Goal: Task Accomplishment & Management: Complete application form

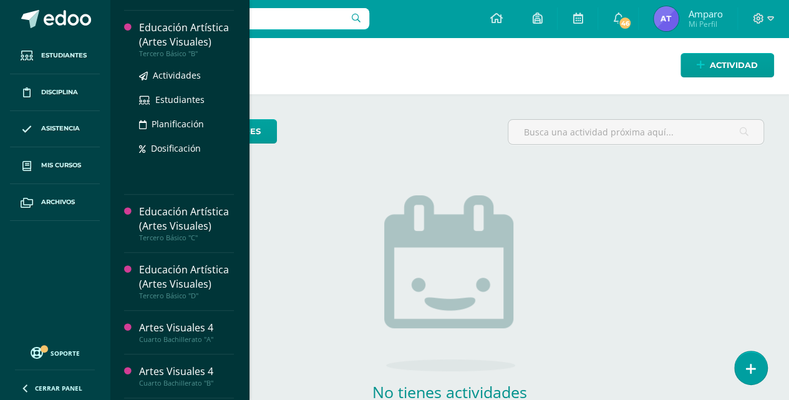
scroll to position [498, 0]
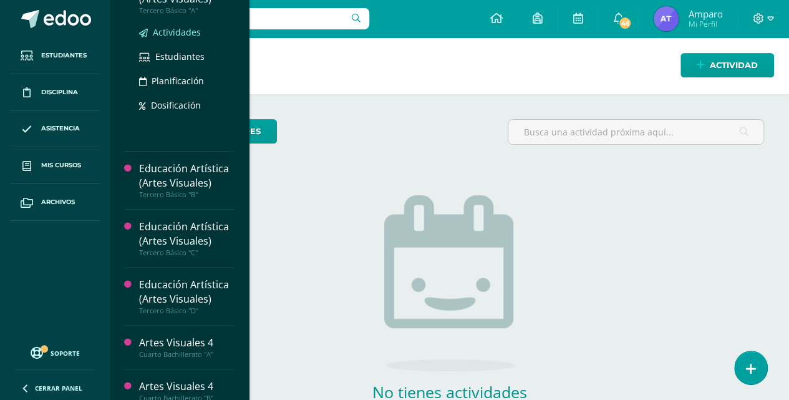
click at [163, 27] on span "Actividades" at bounding box center [177, 32] width 48 height 12
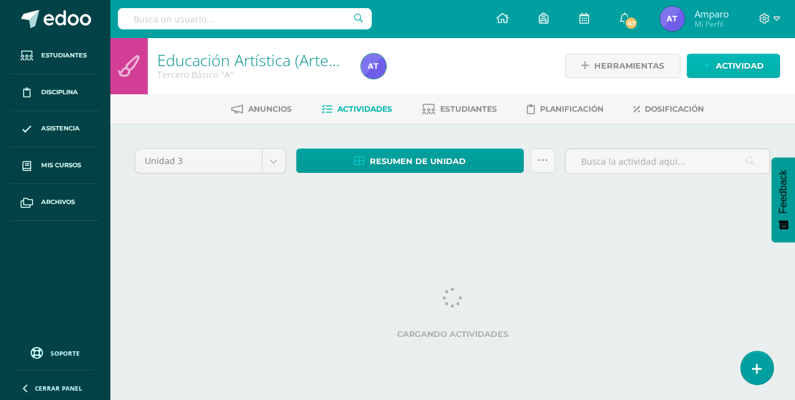
click at [746, 72] on span "Actividad" at bounding box center [740, 65] width 48 height 23
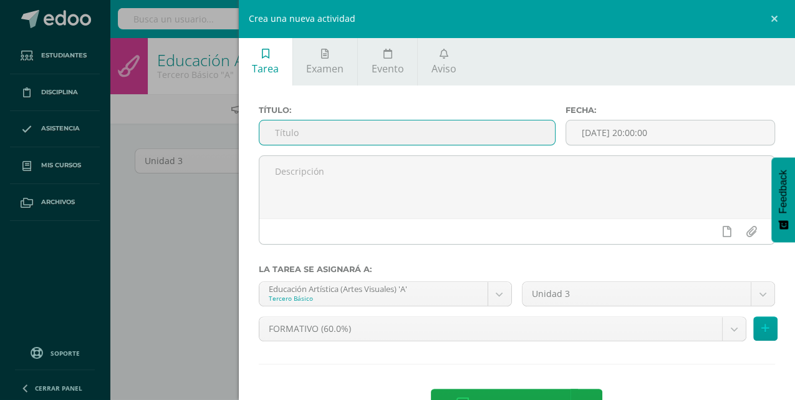
click at [271, 135] on input "text" at bounding box center [407, 132] width 296 height 24
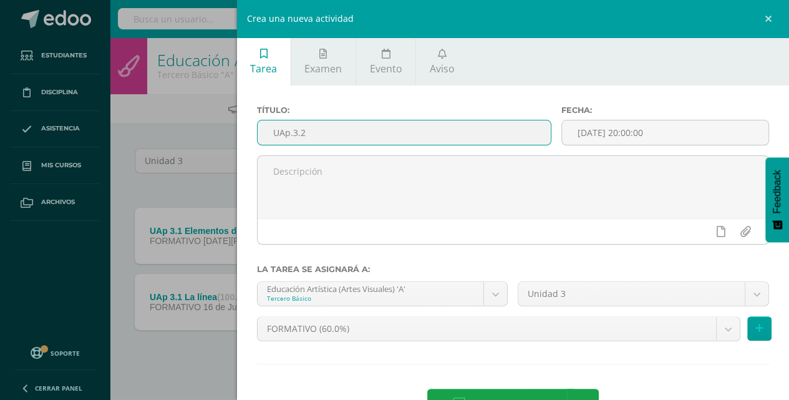
drag, startPoint x: 306, startPoint y: 132, endPoint x: 392, endPoint y: 129, distance: 86.1
click at [392, 129] on input "UAp.3.2" at bounding box center [405, 132] width 294 height 24
drag, startPoint x: 304, startPoint y: 133, endPoint x: 333, endPoint y: 132, distance: 28.8
click at [333, 132] on input "UAp.3.2" at bounding box center [405, 132] width 294 height 24
type input "UAp.3.2 Elementos del Diseño"
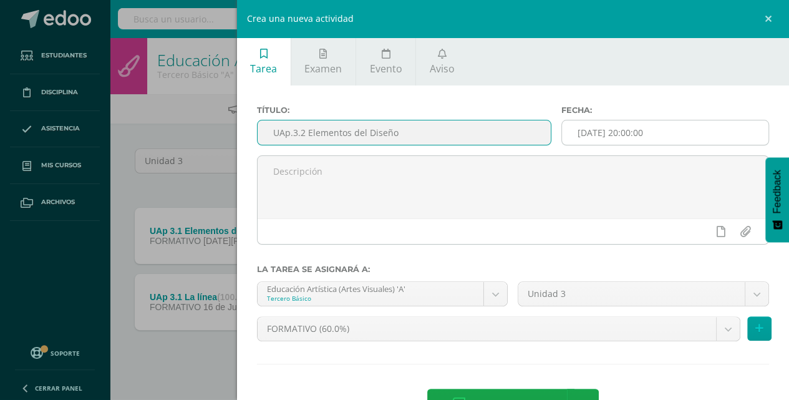
click at [574, 133] on input "[DATE] 20:00:00" at bounding box center [665, 132] width 206 height 24
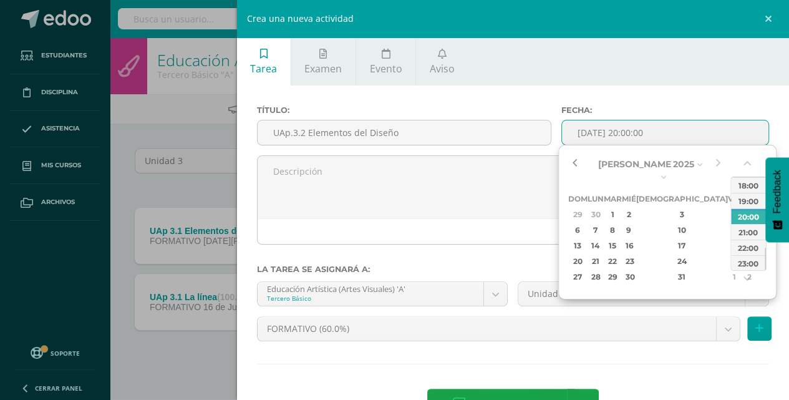
click at [577, 165] on button "button" at bounding box center [574, 164] width 12 height 19
click at [620, 238] on div "15" at bounding box center [613, 245] width 14 height 14
type input "2025-07-15 20:00"
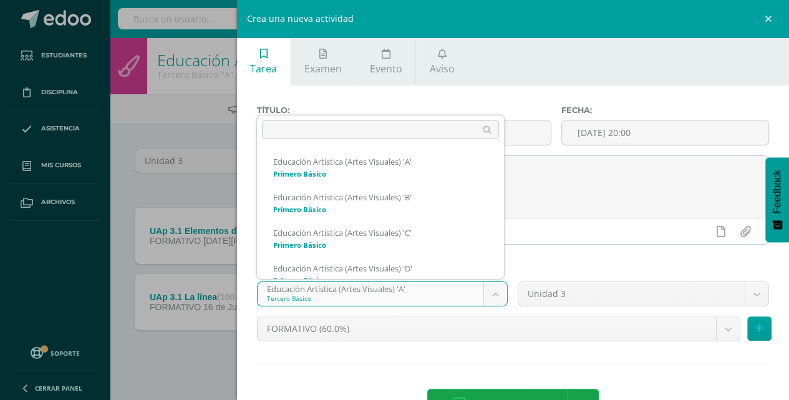
click at [495, 292] on body "Estudiantes Disciplina Asistencia Mis cursos Archivos Soporte Centro de ayuda Ú…" at bounding box center [394, 206] width 789 height 413
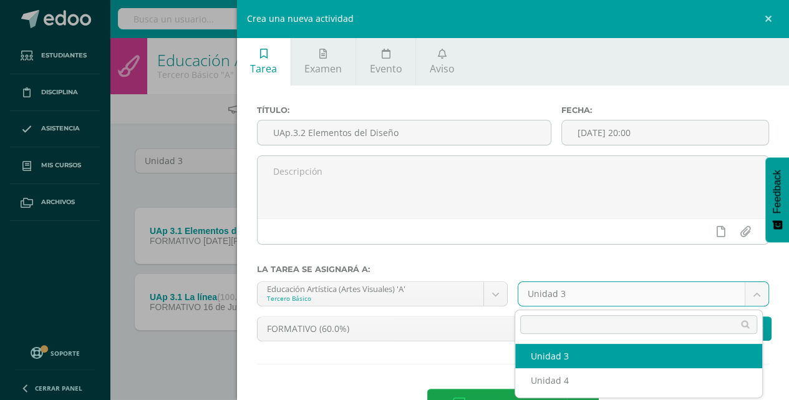
click at [748, 291] on body "Estudiantes Disciplina Asistencia Mis cursos Archivos Soporte Centro de ayuda Ú…" at bounding box center [394, 206] width 789 height 413
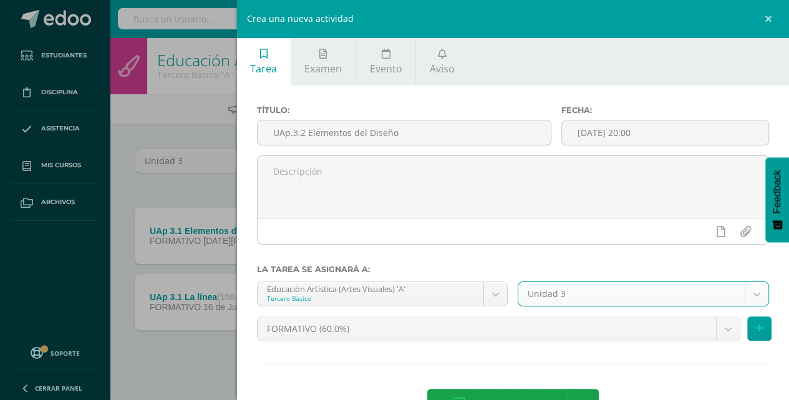
select select "213890"
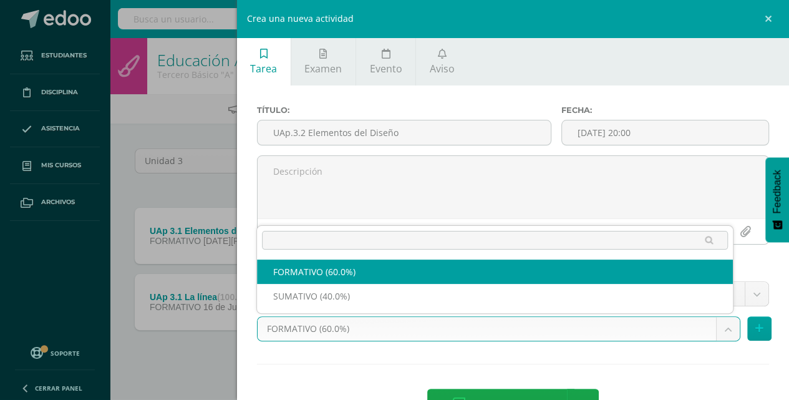
click at [720, 331] on body "Estudiantes Disciplina Asistencia Mis cursos Archivos Soporte Centro de ayuda Ú…" at bounding box center [394, 206] width 789 height 413
select select "213891"
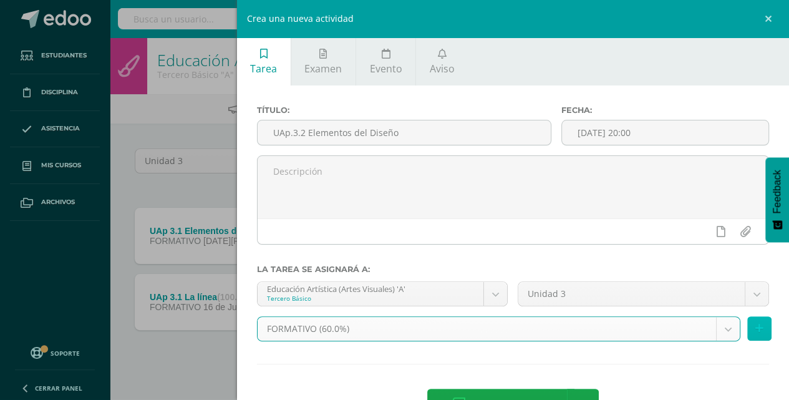
click at [747, 332] on button at bounding box center [759, 328] width 24 height 24
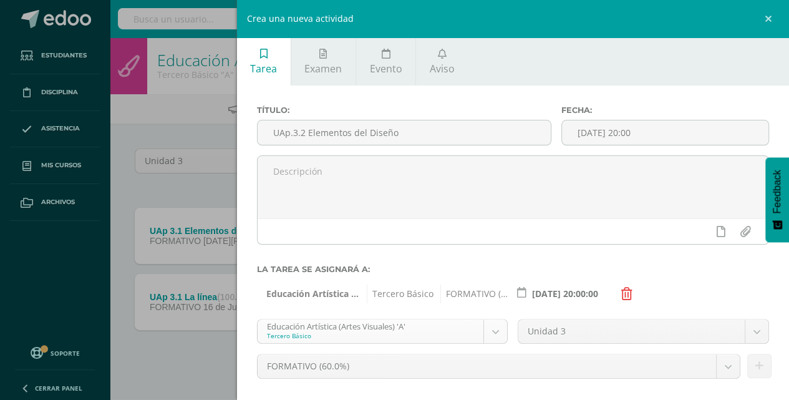
click at [493, 333] on body "Estudiantes Disciplina Asistencia Mis cursos Archivos Soporte Centro de ayuda Ú…" at bounding box center [394, 206] width 789 height 413
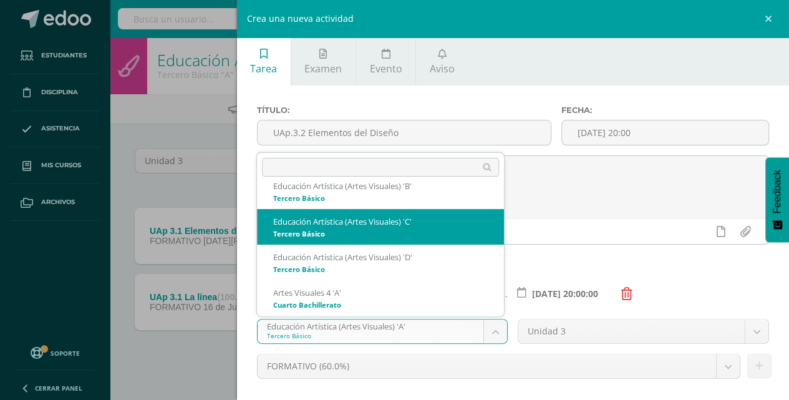
scroll to position [326, 0]
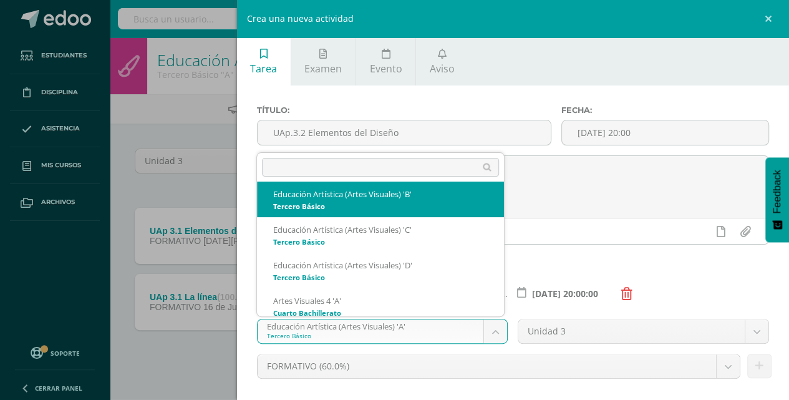
select select "214078"
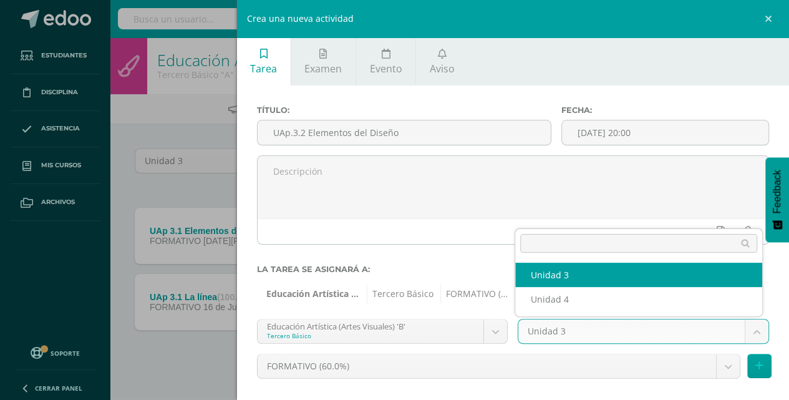
click at [749, 329] on body "Estudiantes Disciplina Asistencia Mis cursos Archivos Soporte Centro de ayuda Ú…" at bounding box center [394, 206] width 789 height 413
select select "214085"
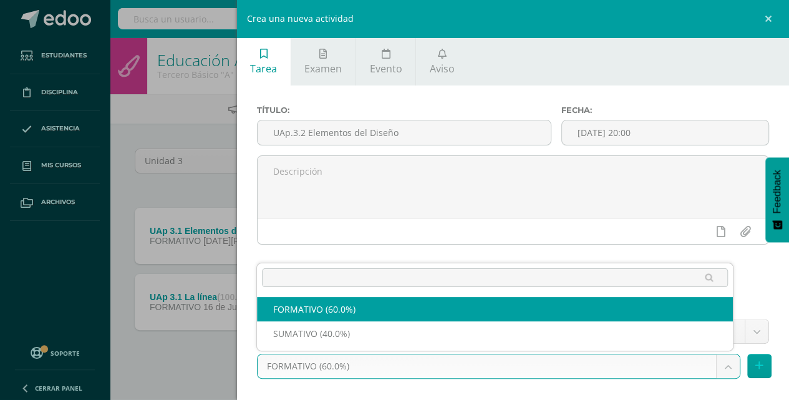
click at [720, 364] on body "Estudiantes Disciplina Asistencia Mis cursos Archivos Soporte Centro de ayuda Ú…" at bounding box center [394, 206] width 789 height 413
select select "214086"
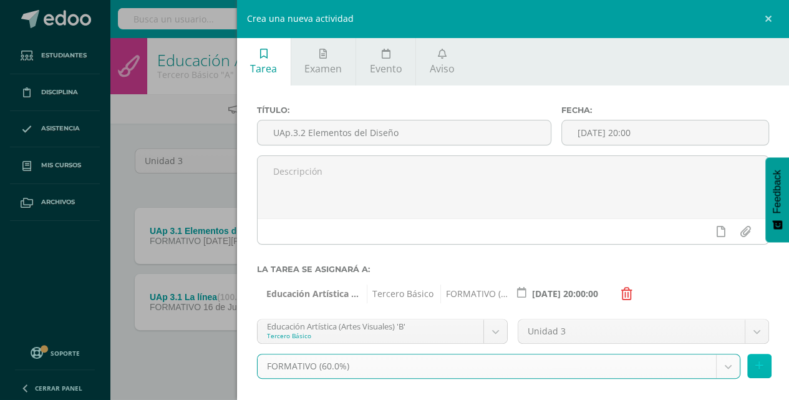
click at [748, 368] on button at bounding box center [759, 366] width 24 height 24
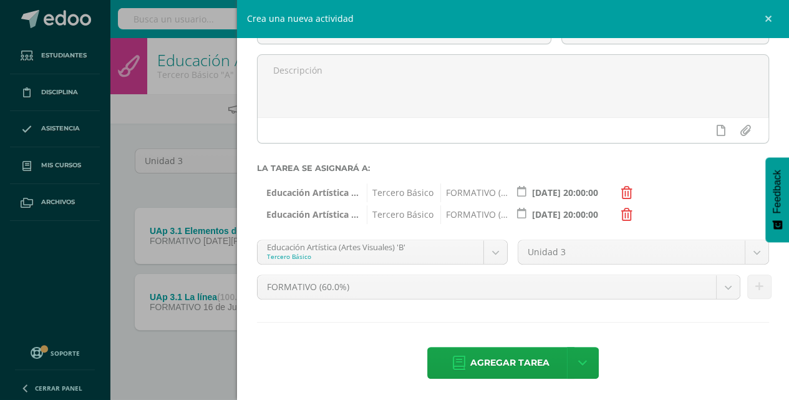
scroll to position [226, 0]
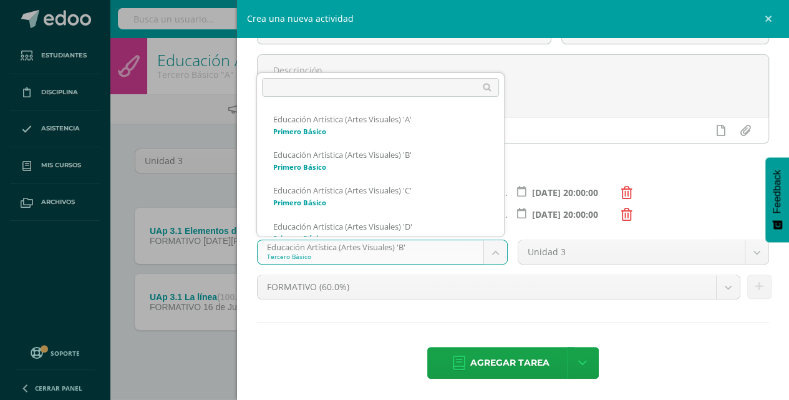
click at [492, 253] on body "Estudiantes Disciplina Asistencia Mis cursos Archivos Soporte Centro de ayuda Ú…" at bounding box center [394, 206] width 789 height 413
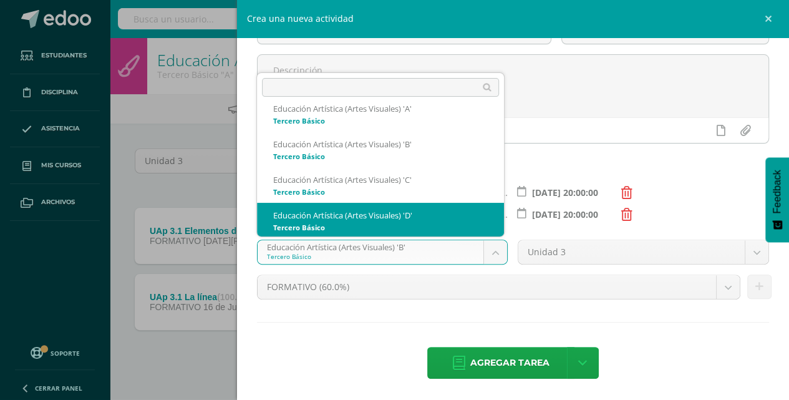
scroll to position [298, 0]
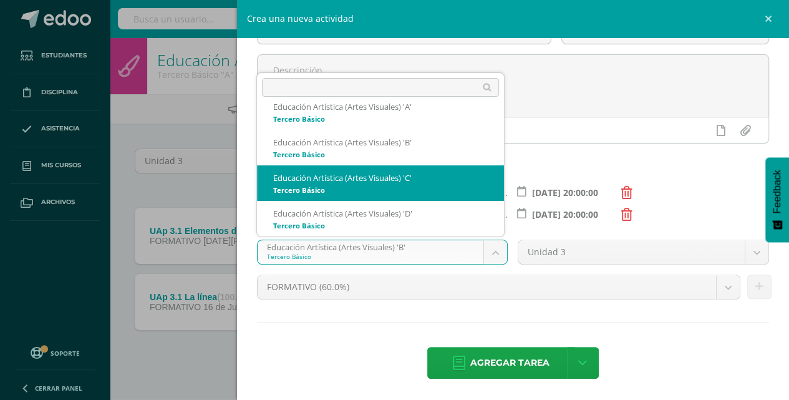
select select "213207"
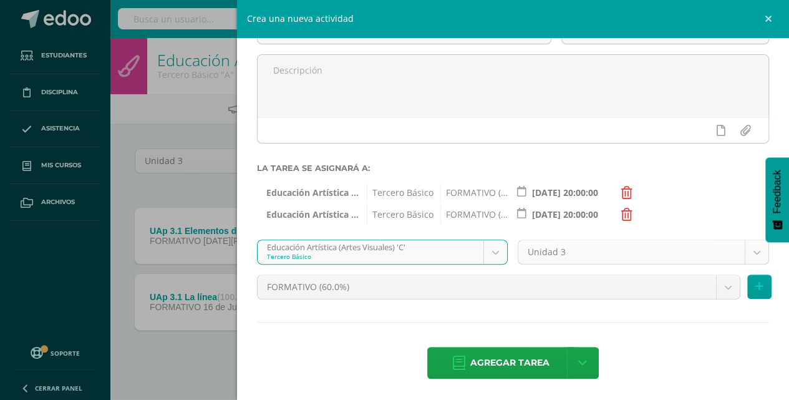
click at [753, 250] on body "Estudiantes Disciplina Asistencia Mis cursos Archivos Soporte Centro de ayuda Ú…" at bounding box center [394, 206] width 789 height 413
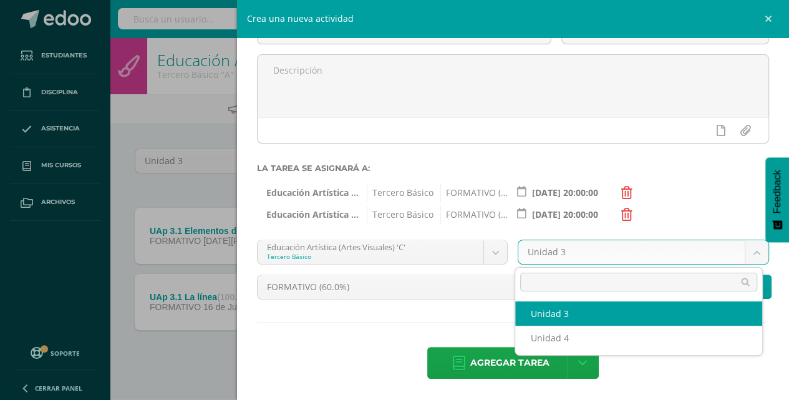
select select "213214"
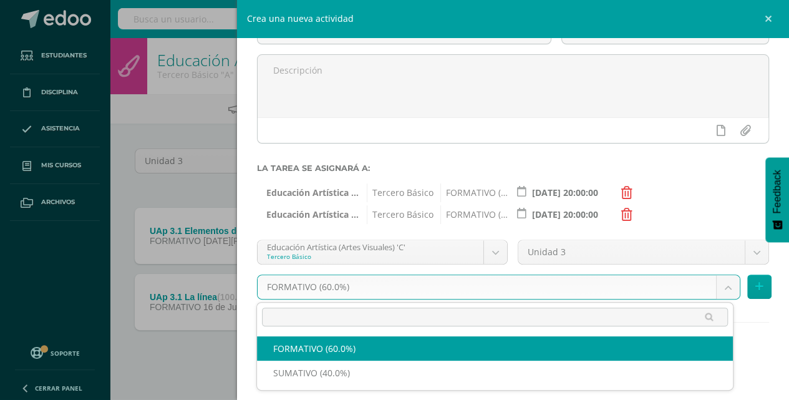
click at [717, 288] on body "Estudiantes Disciplina Asistencia Mis cursos Archivos Soporte Centro de ayuda Ú…" at bounding box center [394, 206] width 789 height 413
select select "213215"
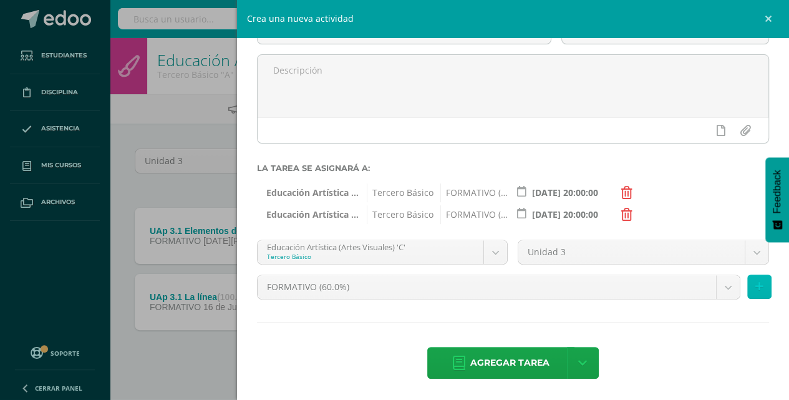
click at [755, 289] on icon at bounding box center [759, 286] width 8 height 11
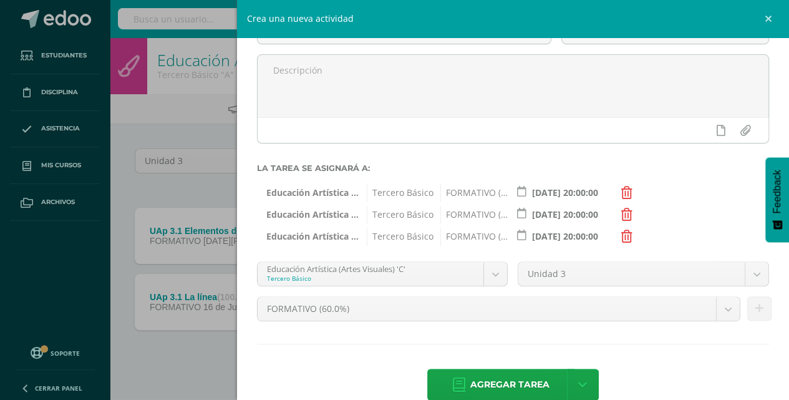
click at [491, 272] on body "Estudiantes Disciplina Asistencia Mis cursos Archivos Soporte Centro de ayuda Ú…" at bounding box center [394, 206] width 789 height 413
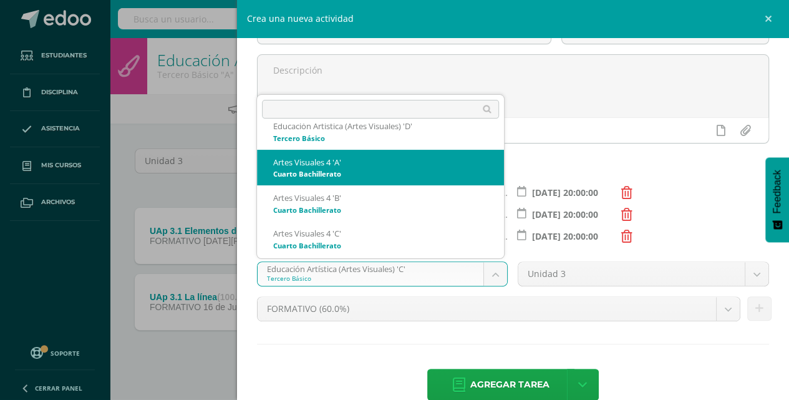
scroll to position [397, 0]
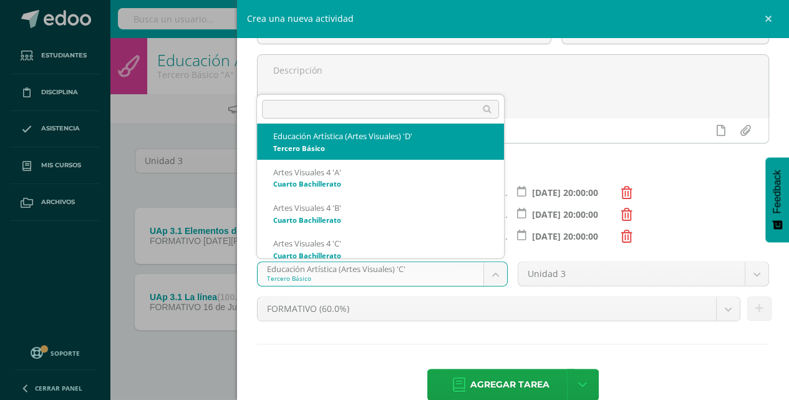
select select "213519"
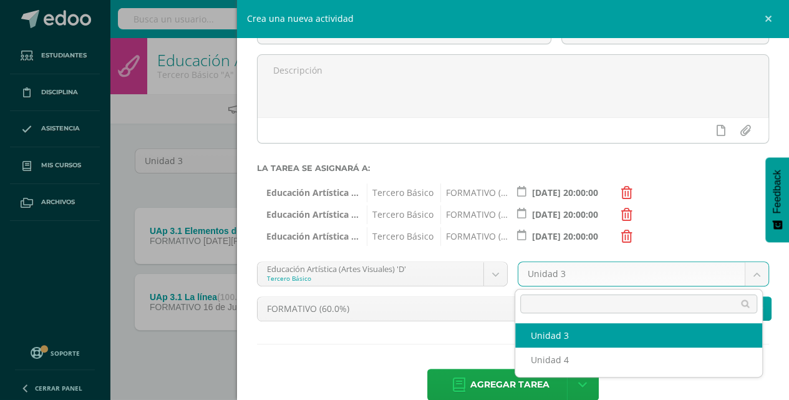
click at [745, 272] on body "Estudiantes Disciplina Asistencia Mis cursos Archivos Soporte Centro de ayuda Ú…" at bounding box center [394, 206] width 789 height 413
select select "213526"
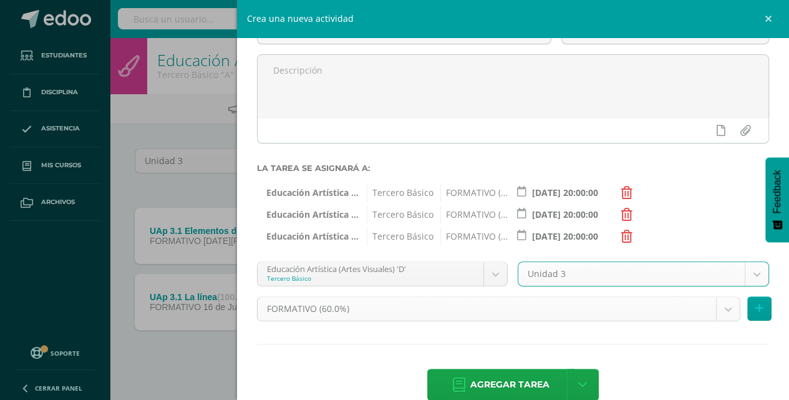
click at [722, 306] on body "Estudiantes Disciplina Asistencia Mis cursos Archivos Soporte Centro de ayuda Ú…" at bounding box center [394, 206] width 789 height 413
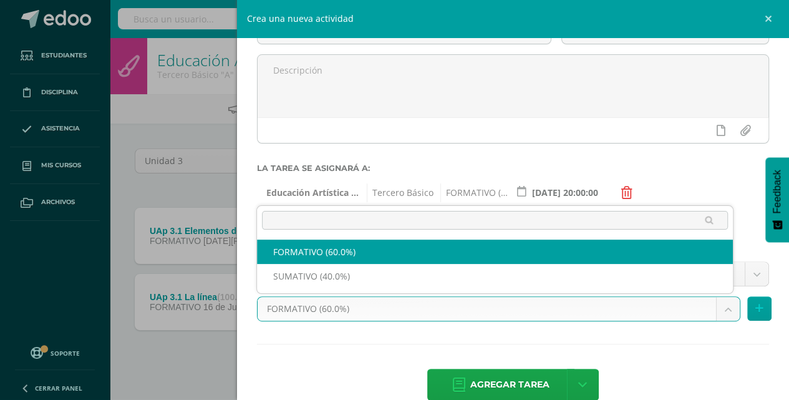
select select "213527"
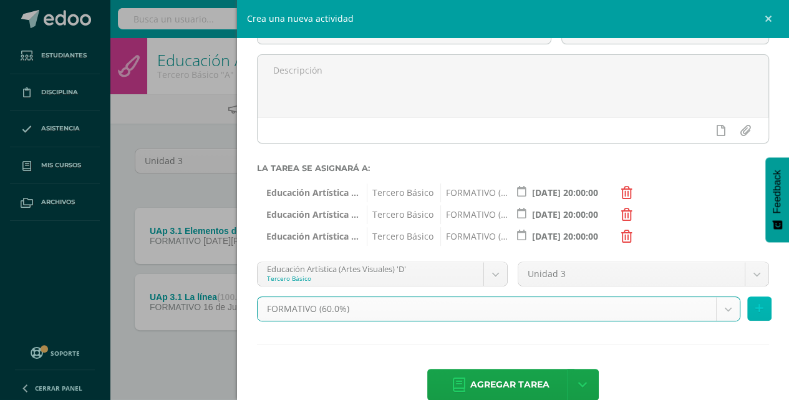
click at [755, 309] on icon at bounding box center [759, 308] width 8 height 11
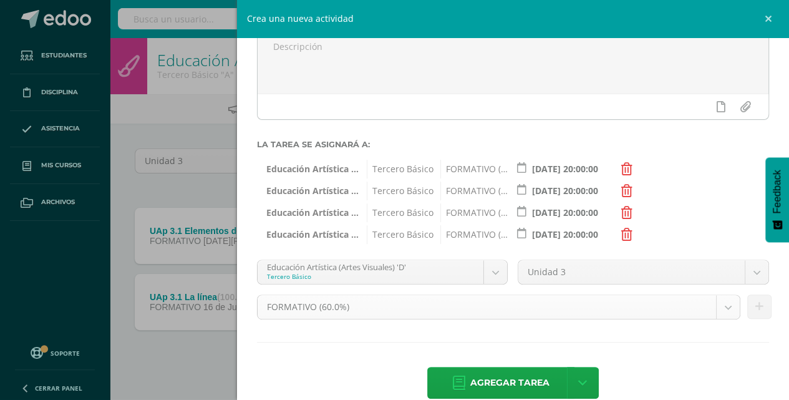
scroll to position [145, 0]
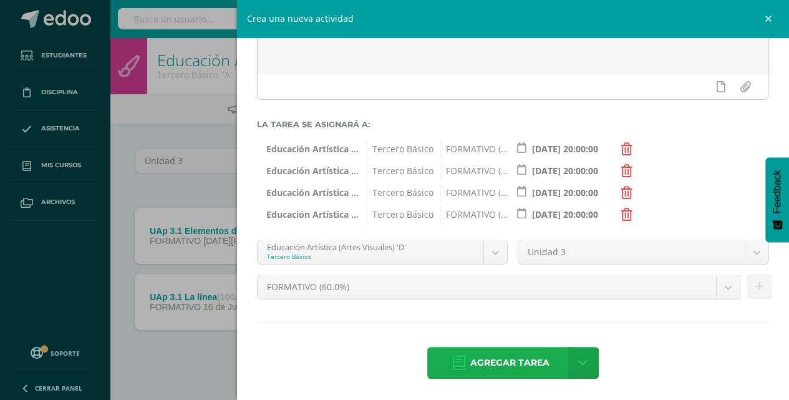
click at [523, 367] on span "Agregar tarea" at bounding box center [509, 362] width 79 height 31
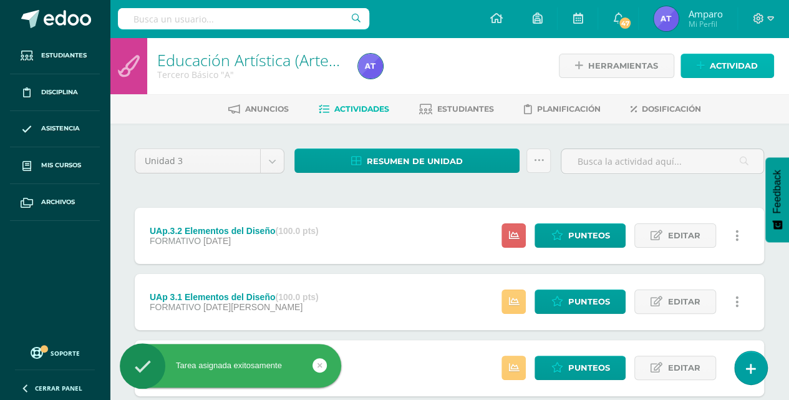
click at [730, 55] on span "Actividad" at bounding box center [734, 65] width 48 height 23
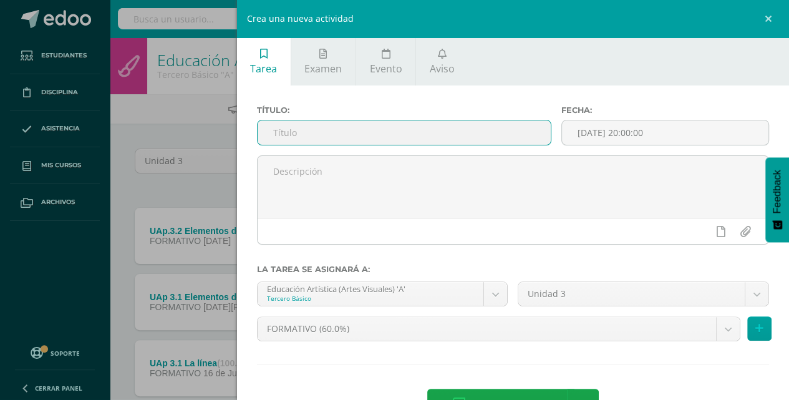
click at [273, 133] on input "text" at bounding box center [405, 132] width 294 height 24
drag, startPoint x: 304, startPoint y: 133, endPoint x: 510, endPoint y: 143, distance: 206.1
click at [510, 143] on input "UAp.3.2 Elementos del Diseño" at bounding box center [405, 132] width 294 height 24
type input "UAp.3.2 Collage papel de China"
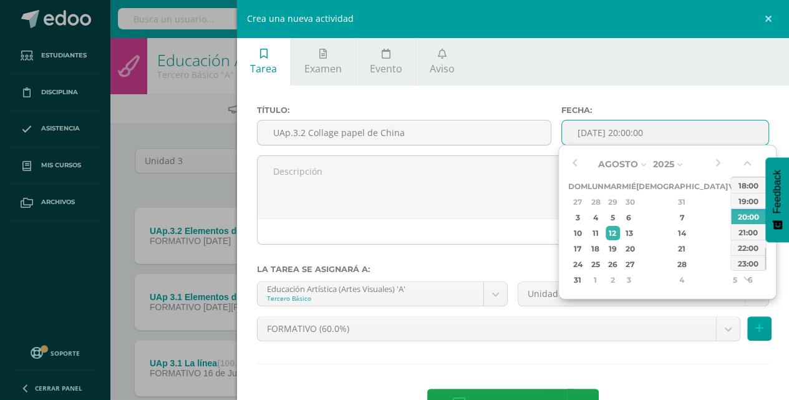
click at [569, 130] on input "[DATE] 20:00:00" at bounding box center [665, 132] width 206 height 24
click at [620, 215] on div "5" at bounding box center [613, 217] width 14 height 14
type input "2025-08-05 20:00"
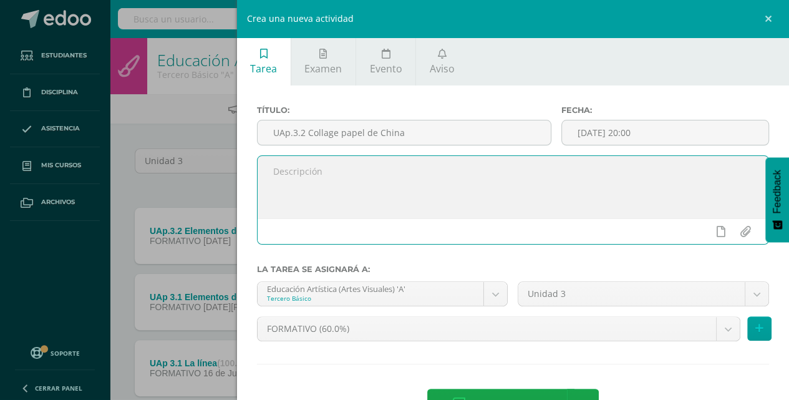
click at [457, 191] on textarea at bounding box center [513, 187] width 511 height 62
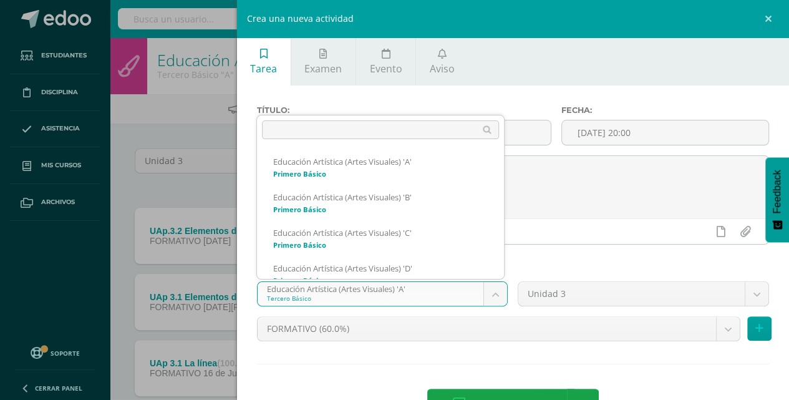
click at [496, 295] on body "Tarea asignada exitosamente Estudiantes Disciplina Asistencia Mis cursos Archiv…" at bounding box center [394, 239] width 789 height 479
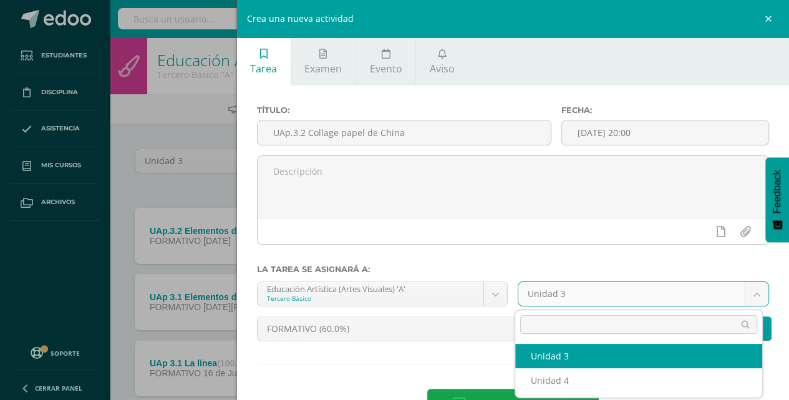
click at [750, 294] on body "Tarea asignada exitosamente Estudiantes Disciplina Asistencia Mis cursos Archiv…" at bounding box center [394, 239] width 789 height 479
select select "213890"
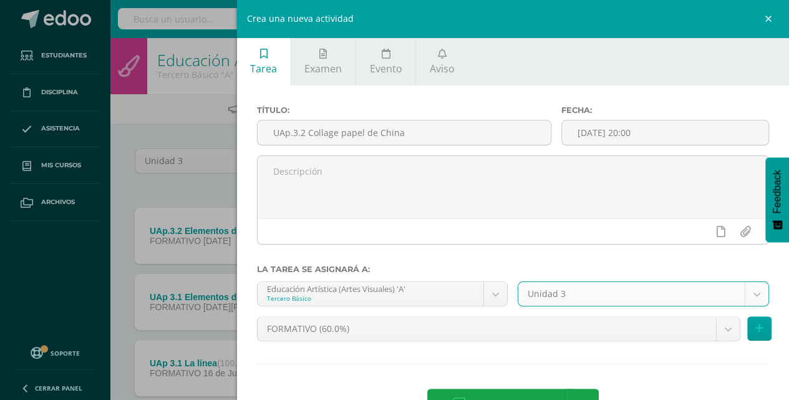
click at [722, 328] on body "Tarea asignada exitosamente Estudiantes Disciplina Asistencia Mis cursos Archiv…" at bounding box center [394, 239] width 789 height 479
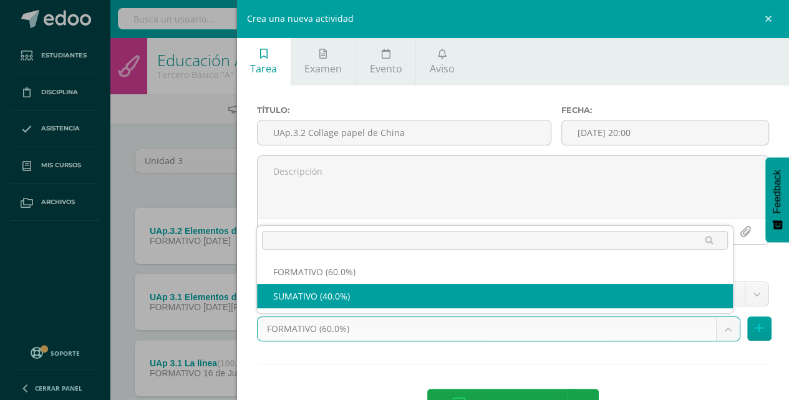
select select "213892"
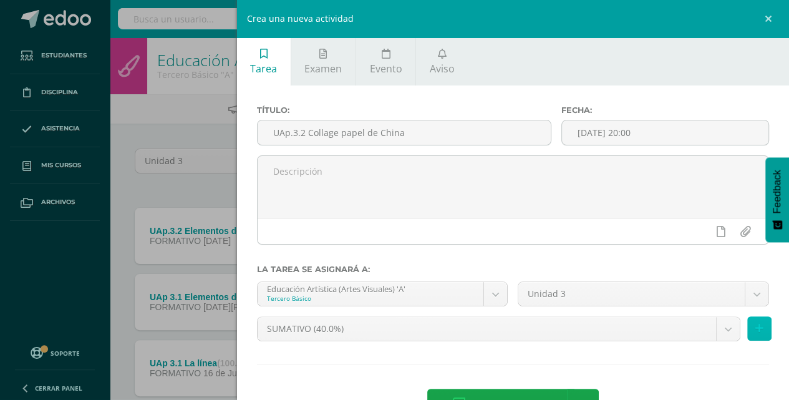
click at [756, 330] on icon at bounding box center [759, 328] width 8 height 11
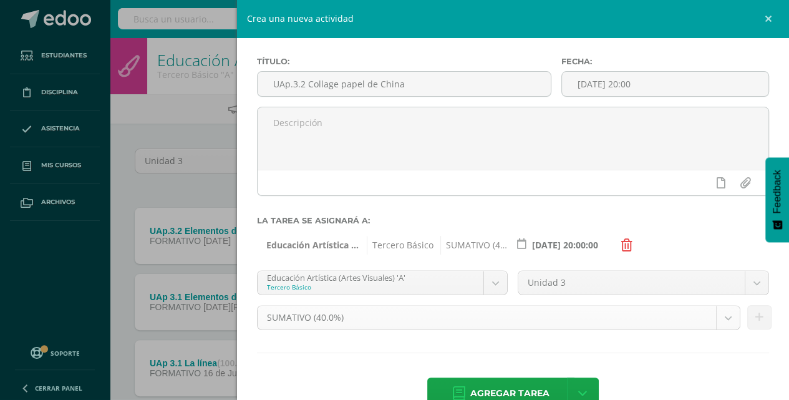
scroll to position [79, 0]
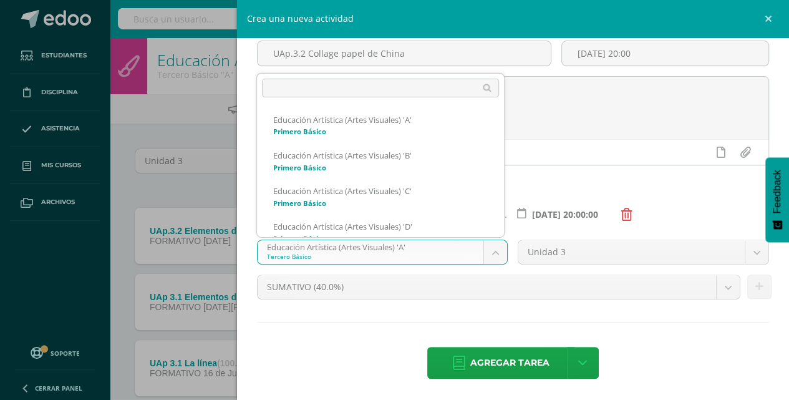
click at [499, 252] on body "Tarea asignada exitosamente Estudiantes Disciplina Asistencia Mis cursos Archiv…" at bounding box center [394, 239] width 789 height 479
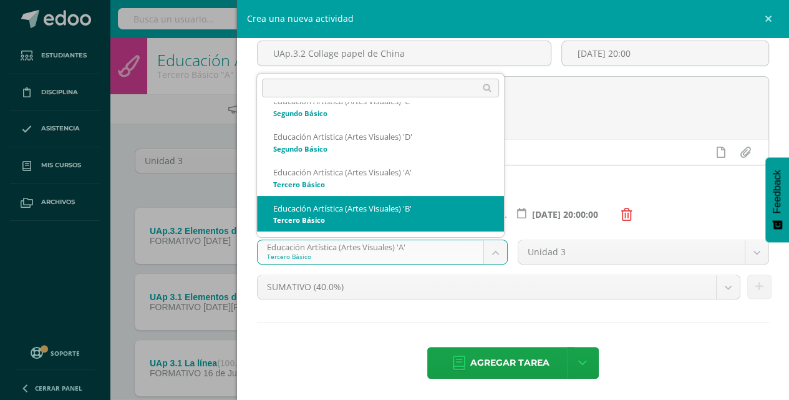
scroll to position [242, 0]
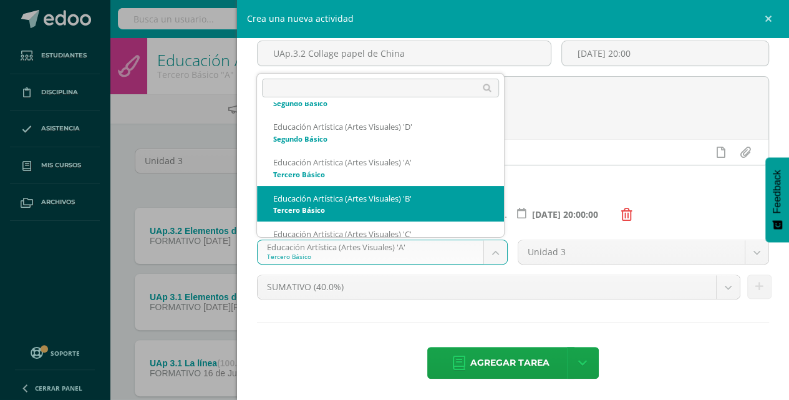
select select "214078"
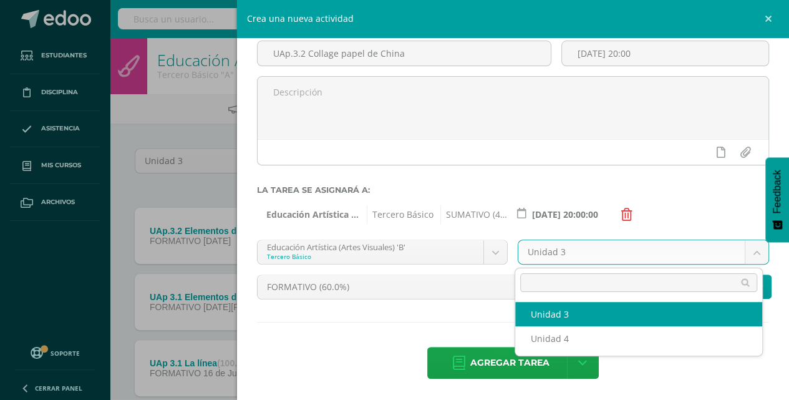
click at [750, 250] on body "Tarea asignada exitosamente Estudiantes Disciplina Asistencia Mis cursos Archiv…" at bounding box center [394, 239] width 789 height 479
select select "214085"
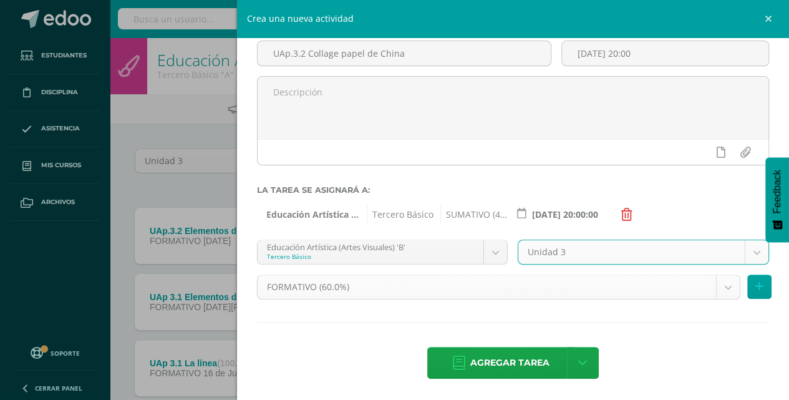
click at [722, 287] on body "Tarea asignada exitosamente Estudiantes Disciplina Asistencia Mis cursos Archiv…" at bounding box center [394, 239] width 789 height 479
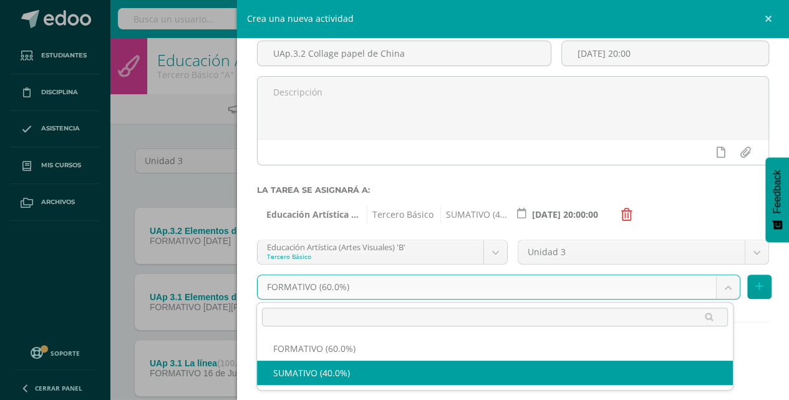
select select "214087"
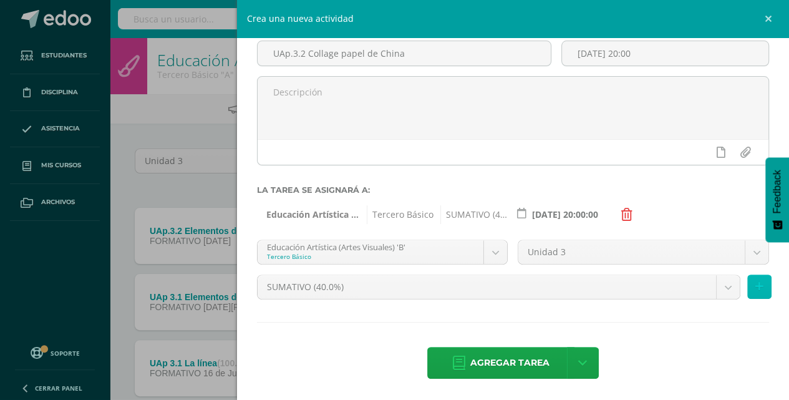
click at [755, 291] on icon at bounding box center [759, 286] width 8 height 11
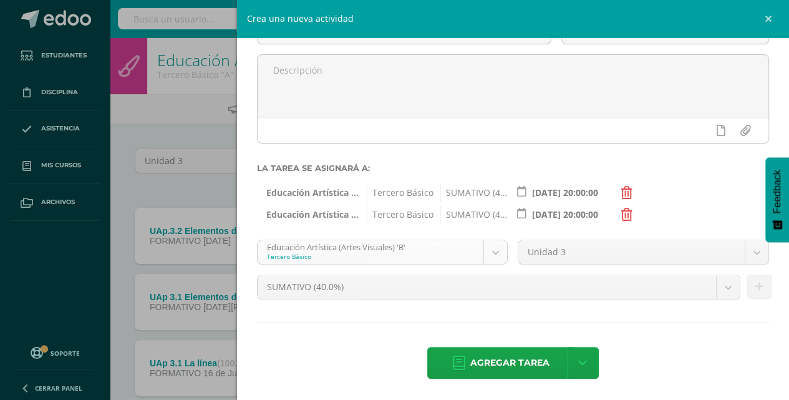
scroll to position [226, 0]
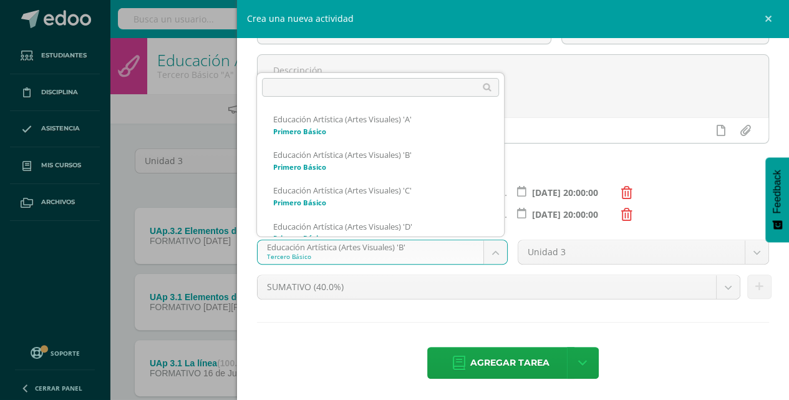
click at [489, 253] on body "Tarea asignada exitosamente Estudiantes Disciplina Asistencia Mis cursos Archiv…" at bounding box center [394, 239] width 789 height 479
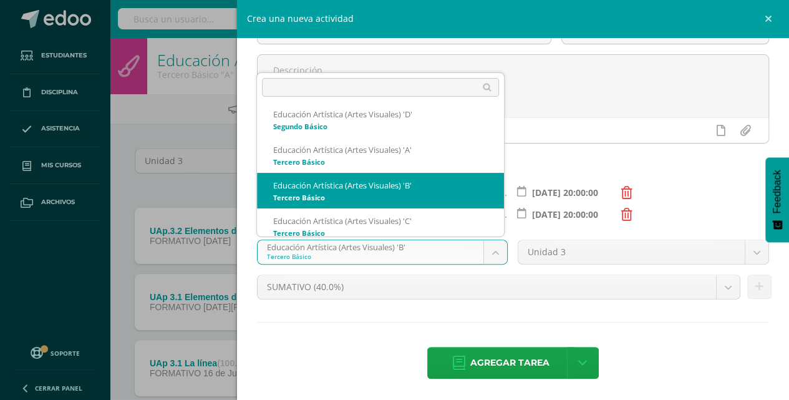
scroll to position [298, 0]
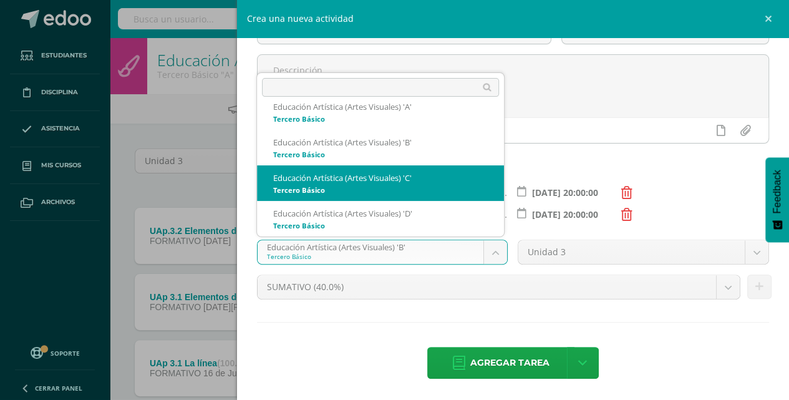
select select "213207"
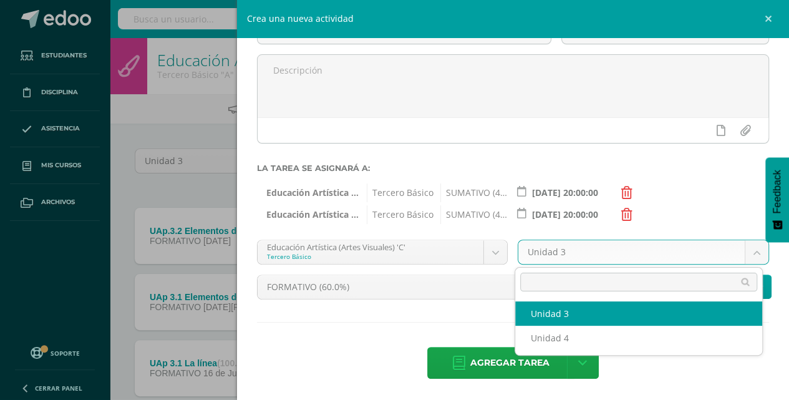
click at [751, 249] on body "Tarea asignada exitosamente Estudiantes Disciplina Asistencia Mis cursos Archiv…" at bounding box center [394, 239] width 789 height 479
select select "213214"
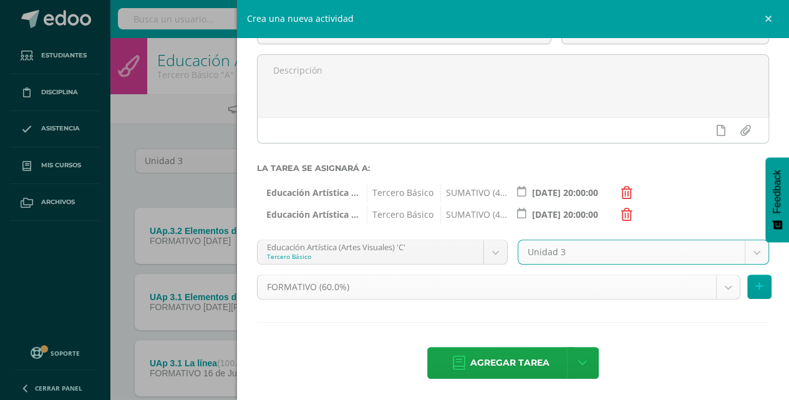
click at [724, 288] on body "Tarea asignada exitosamente Estudiantes Disciplina Asistencia Mis cursos Archiv…" at bounding box center [394, 239] width 789 height 479
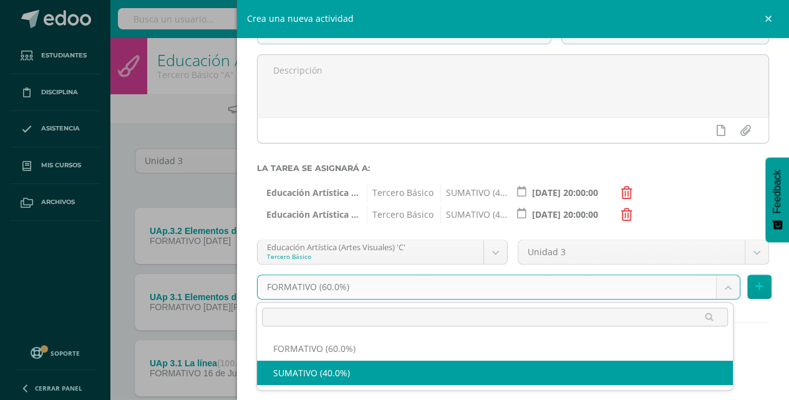
select select "213216"
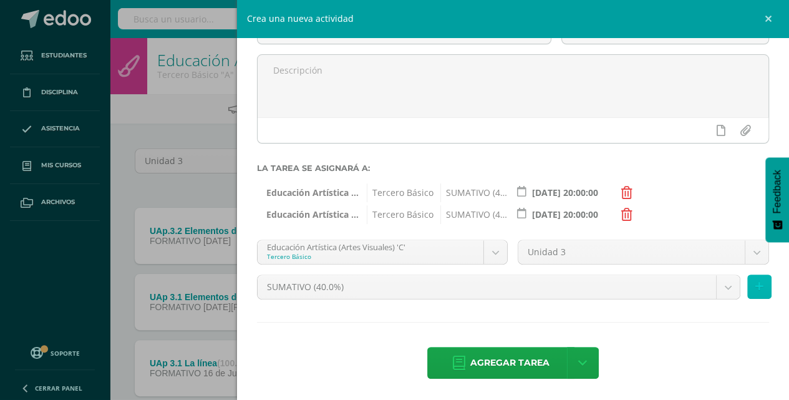
drag, startPoint x: 750, startPoint y: 289, endPoint x: 739, endPoint y: 286, distance: 11.1
click at [755, 289] on icon at bounding box center [759, 286] width 8 height 11
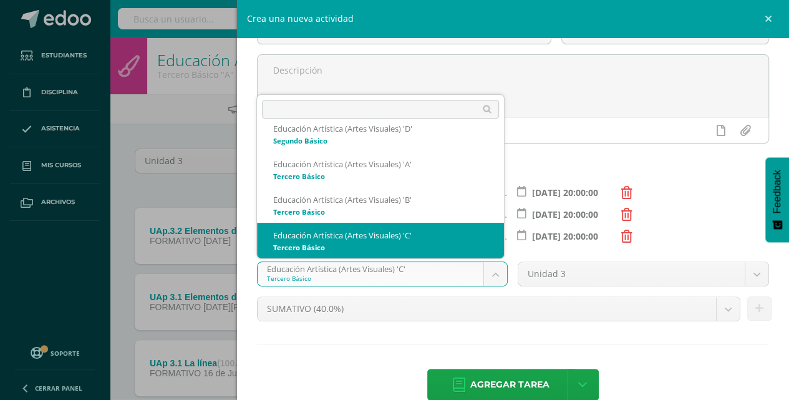
click at [488, 273] on body "Tarea asignada exitosamente Estudiantes Disciplina Asistencia Mis cursos Archiv…" at bounding box center [394, 239] width 789 height 479
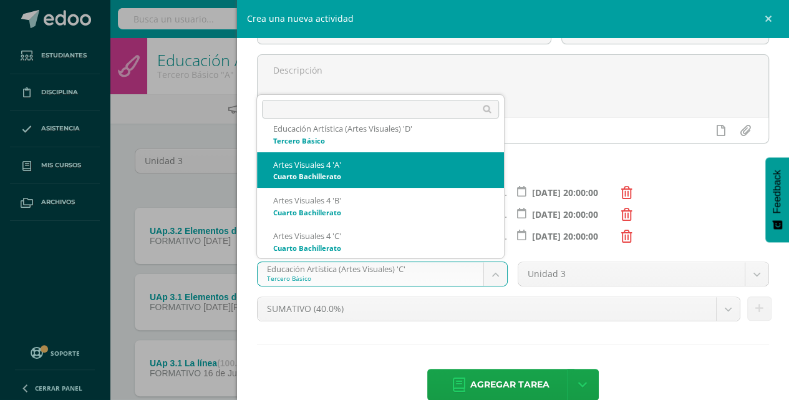
scroll to position [397, 0]
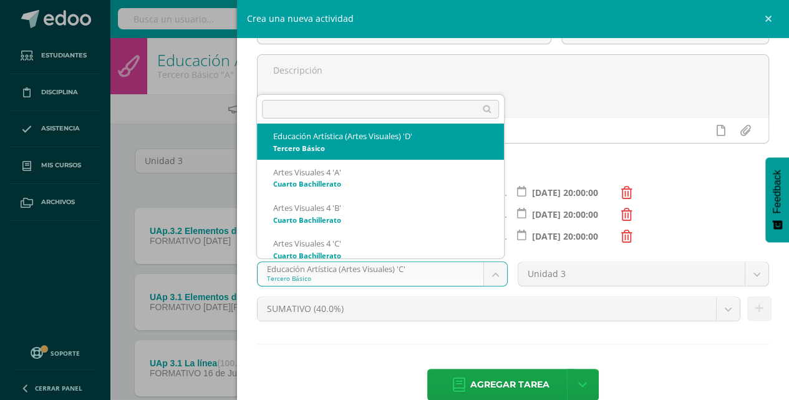
select select "213519"
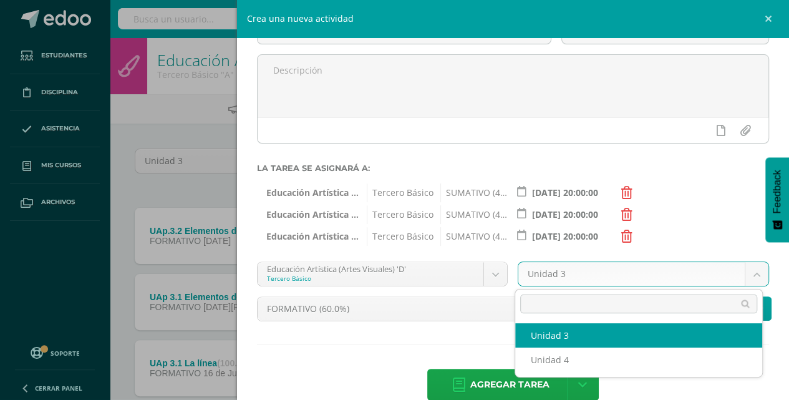
click at [748, 274] on body "Tarea asignada exitosamente Estudiantes Disciplina Asistencia Mis cursos Archiv…" at bounding box center [394, 239] width 789 height 479
select select "213526"
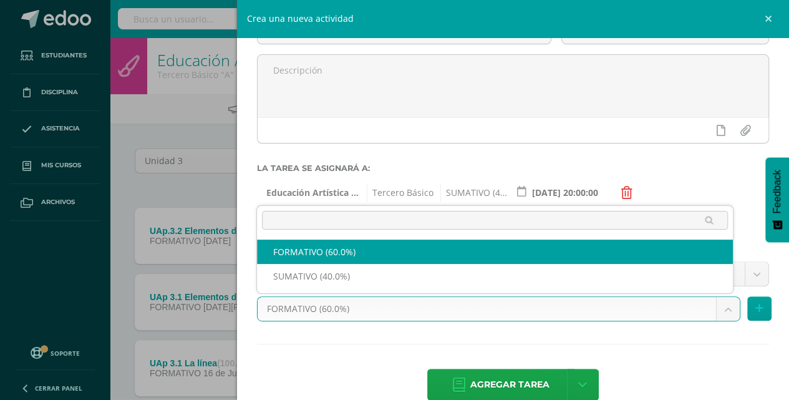
click at [717, 307] on body "Tarea asignada exitosamente Estudiantes Disciplina Asistencia Mis cursos Archiv…" at bounding box center [394, 239] width 789 height 479
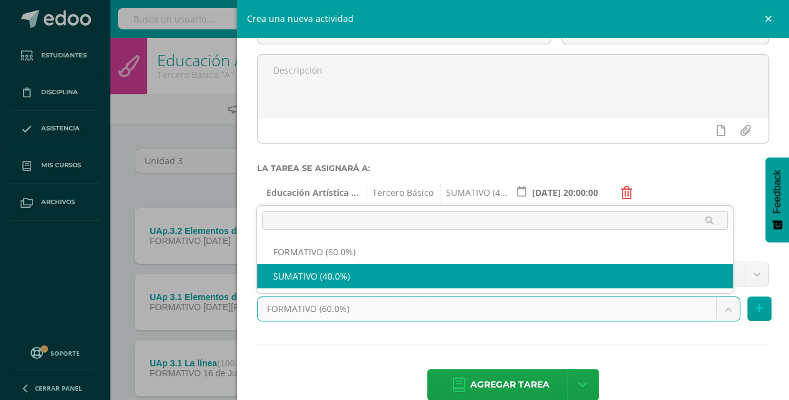
select select "213528"
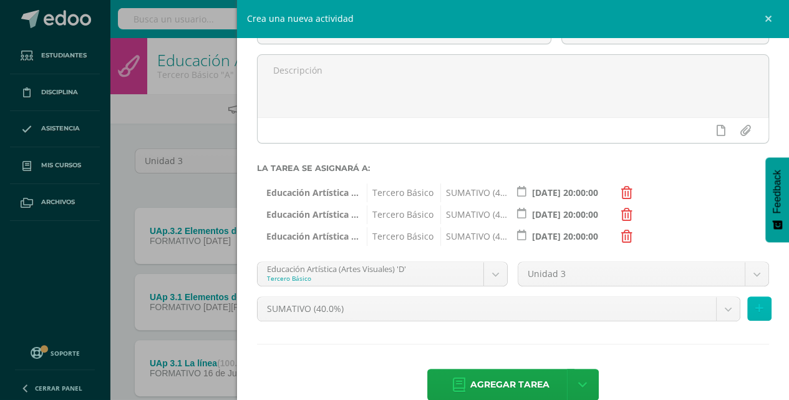
click at [747, 311] on button at bounding box center [759, 308] width 24 height 24
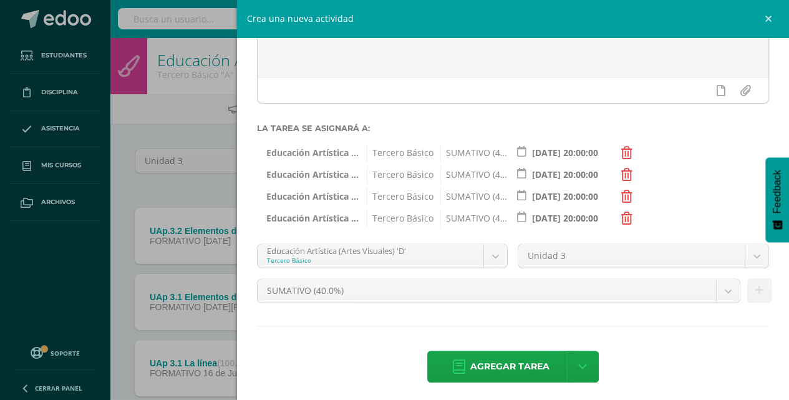
scroll to position [145, 0]
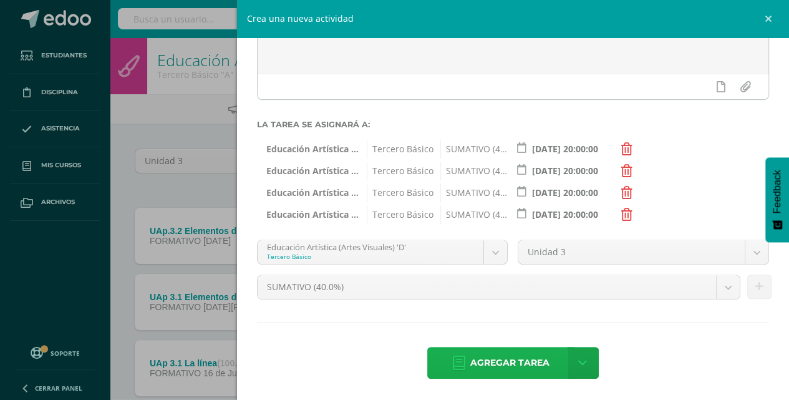
click at [500, 357] on span "Agregar tarea" at bounding box center [509, 362] width 79 height 31
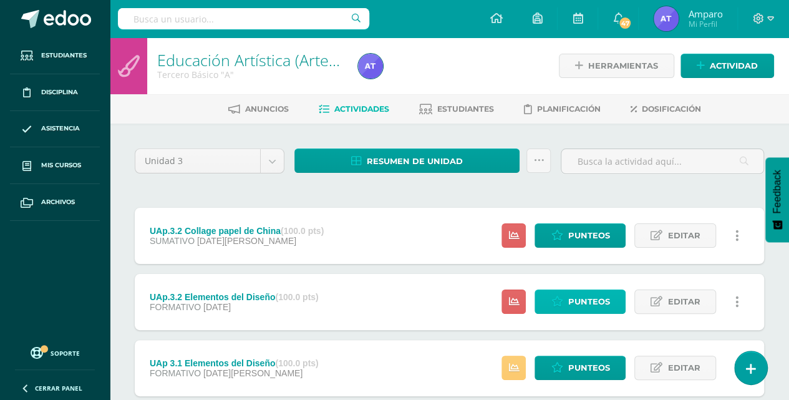
click at [583, 298] on span "Punteos" at bounding box center [589, 301] width 42 height 23
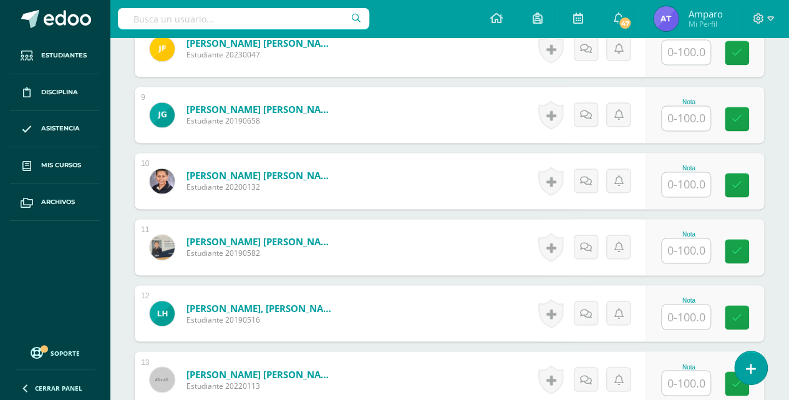
scroll to position [876, 0]
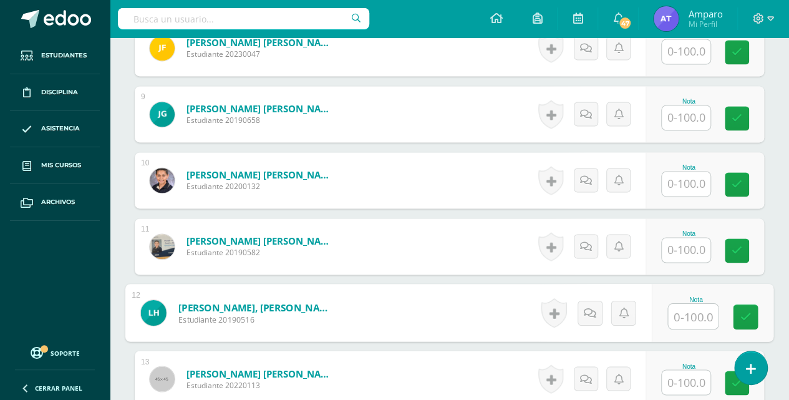
click at [689, 314] on input "text" at bounding box center [693, 316] width 50 height 25
type input "100"
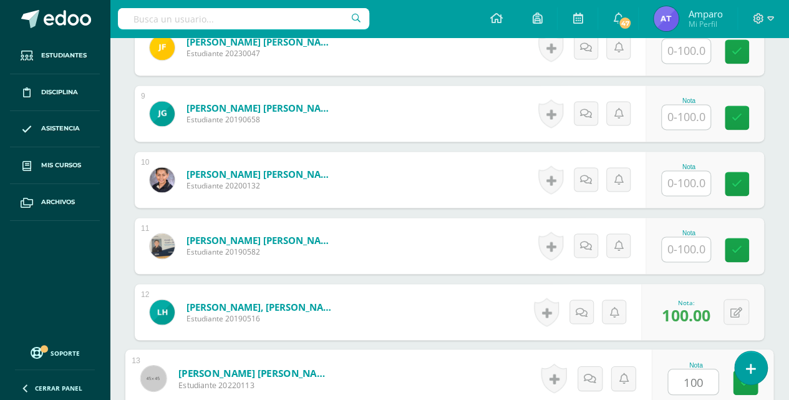
type input "100"
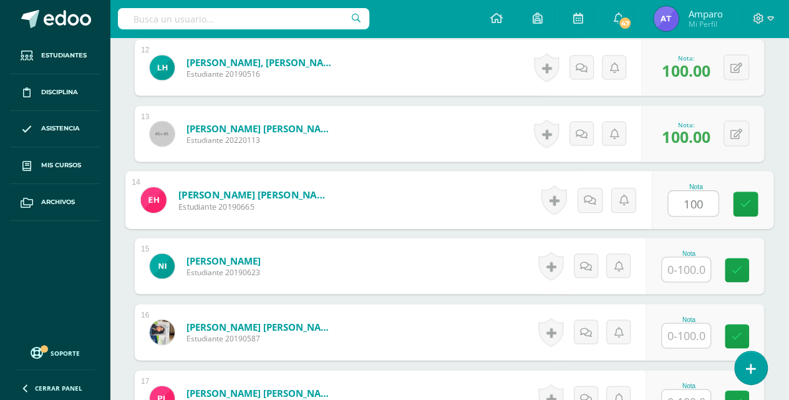
type input "100"
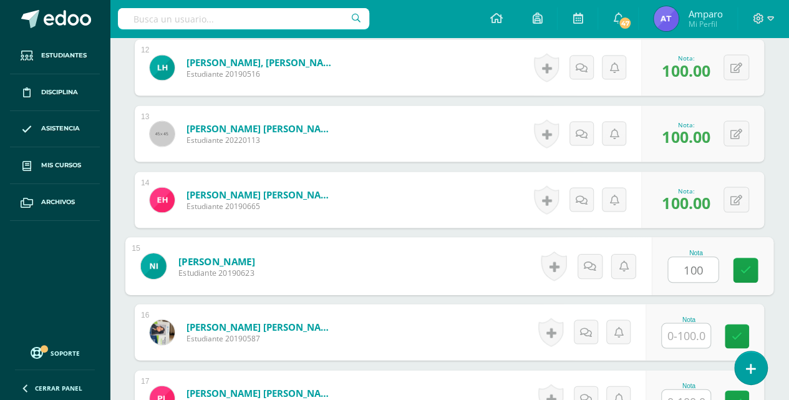
type input "100"
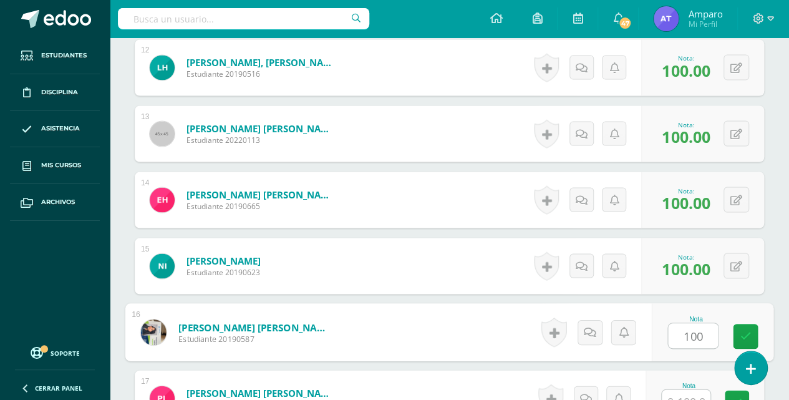
type input "100"
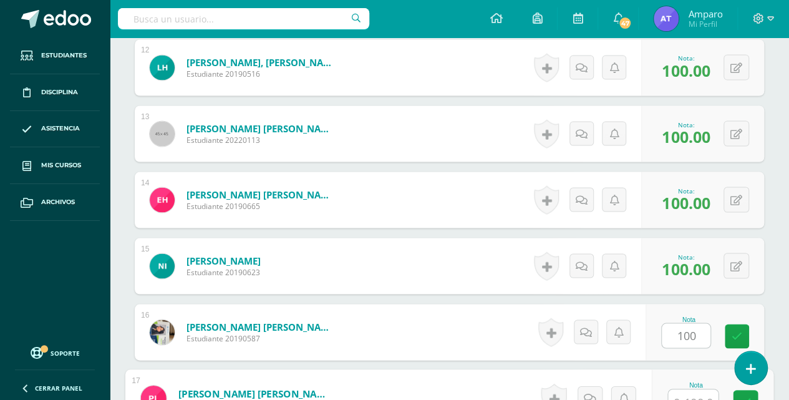
scroll to position [1131, 0]
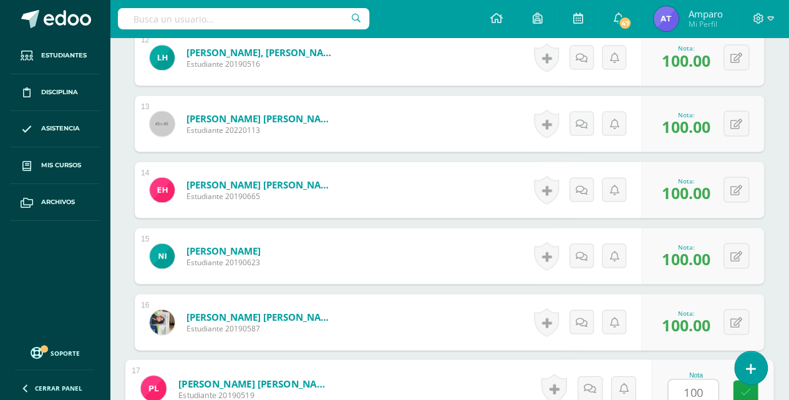
type input "100"
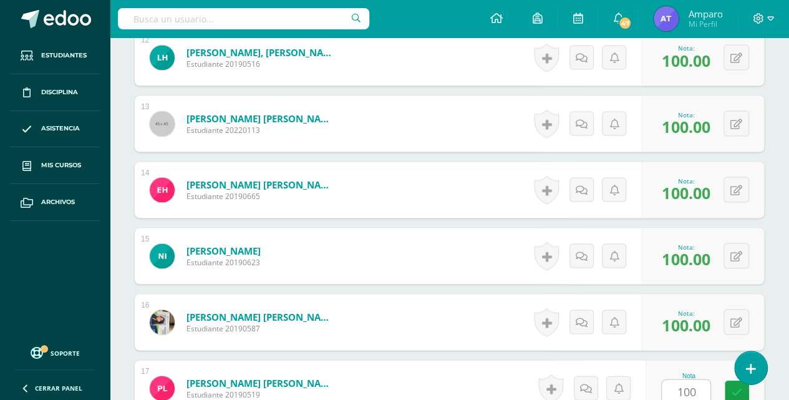
scroll to position [1386, 0]
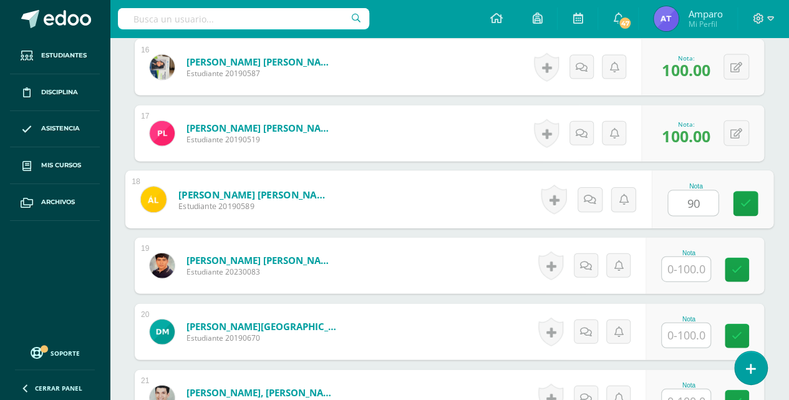
type input "90"
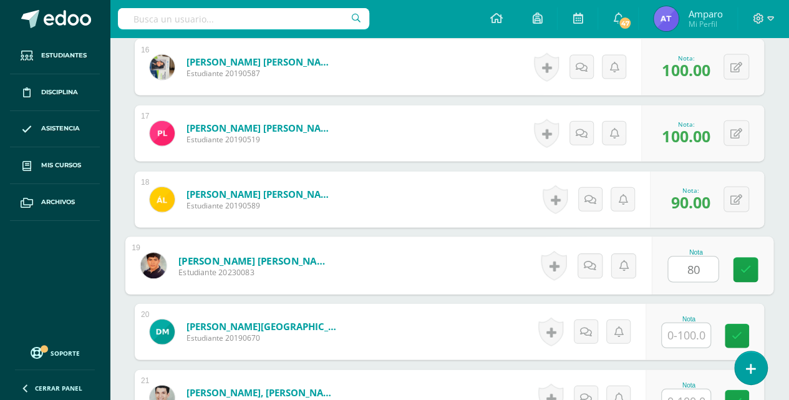
type input "80"
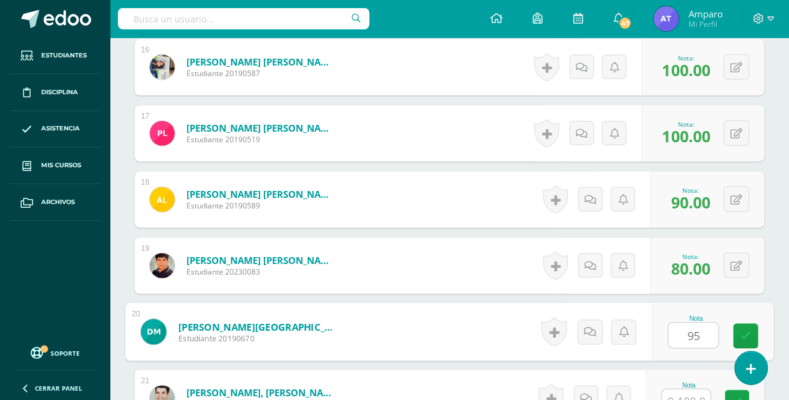
type input "95"
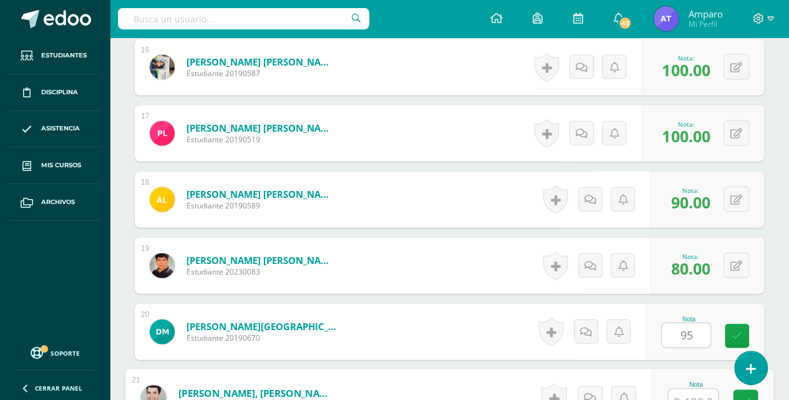
scroll to position [1396, 0]
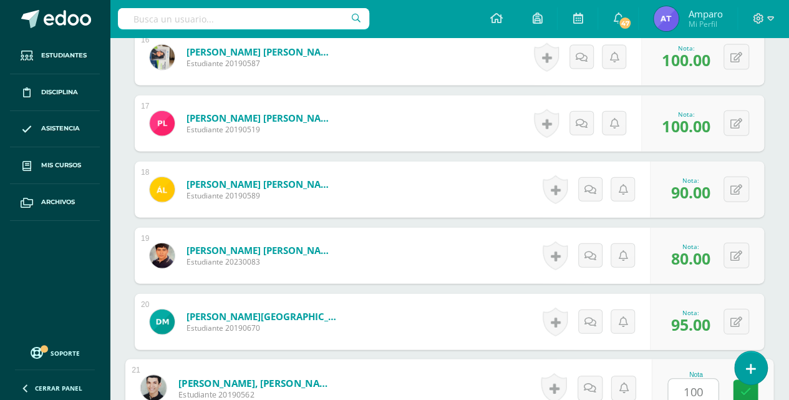
type input "100"
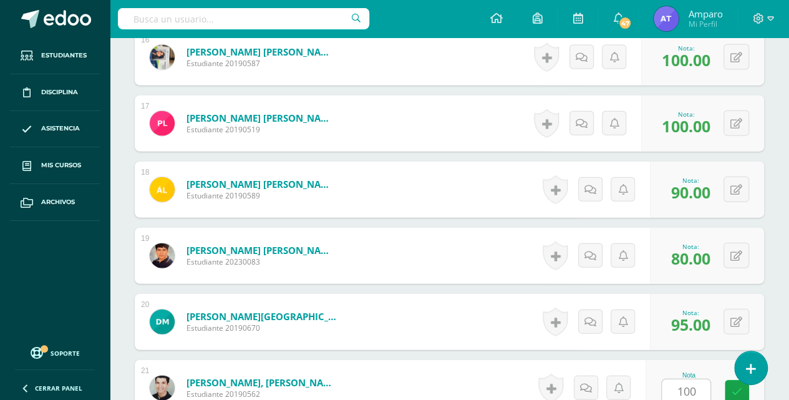
scroll to position [1650, 0]
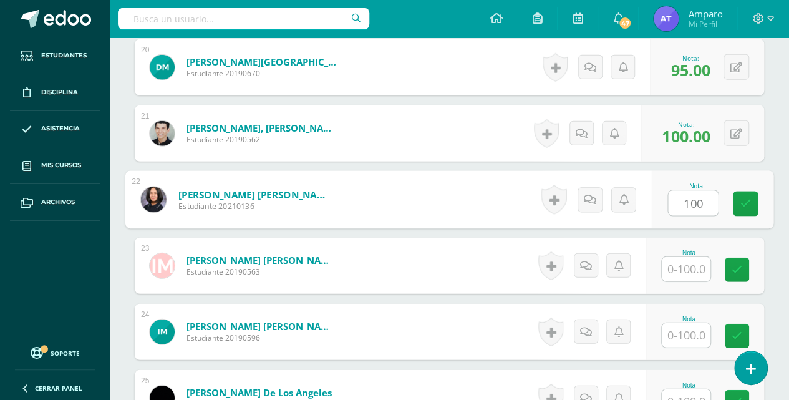
type input "100"
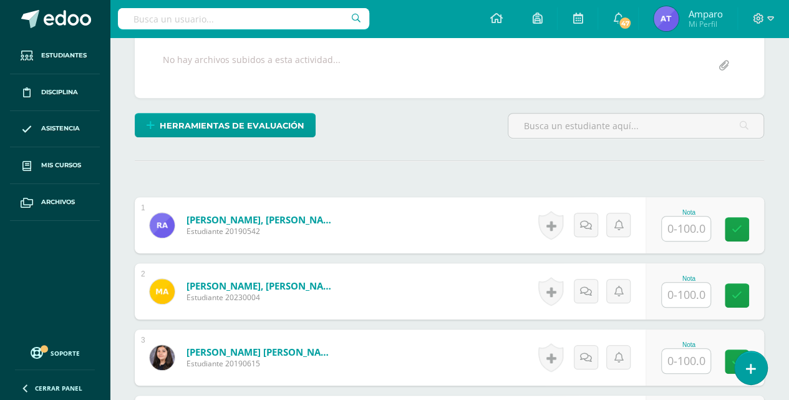
scroll to position [0, 0]
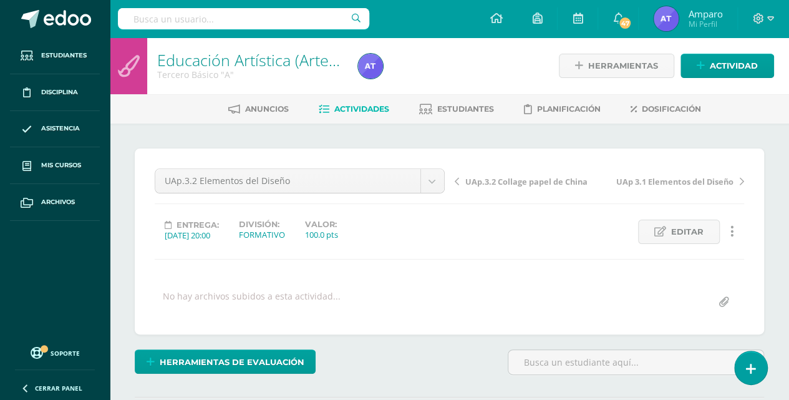
click at [372, 109] on span "Actividades" at bounding box center [361, 108] width 55 height 9
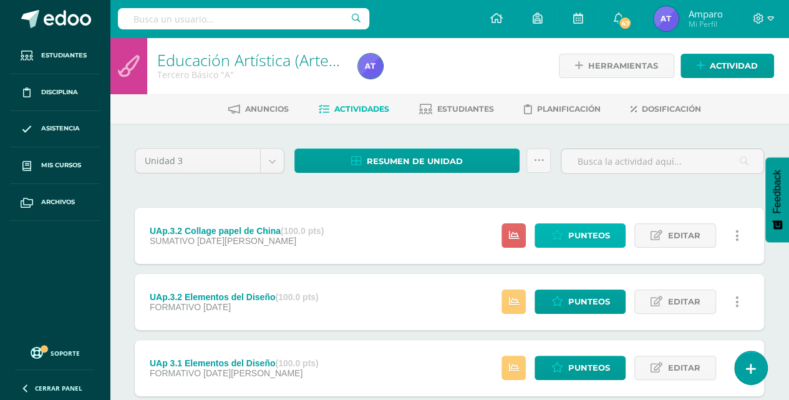
click at [575, 233] on span "Punteos" at bounding box center [589, 235] width 42 height 23
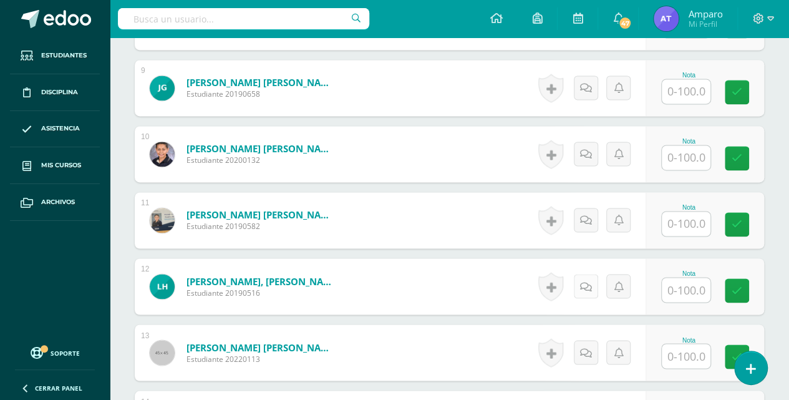
scroll to position [903, 0]
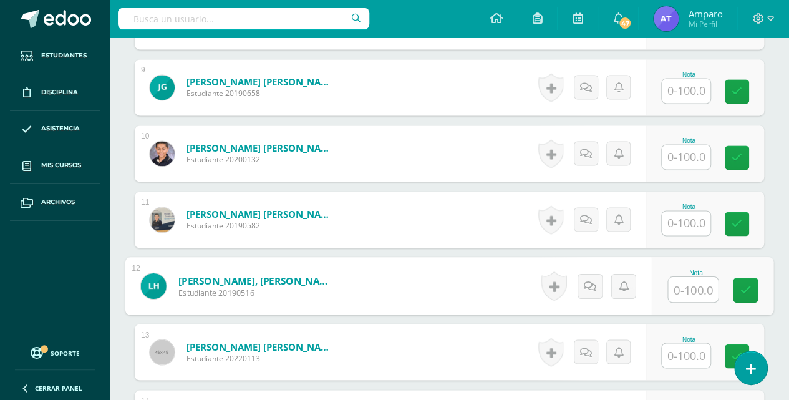
click at [690, 287] on input "text" at bounding box center [693, 289] width 50 height 25
type input "0"
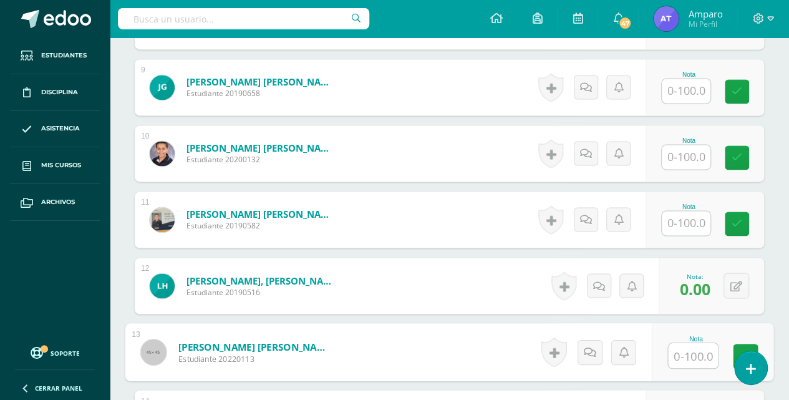
scroll to position [904, 0]
type input "85"
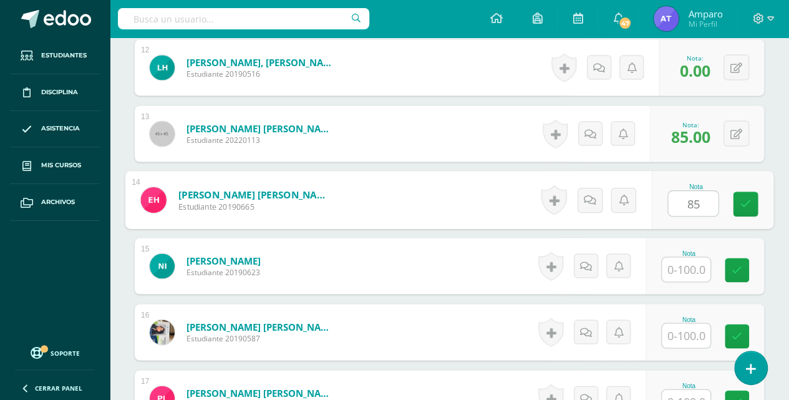
scroll to position [1122, 0]
type input "85"
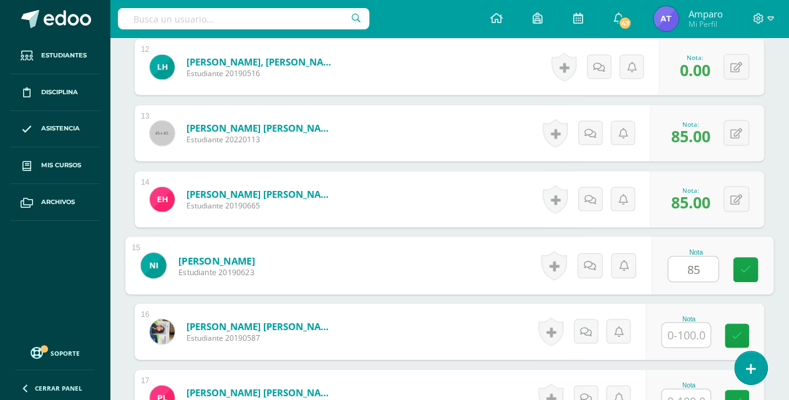
scroll to position [1123, 0]
type input "85"
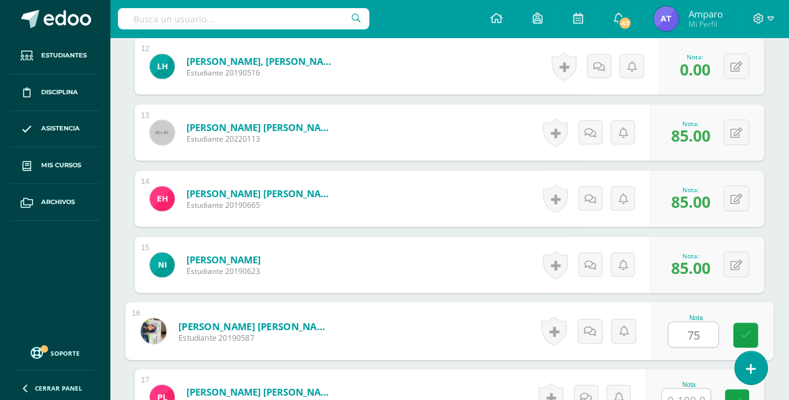
type input "75"
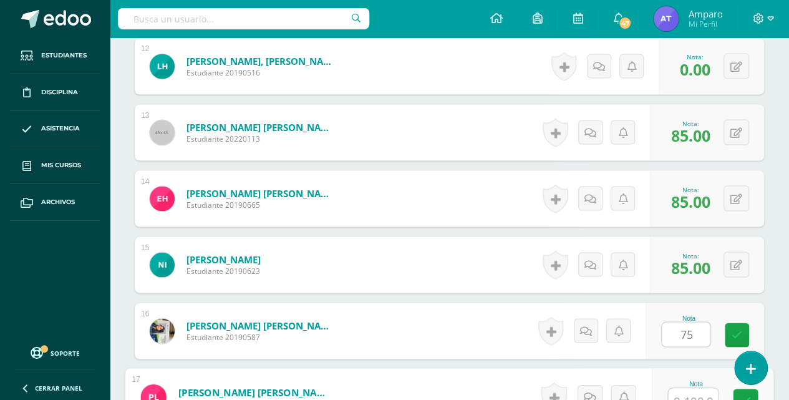
scroll to position [1131, 0]
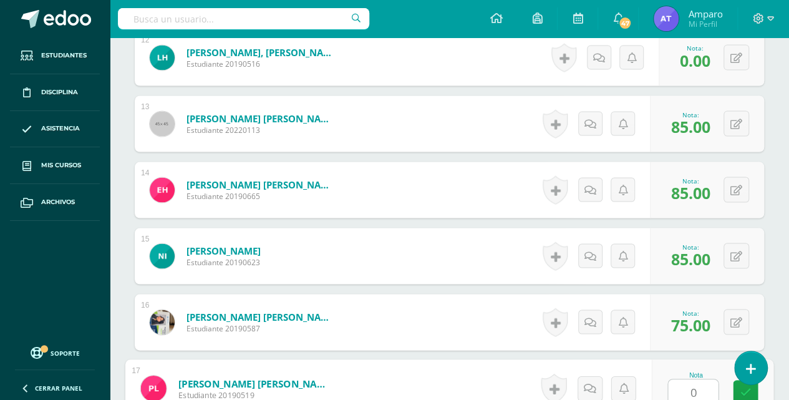
type input "0"
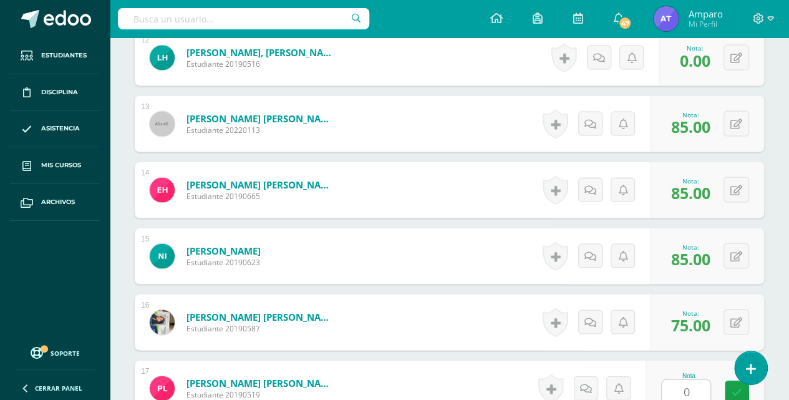
scroll to position [1386, 0]
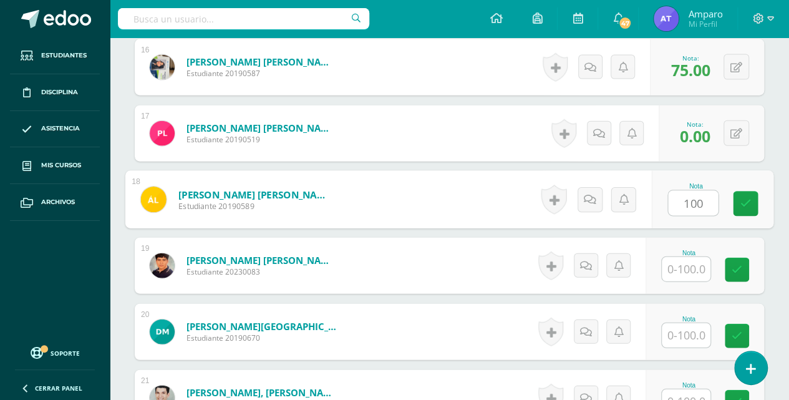
type input "100"
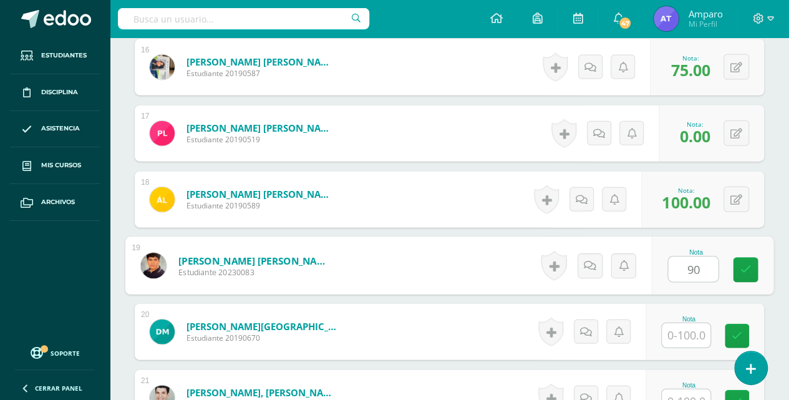
type input "90"
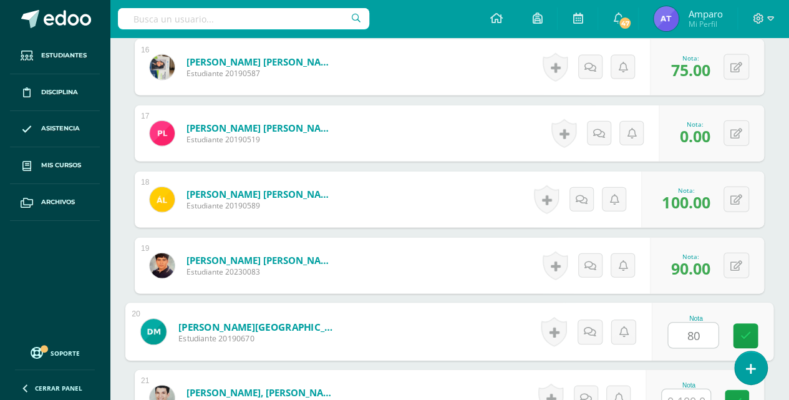
type input "80"
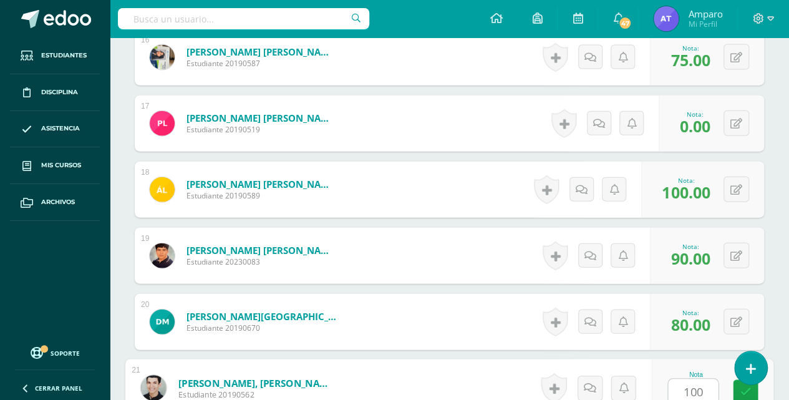
type input "100"
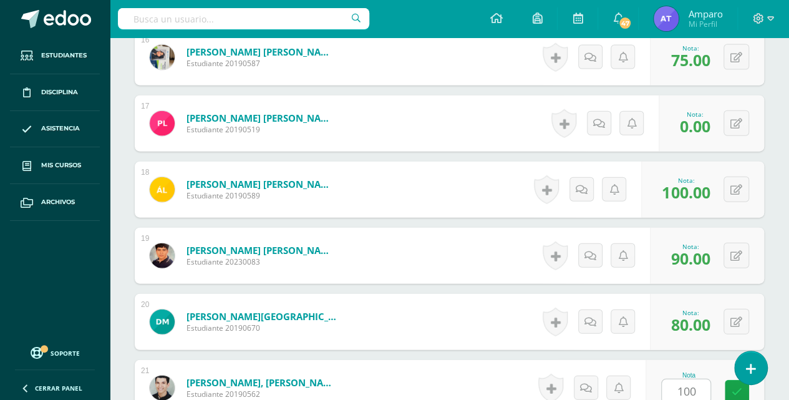
scroll to position [1650, 0]
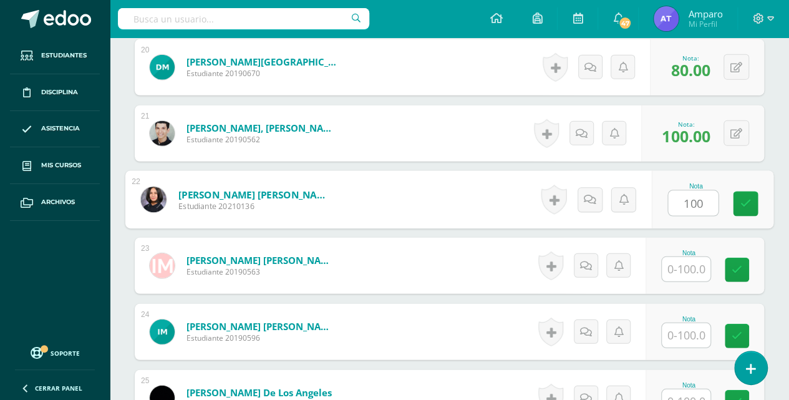
type input "100"
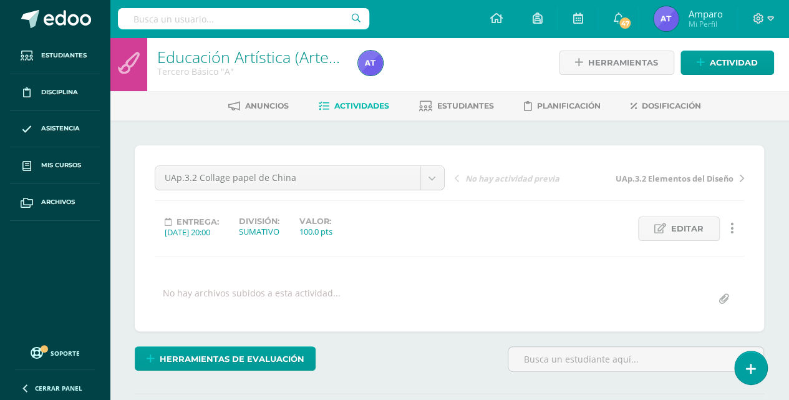
scroll to position [0, 0]
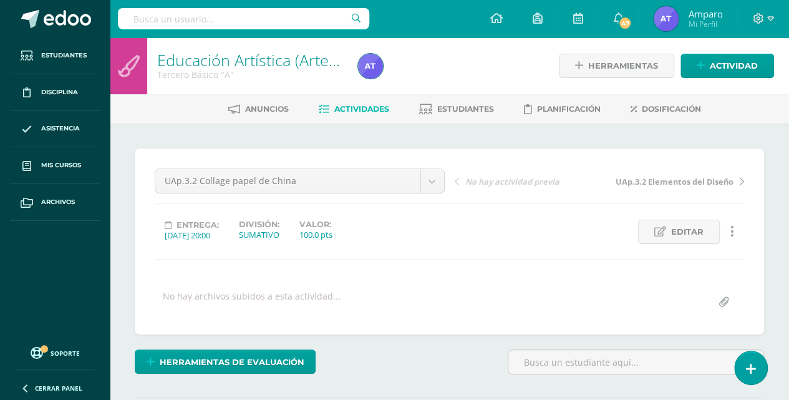
click at [356, 110] on span "Actividades" at bounding box center [361, 108] width 55 height 9
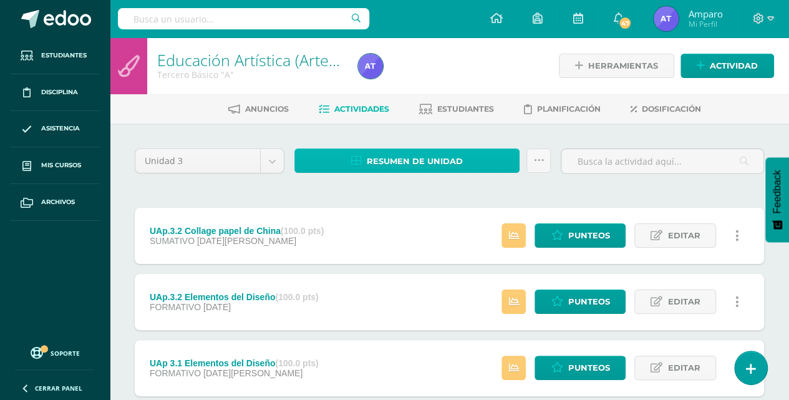
click at [427, 162] on span "Resumen de unidad" at bounding box center [415, 161] width 96 height 23
click at [437, 157] on span "Resumen de unidad" at bounding box center [415, 161] width 96 height 23
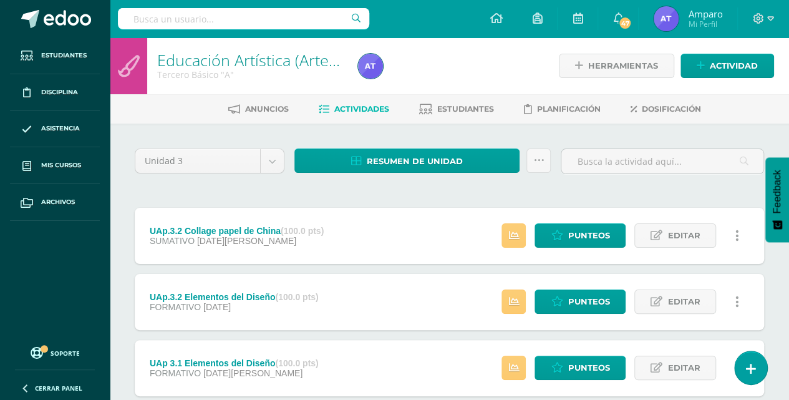
click at [384, 197] on div "Unidad 3 Unidad 1 Unidad 2 Unidad 3 Unidad 4 Resumen de unidad Subir actividade…" at bounding box center [449, 334] width 639 height 372
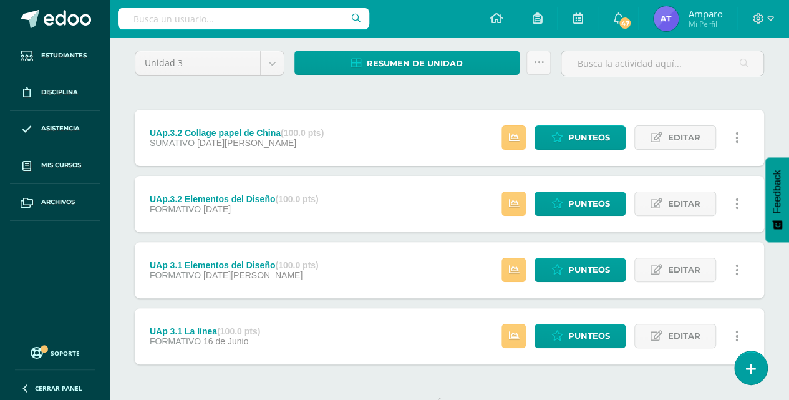
scroll to position [83, 0]
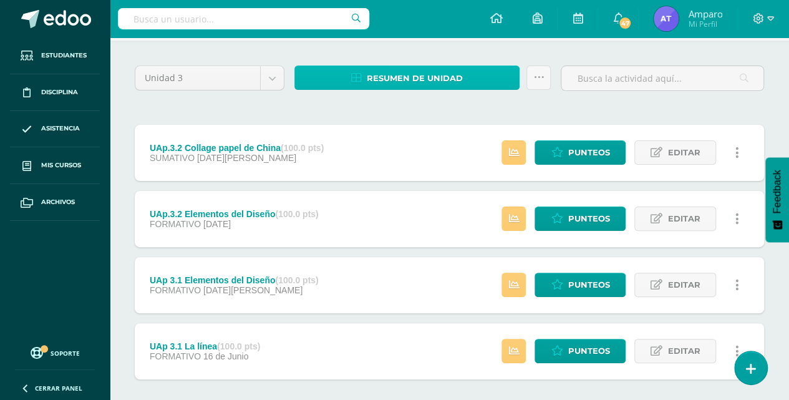
click at [419, 82] on span "Resumen de unidad" at bounding box center [415, 78] width 96 height 23
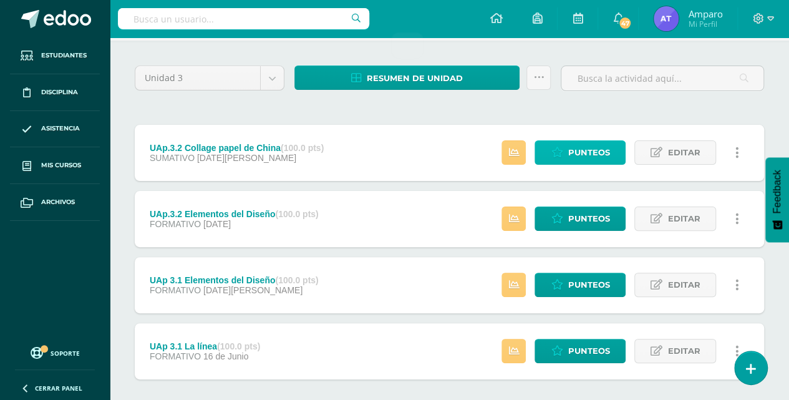
click at [590, 156] on span "Punteos" at bounding box center [589, 152] width 42 height 23
click at [588, 150] on span "Punteos" at bounding box center [589, 152] width 42 height 23
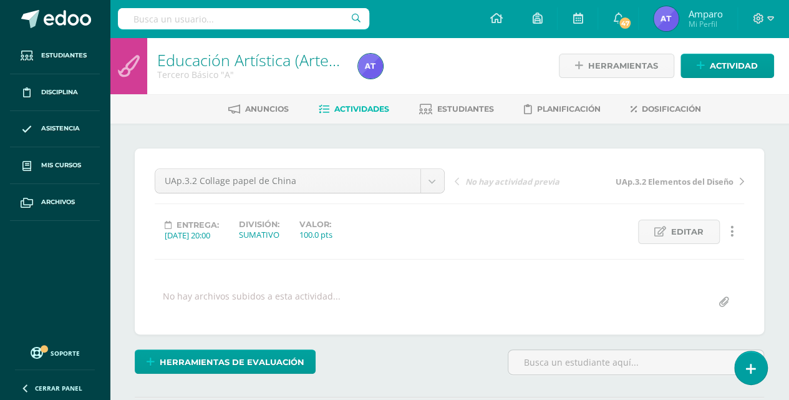
click at [365, 104] on span "Actividades" at bounding box center [361, 108] width 55 height 9
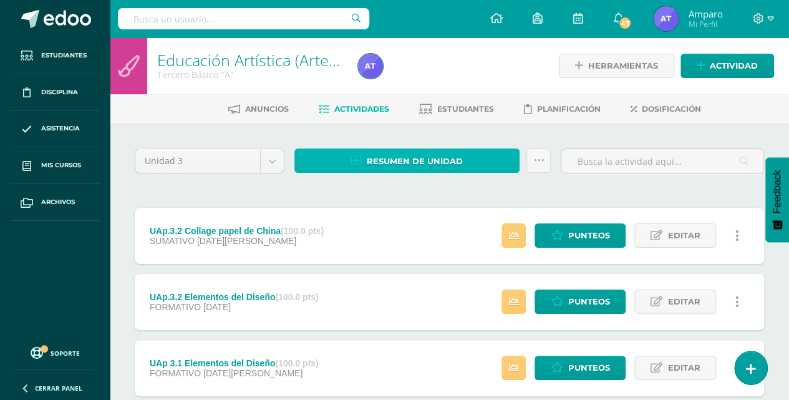
click at [391, 159] on span "Resumen de unidad" at bounding box center [415, 161] width 96 height 23
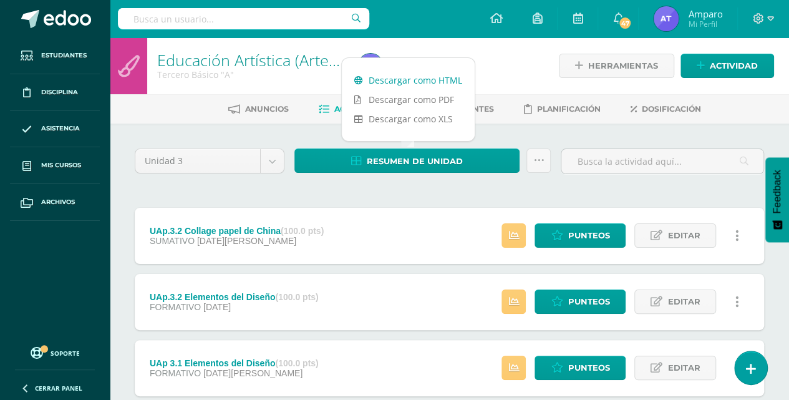
click at [394, 80] on link "Descargar como HTML" at bounding box center [408, 79] width 133 height 19
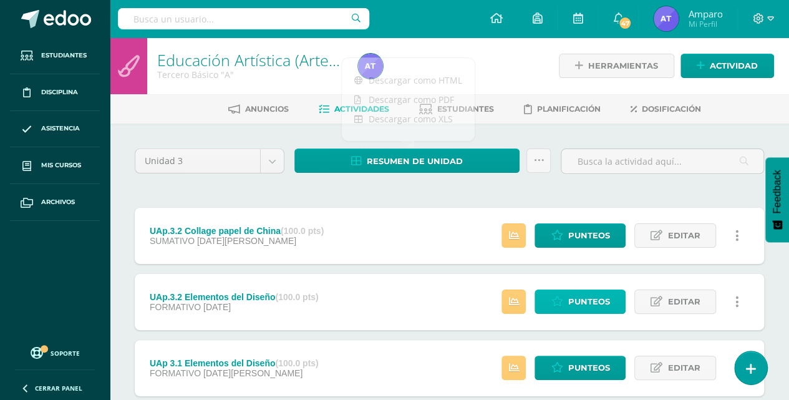
click at [592, 307] on span "Punteos" at bounding box center [589, 301] width 42 height 23
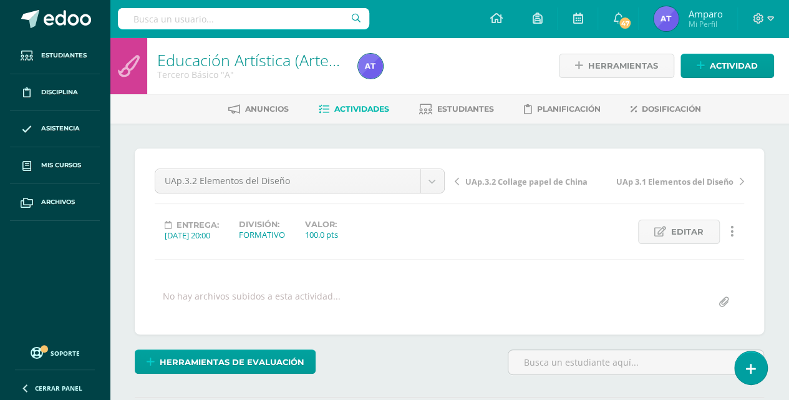
click at [348, 104] on span "Actividades" at bounding box center [361, 108] width 55 height 9
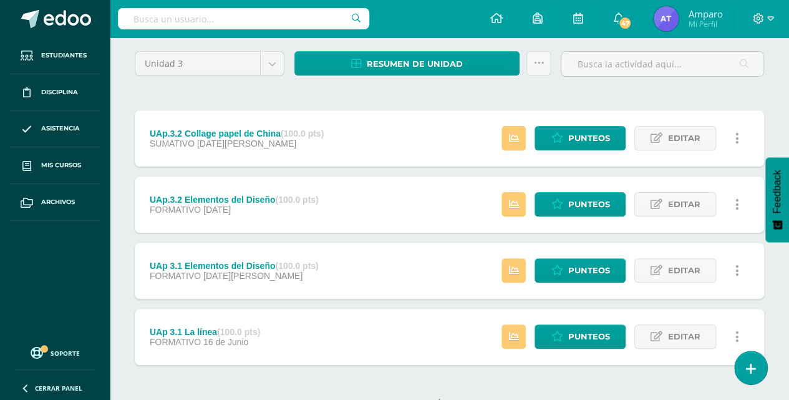
scroll to position [83, 0]
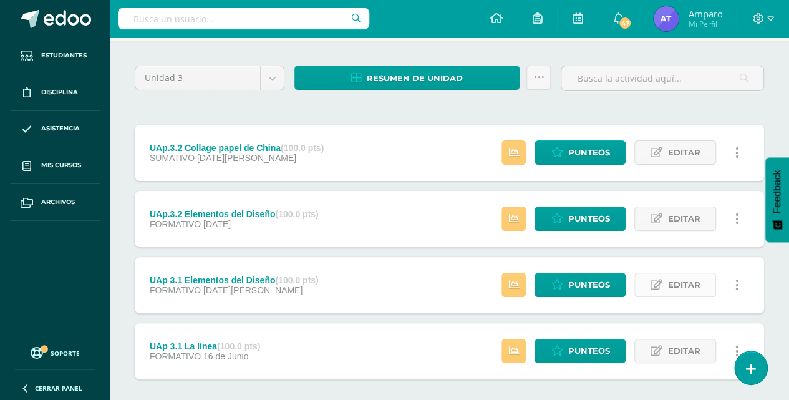
click at [681, 283] on span "Editar" at bounding box center [683, 284] width 32 height 23
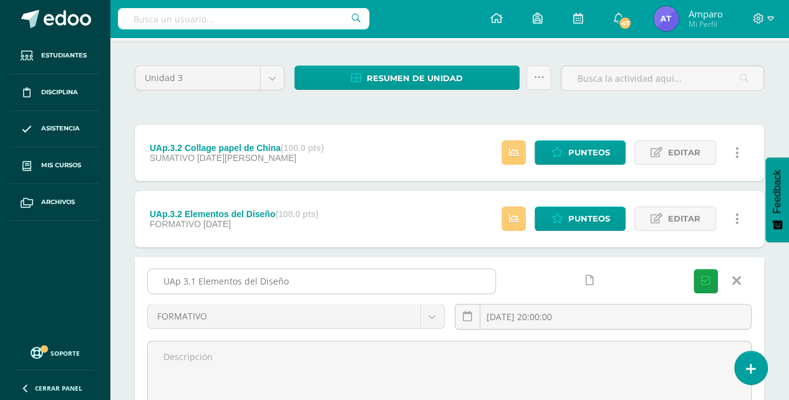
drag, startPoint x: 196, startPoint y: 278, endPoint x: 393, endPoint y: 283, distance: 196.5
click at [393, 283] on input "UAp 3.1 Elementos del Diseño" at bounding box center [321, 281] width 347 height 24
type input "UAp 3.1 línea recta y curva"
click at [703, 276] on icon "submit" at bounding box center [705, 281] width 9 height 11
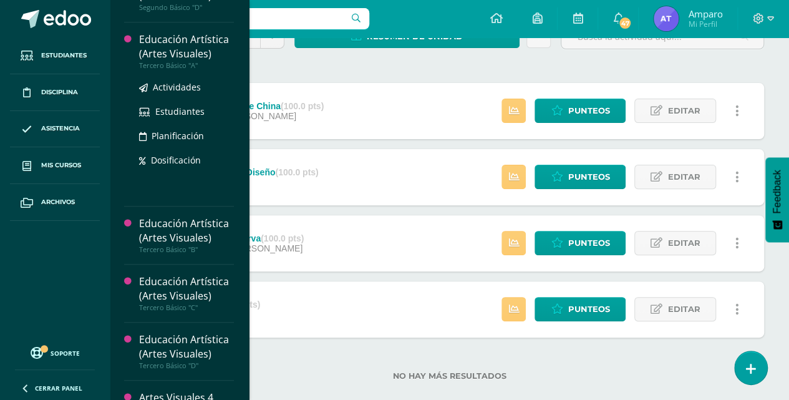
scroll to position [457, 0]
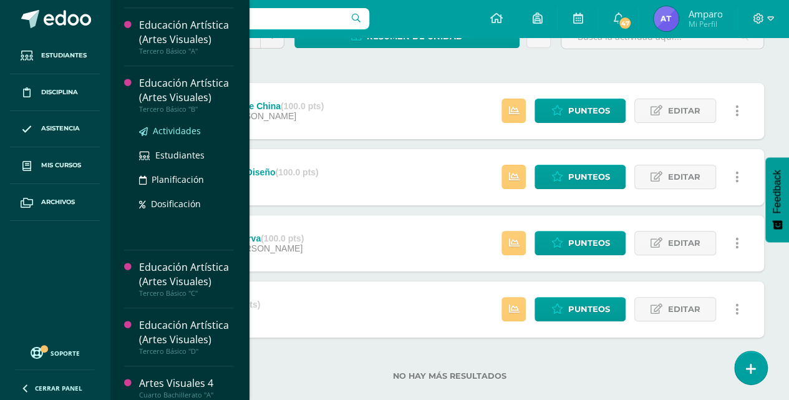
click at [186, 126] on span "Actividades" at bounding box center [177, 131] width 48 height 12
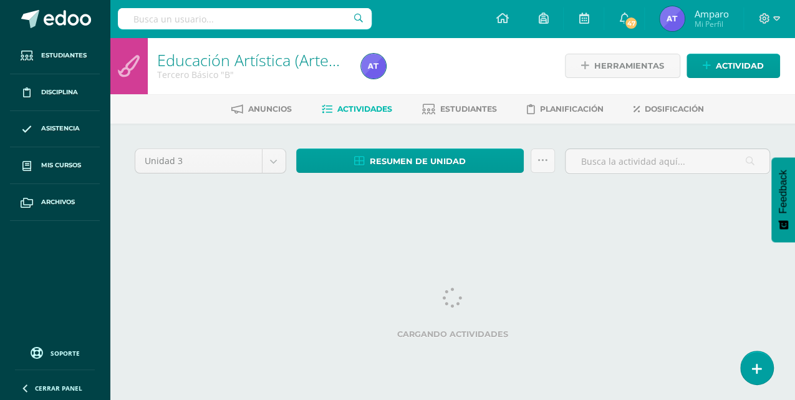
click at [366, 109] on span "Actividades" at bounding box center [364, 108] width 55 height 9
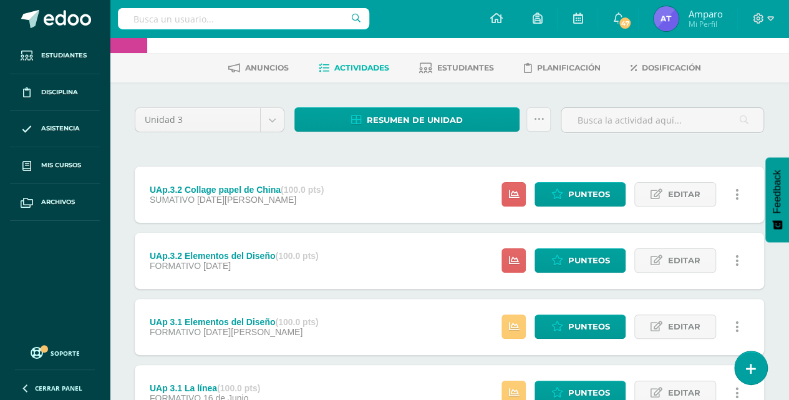
scroll to position [83, 0]
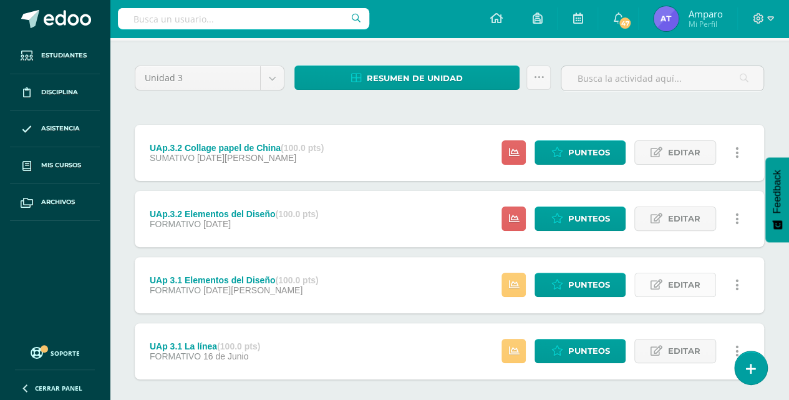
click at [690, 284] on span "Editar" at bounding box center [683, 284] width 32 height 23
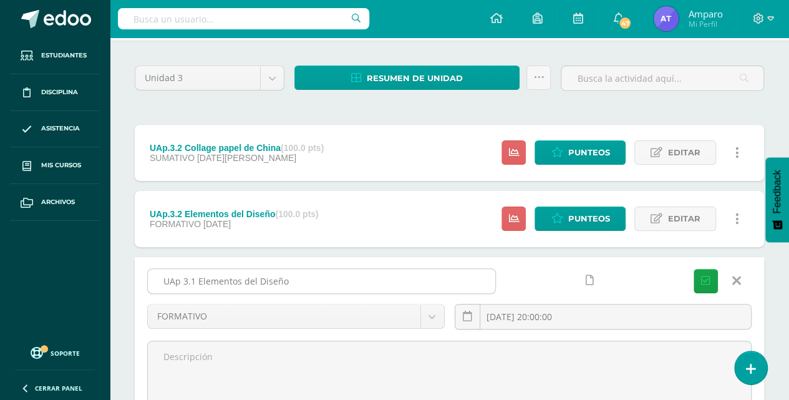
drag, startPoint x: 197, startPoint y: 278, endPoint x: 362, endPoint y: 276, distance: 165.3
click at [362, 276] on input "UAp 3.1 Elementos del Diseño" at bounding box center [321, 281] width 347 height 24
type input "UAp 3.1 línea recta y curva"
click at [705, 278] on icon "submit" at bounding box center [705, 281] width 9 height 11
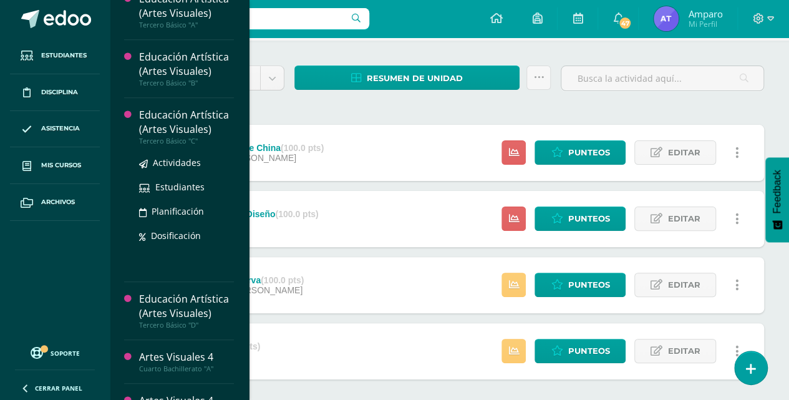
scroll to position [414, 0]
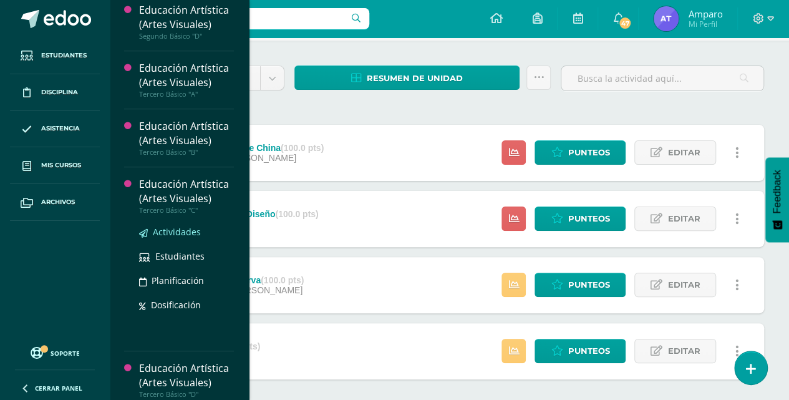
click at [168, 228] on span "Actividades" at bounding box center [177, 232] width 48 height 12
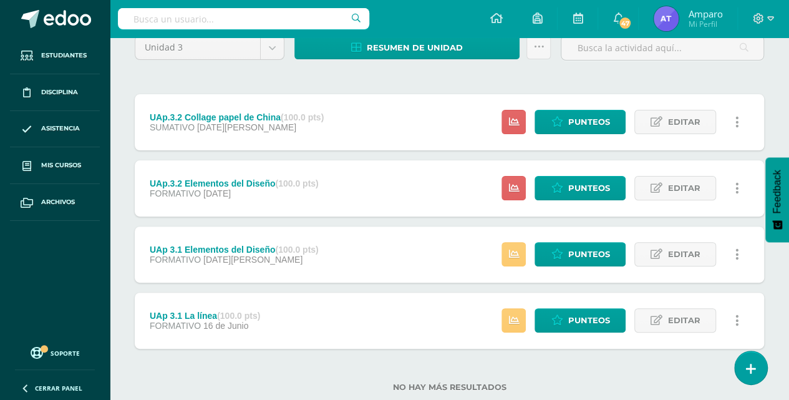
scroll to position [125, 0]
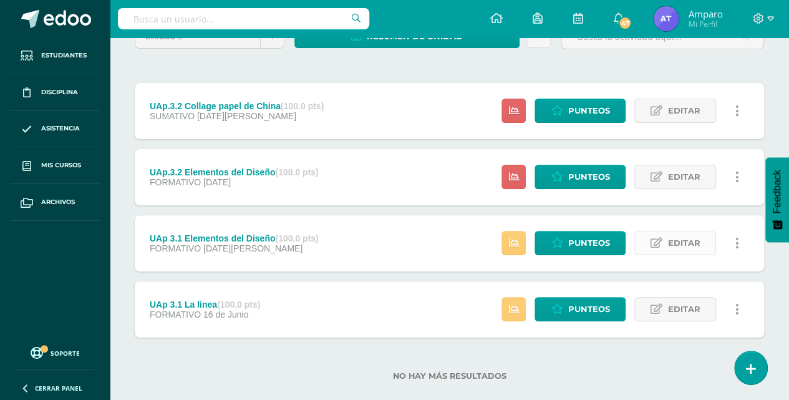
click at [656, 240] on icon at bounding box center [657, 243] width 12 height 11
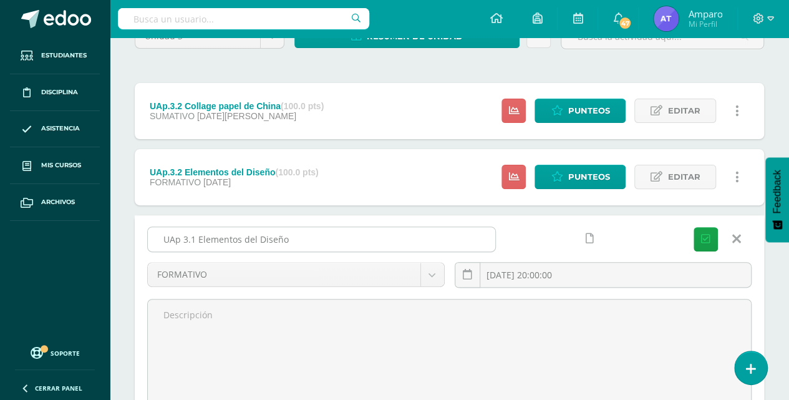
drag, startPoint x: 198, startPoint y: 235, endPoint x: 319, endPoint y: 241, distance: 121.8
click at [319, 241] on input "UAp 3.1 Elementos del Diseño" at bounding box center [321, 239] width 347 height 24
type input "UAp 3.1 línea recta y curva"
click at [703, 240] on icon "submit" at bounding box center [705, 239] width 9 height 11
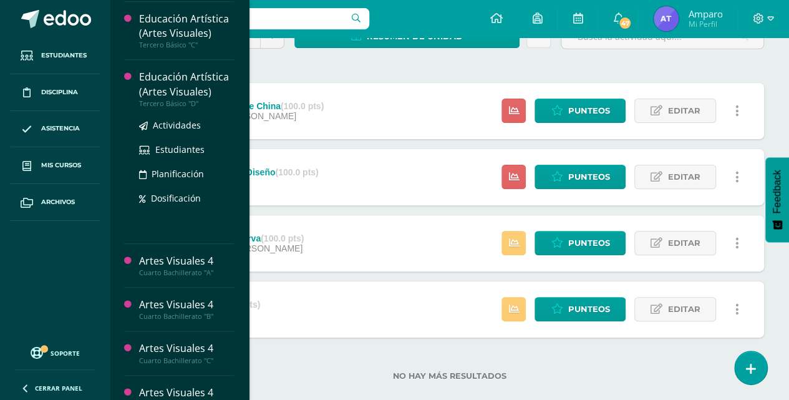
scroll to position [487, 0]
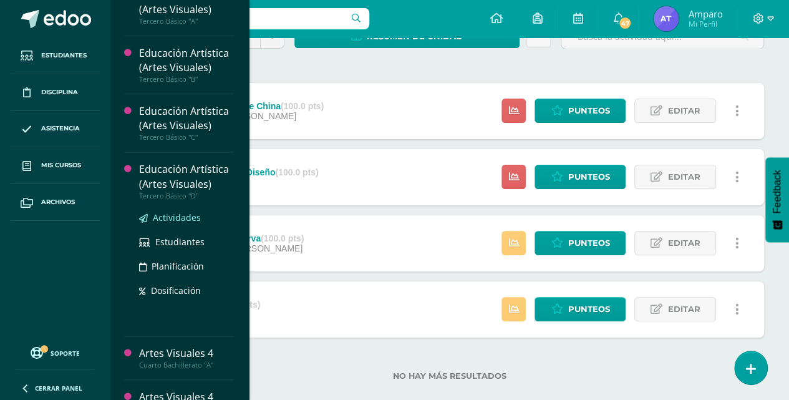
click at [175, 212] on span "Actividades" at bounding box center [177, 217] width 48 height 12
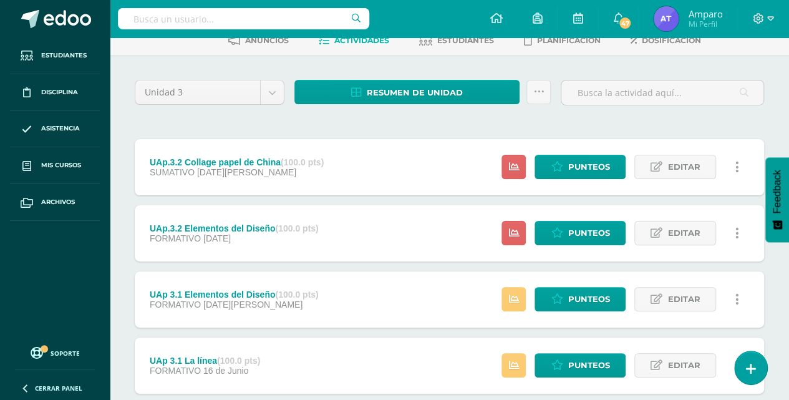
scroll to position [83, 0]
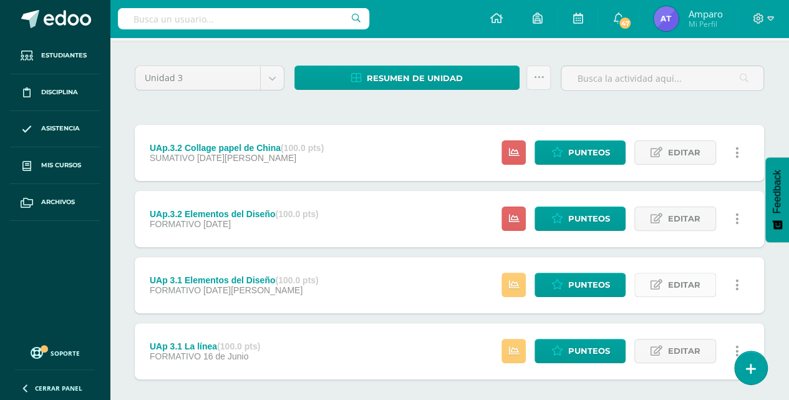
click at [657, 285] on icon at bounding box center [657, 284] width 12 height 11
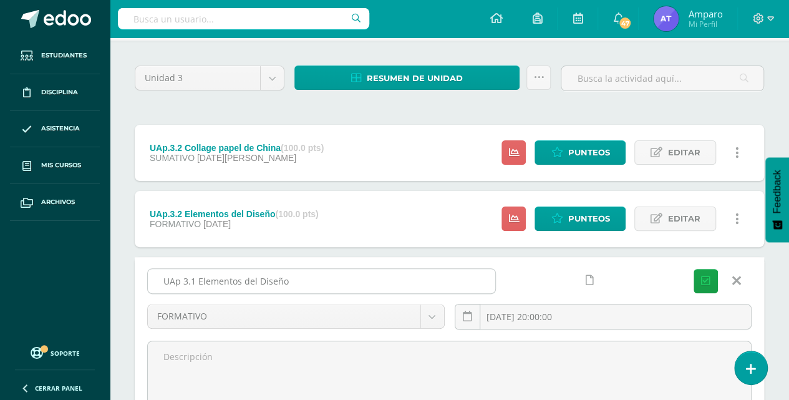
drag, startPoint x: 200, startPoint y: 277, endPoint x: 327, endPoint y: 286, distance: 127.6
click at [327, 286] on input "UAp 3.1 Elementos del Diseño" at bounding box center [321, 281] width 347 height 24
type input "UAp 3.1 línea recta y curva"
click at [708, 277] on icon "submit" at bounding box center [705, 281] width 9 height 11
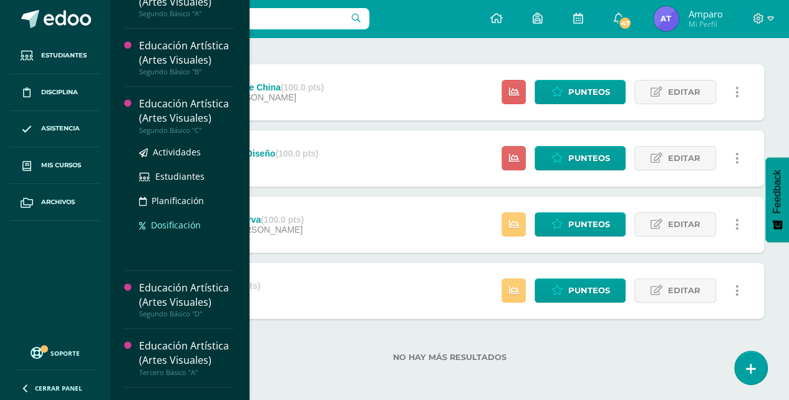
scroll to position [291, 0]
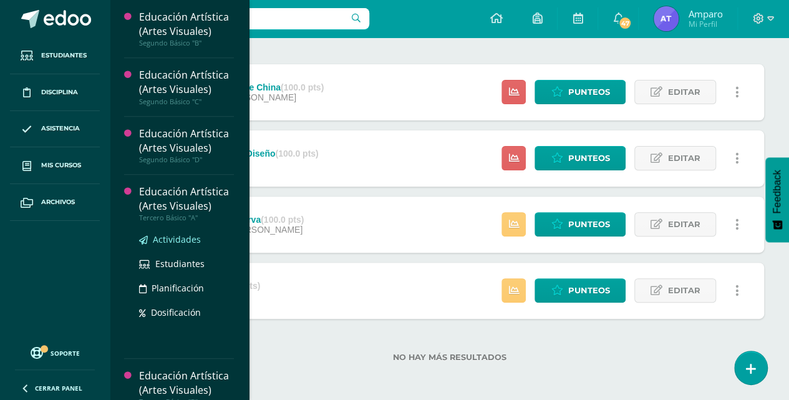
click at [180, 240] on span "Actividades" at bounding box center [177, 239] width 48 height 12
click at [190, 235] on span "Actividades" at bounding box center [177, 239] width 48 height 12
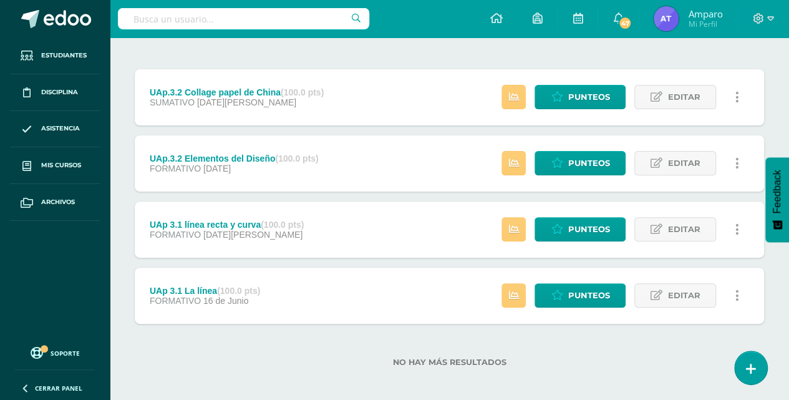
scroll to position [143, 0]
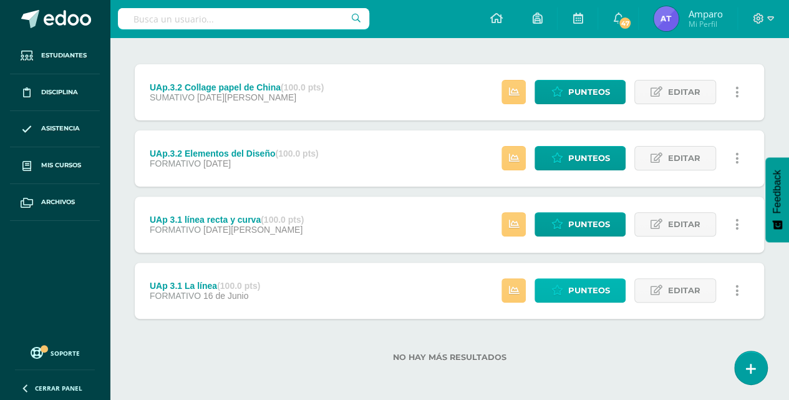
click at [594, 284] on span "Punteos" at bounding box center [589, 290] width 42 height 23
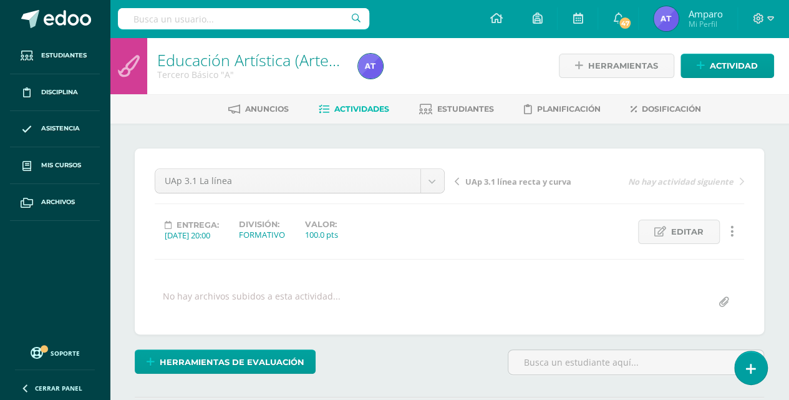
click at [350, 109] on span "Actividades" at bounding box center [361, 108] width 55 height 9
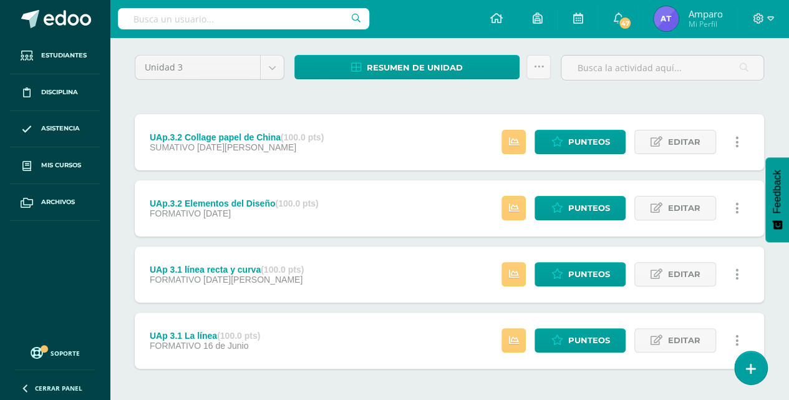
scroll to position [125, 0]
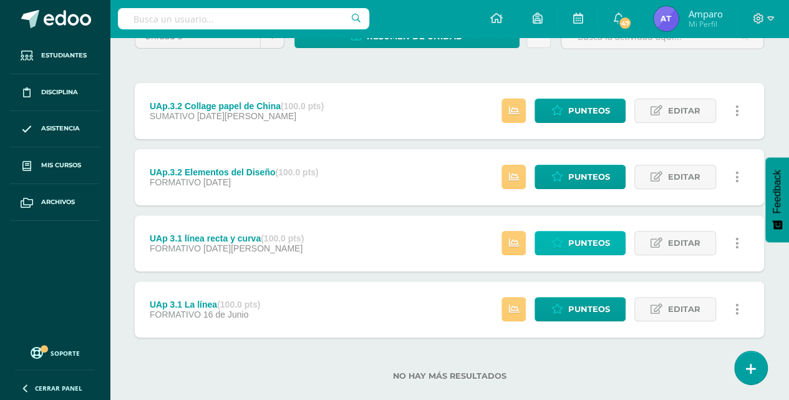
click at [586, 247] on span "Punteos" at bounding box center [589, 242] width 42 height 23
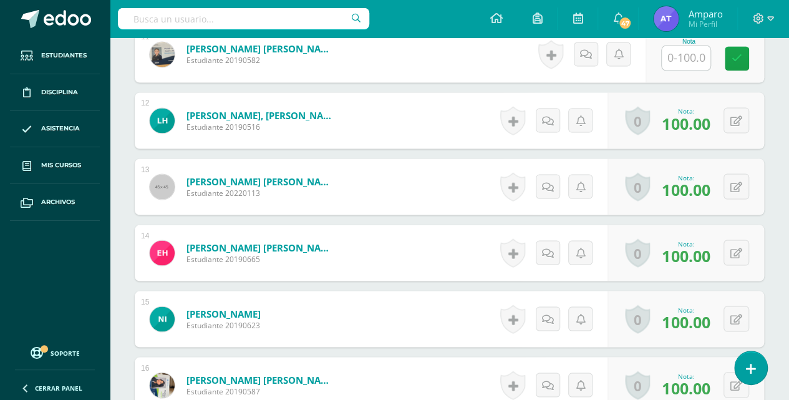
scroll to position [1071, 0]
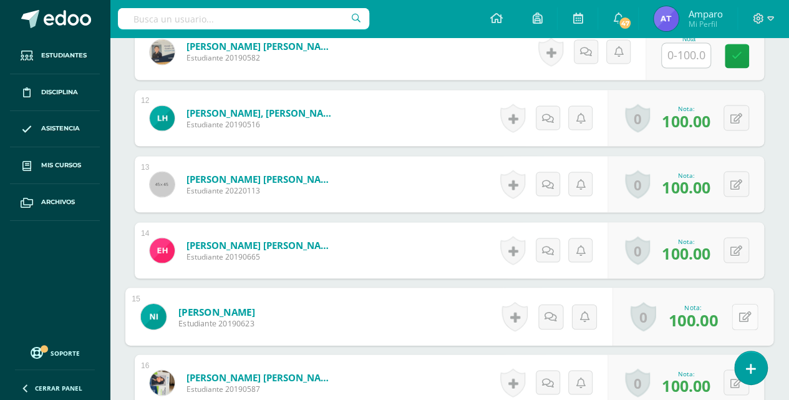
click at [736, 311] on button at bounding box center [745, 316] width 26 height 26
type input "0"
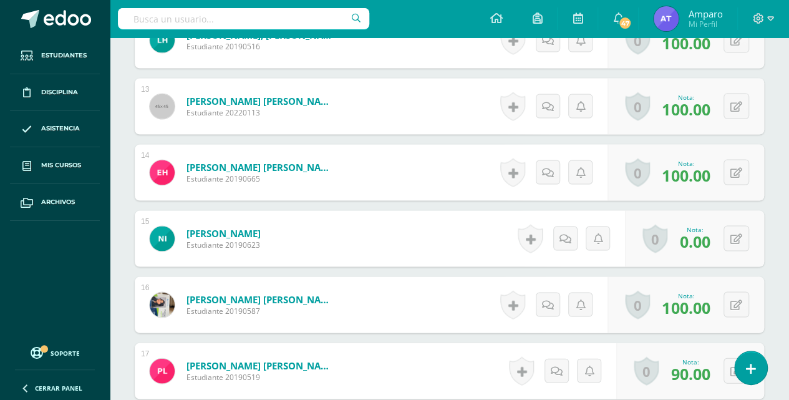
scroll to position [1154, 0]
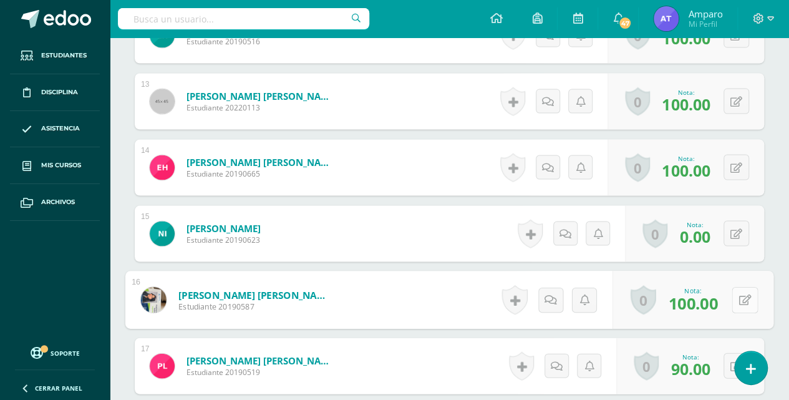
click at [736, 301] on button at bounding box center [745, 299] width 26 height 26
type input "95"
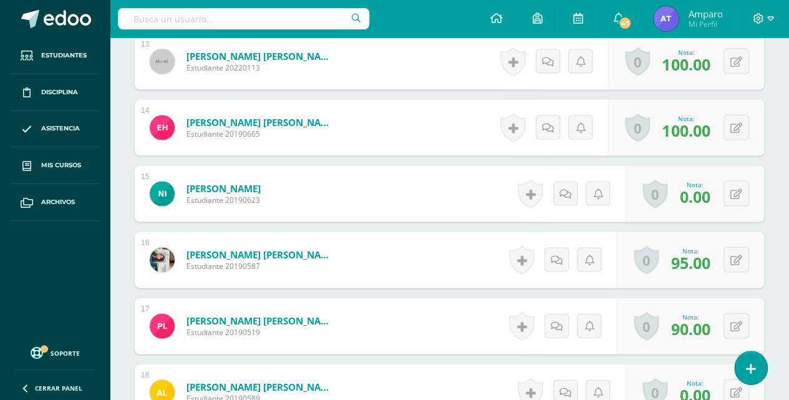
scroll to position [1196, 0]
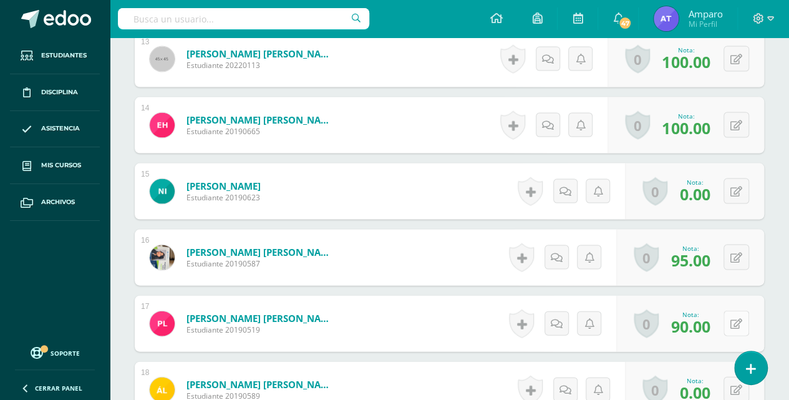
click at [737, 317] on button at bounding box center [737, 324] width 26 height 26
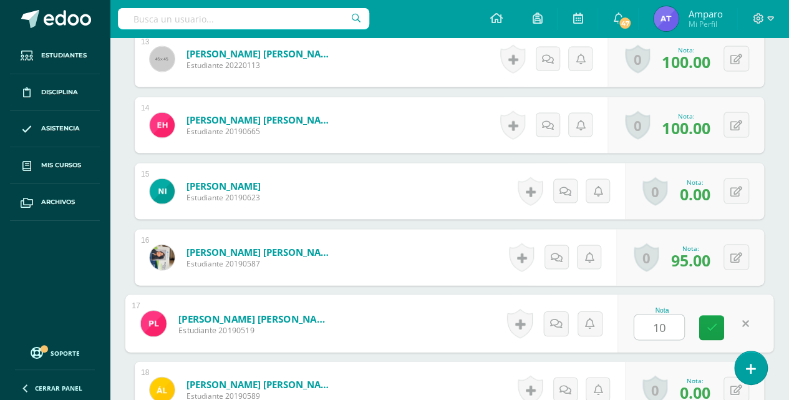
type input "100"
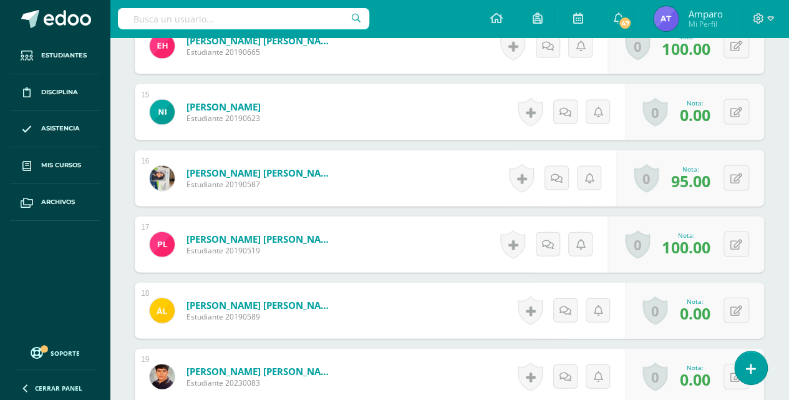
scroll to position [1279, 0]
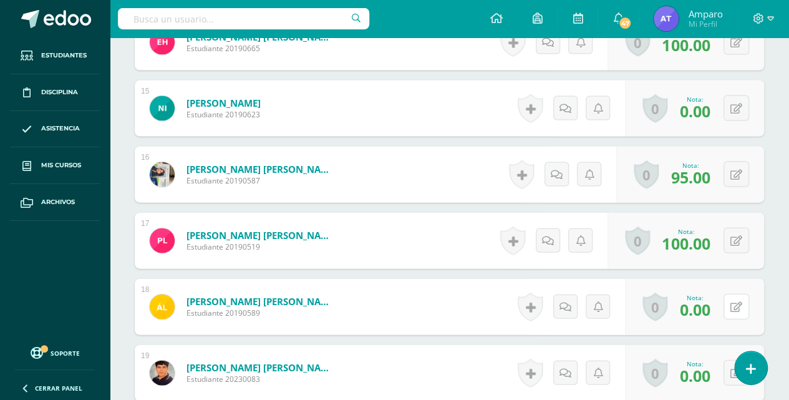
click at [730, 302] on div "0 Logros Logros obtenidos Aún no hay logros agregados Nota: 0.00" at bounding box center [694, 307] width 139 height 56
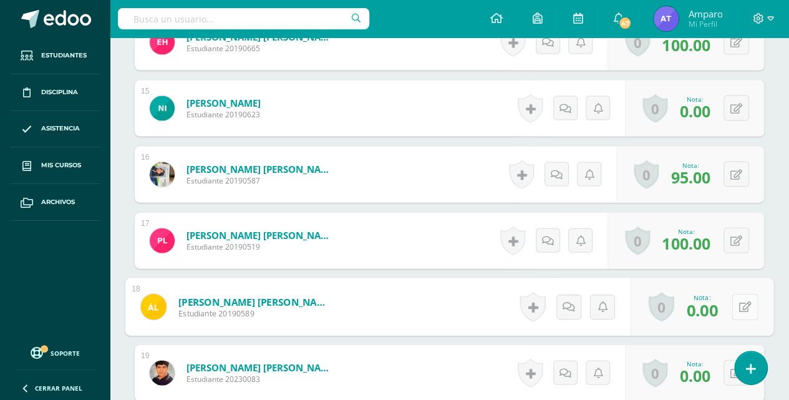
click at [740, 304] on icon at bounding box center [745, 306] width 12 height 11
type input "90"
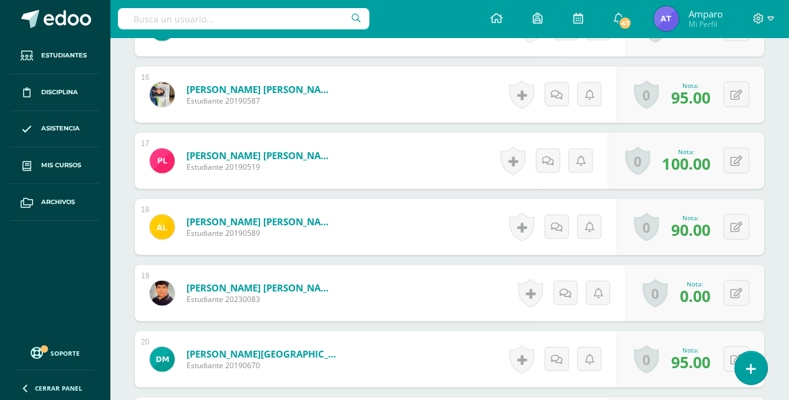
scroll to position [1362, 0]
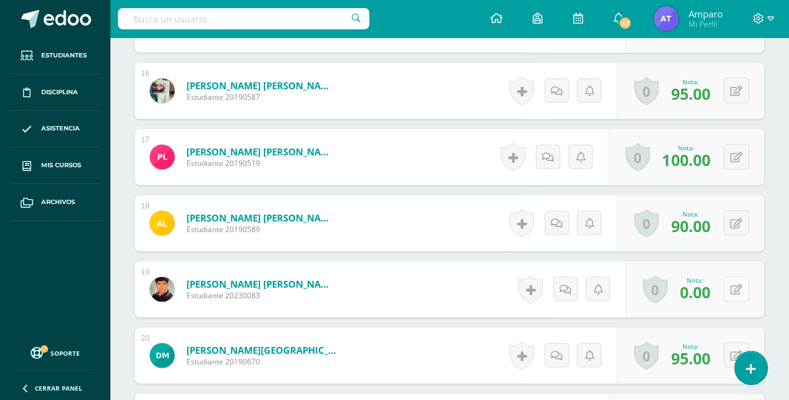
click at [735, 288] on button at bounding box center [737, 289] width 26 height 26
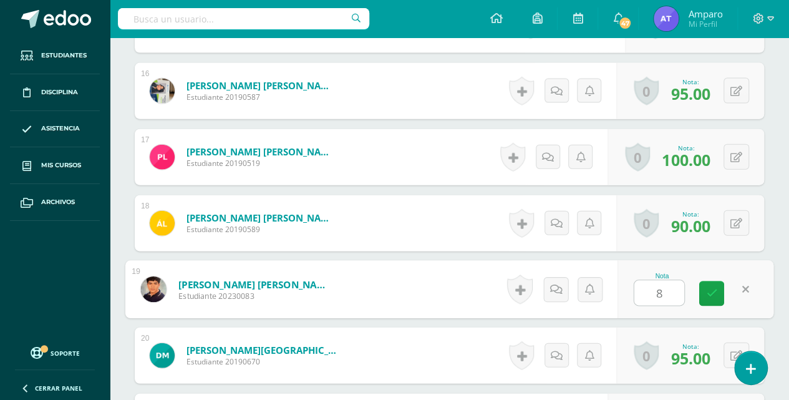
type input "85"
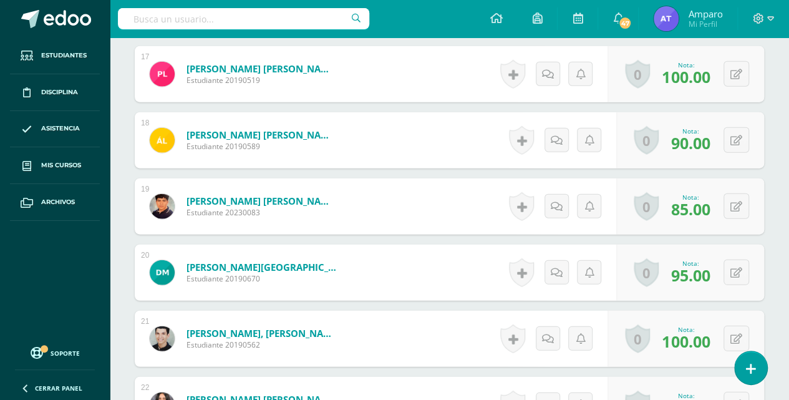
scroll to position [1487, 0]
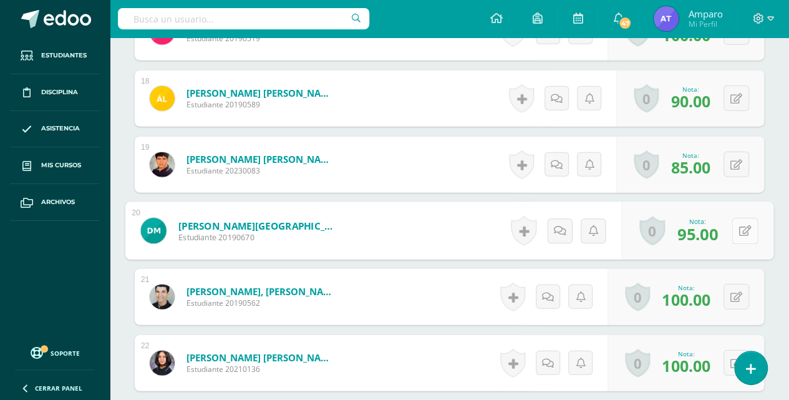
click at [734, 230] on button at bounding box center [745, 231] width 26 height 26
type input "100"
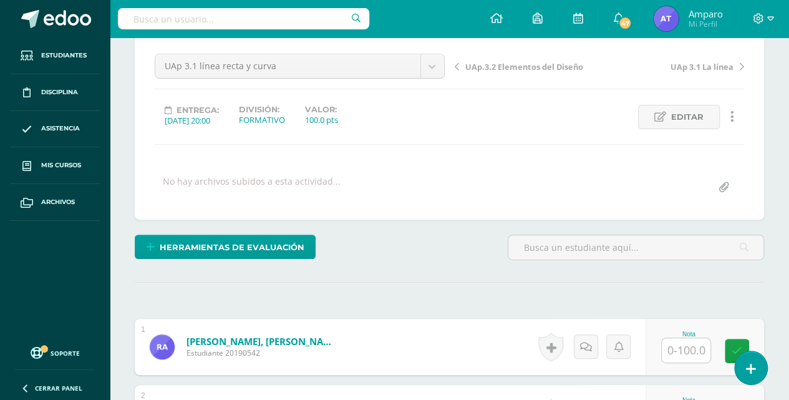
scroll to position [0, 0]
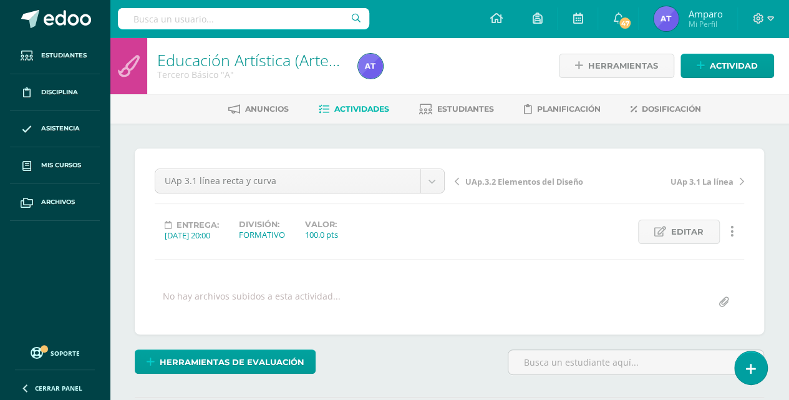
click at [353, 106] on span "Actividades" at bounding box center [361, 108] width 55 height 9
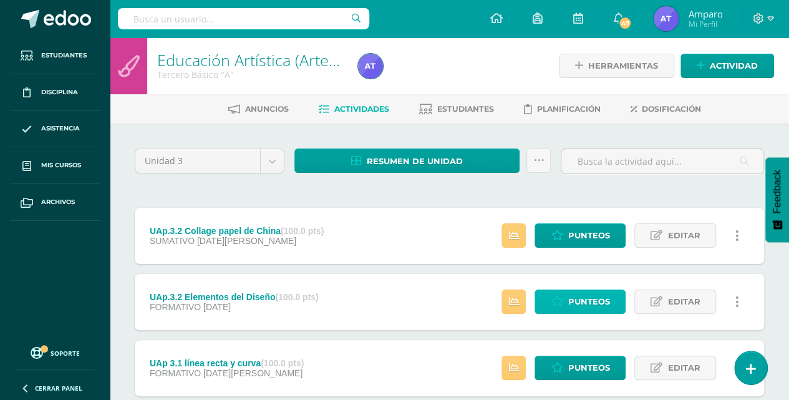
click at [583, 299] on span "Punteos" at bounding box center [589, 301] width 42 height 23
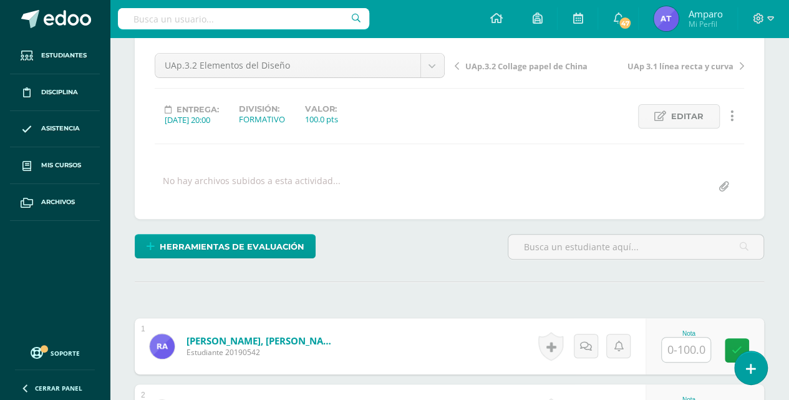
scroll to position [42, 0]
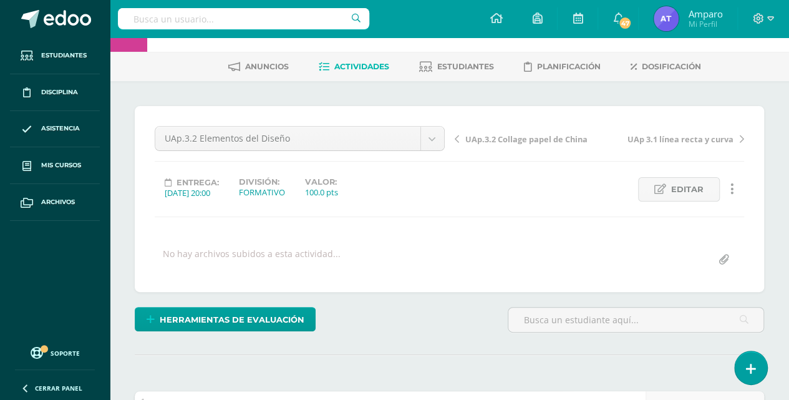
click at [357, 62] on span "Actividades" at bounding box center [361, 66] width 55 height 9
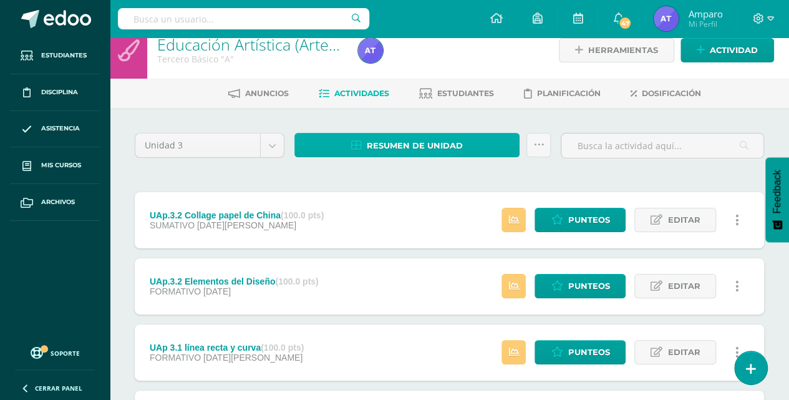
scroll to position [41, 0]
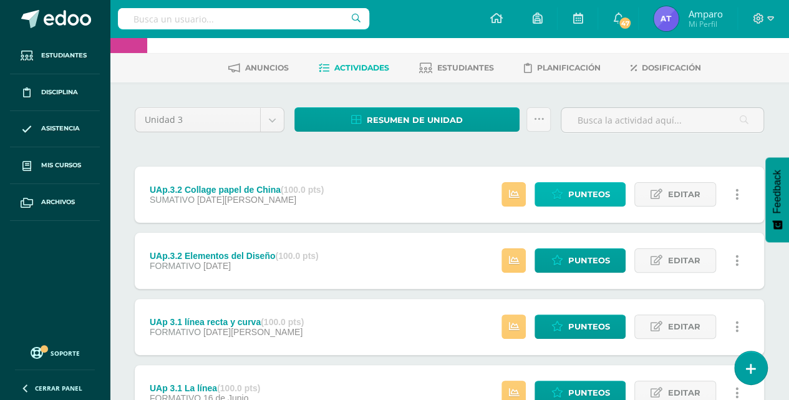
click at [579, 192] on span "Punteos" at bounding box center [589, 194] width 42 height 23
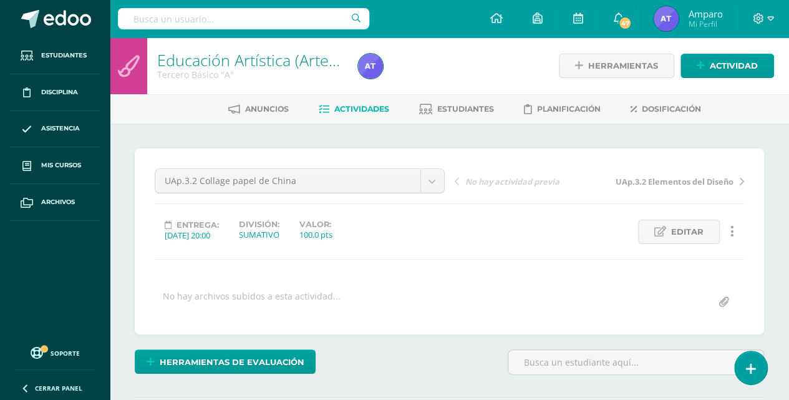
click at [359, 103] on link "Actividades" at bounding box center [354, 109] width 70 height 20
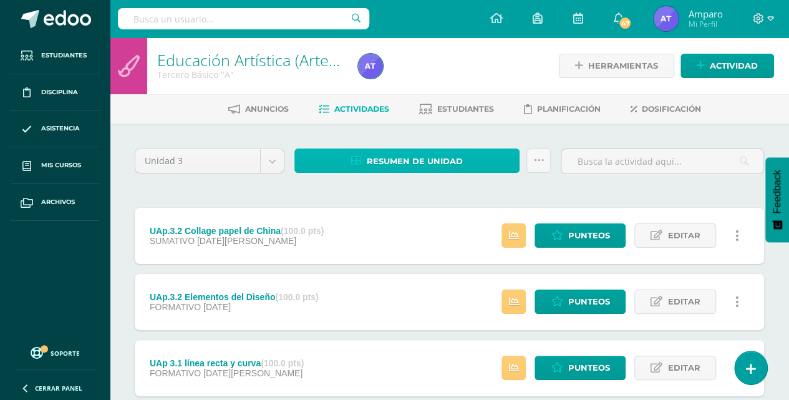
click at [425, 162] on span "Resumen de unidad" at bounding box center [415, 161] width 96 height 23
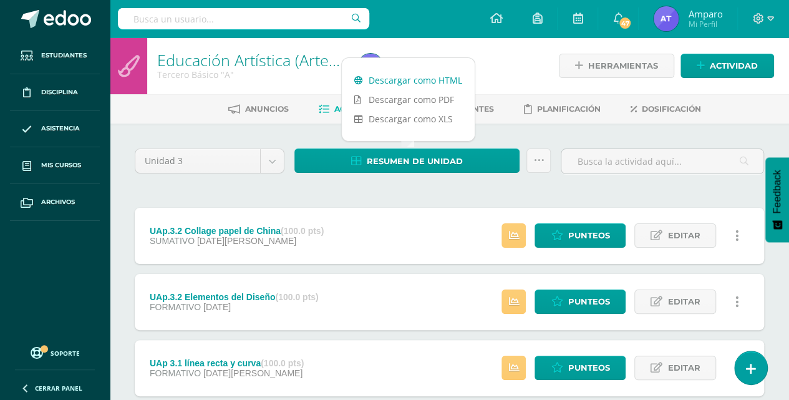
click at [413, 80] on link "Descargar como HTML" at bounding box center [408, 79] width 133 height 19
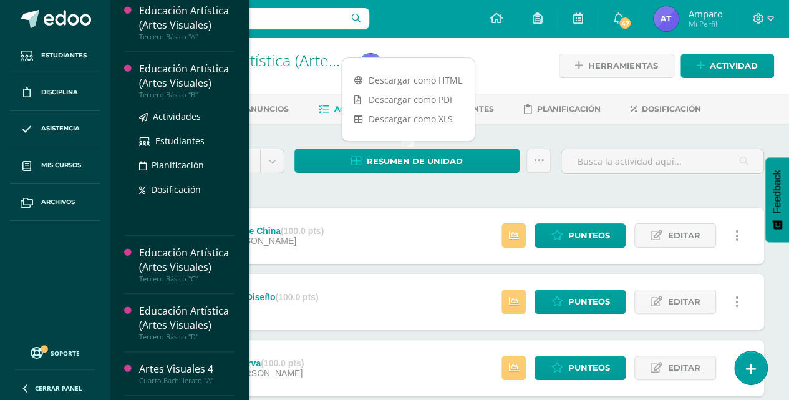
scroll to position [472, 0]
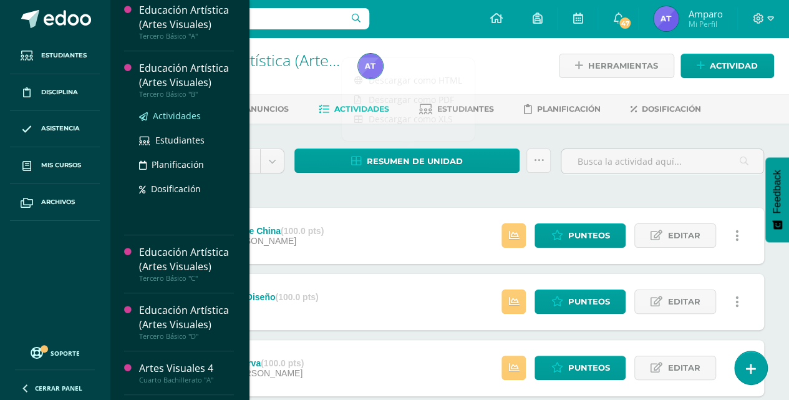
click at [171, 110] on span "Actividades" at bounding box center [177, 116] width 48 height 12
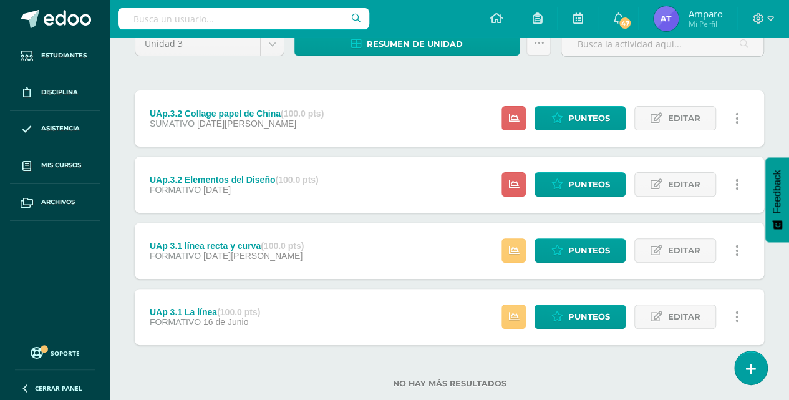
scroll to position [143, 0]
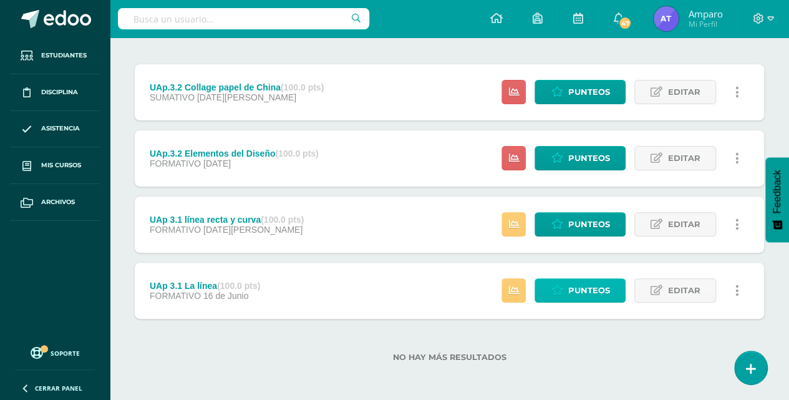
click at [576, 286] on span "Punteos" at bounding box center [589, 290] width 42 height 23
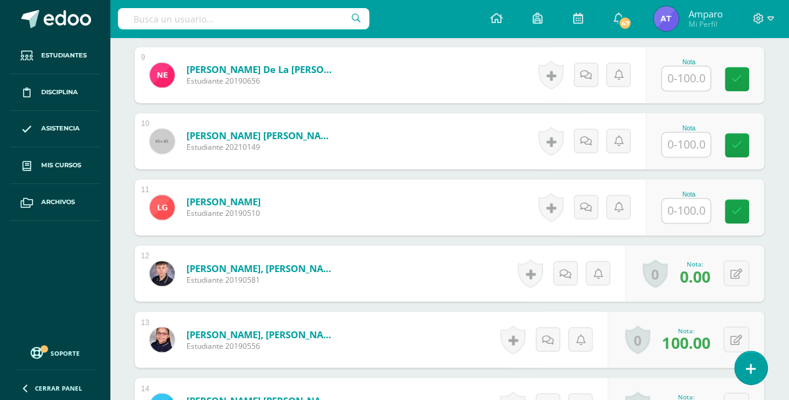
scroll to position [916, 0]
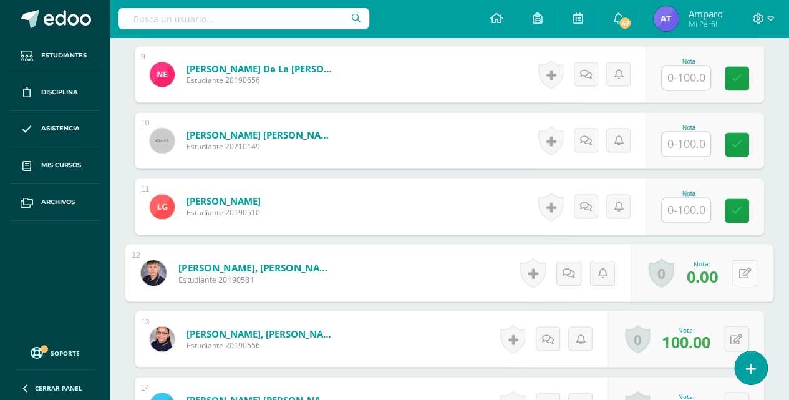
click at [738, 270] on button at bounding box center [745, 272] width 26 height 26
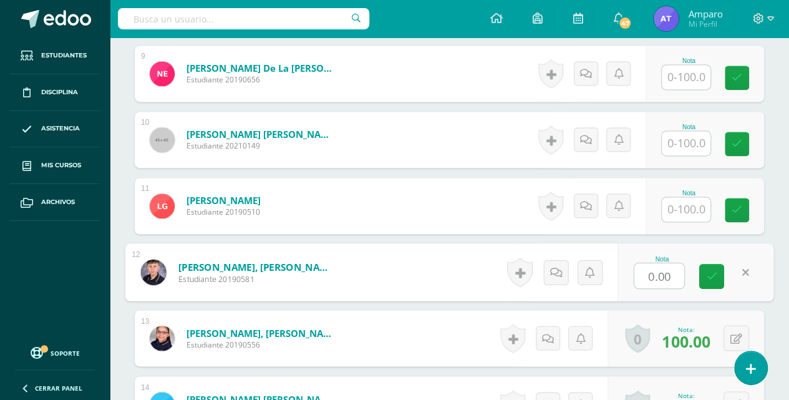
scroll to position [918, 0]
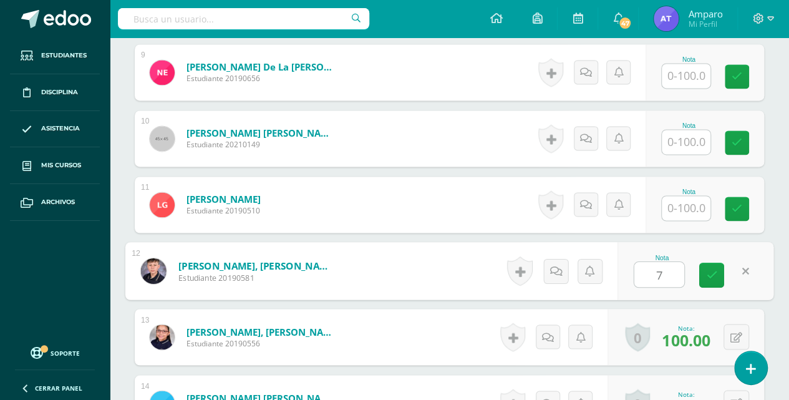
type input "70"
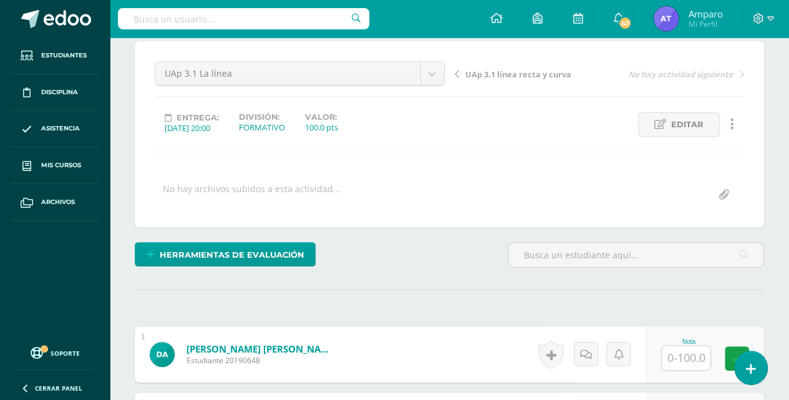
scroll to position [0, 0]
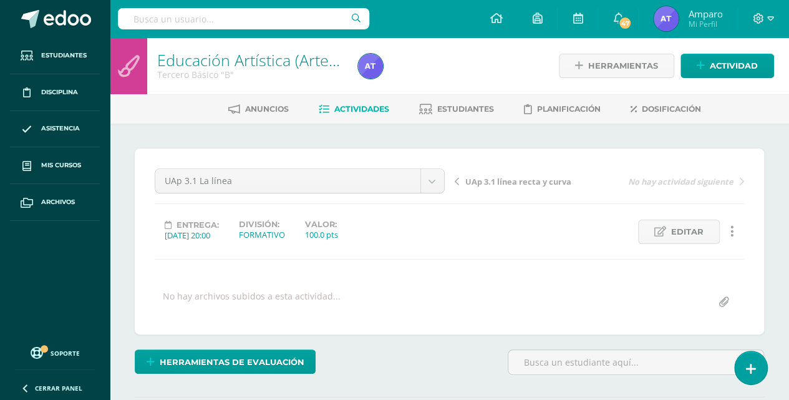
click at [364, 104] on link "Actividades" at bounding box center [354, 109] width 70 height 20
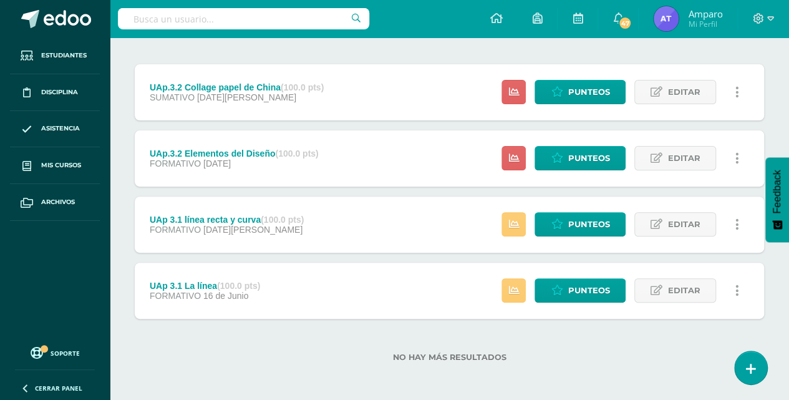
scroll to position [143, 0]
click at [579, 226] on span "Punteos" at bounding box center [589, 224] width 42 height 23
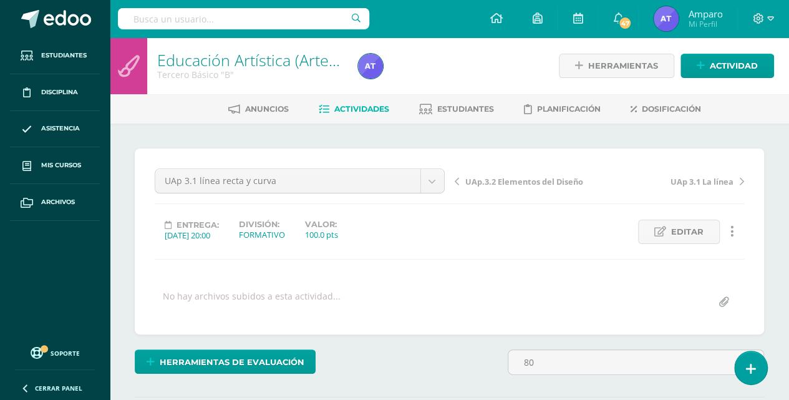
type input "80"
click at [351, 107] on span "Actividades" at bounding box center [361, 108] width 55 height 9
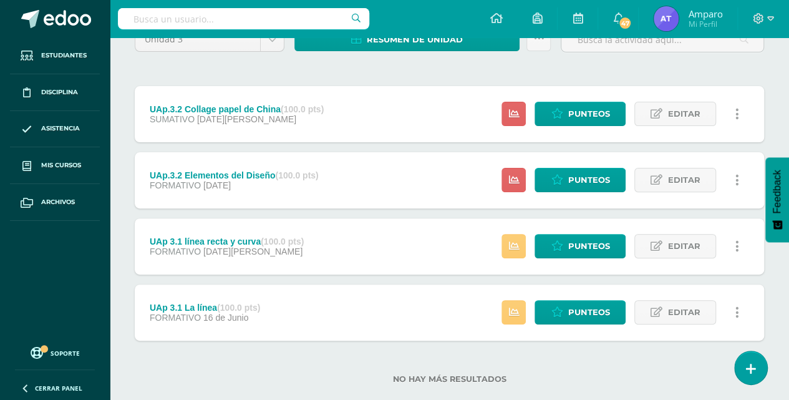
scroll to position [125, 0]
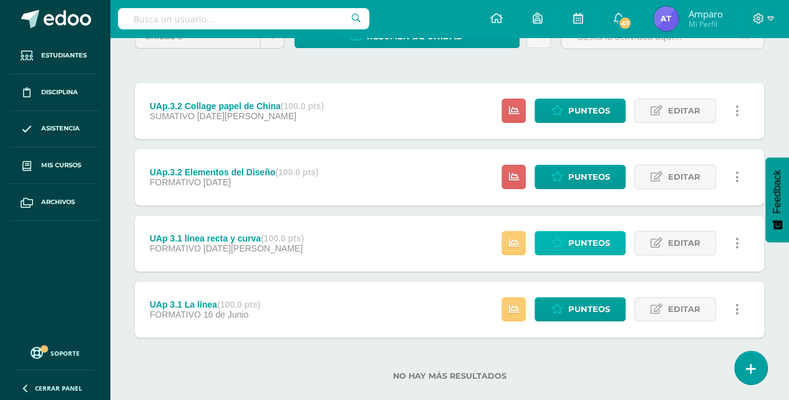
click at [569, 245] on span "Punteos" at bounding box center [589, 242] width 42 height 23
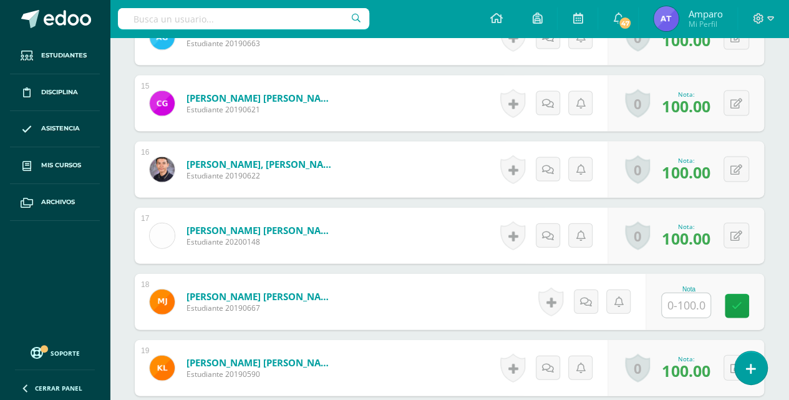
scroll to position [1293, 0]
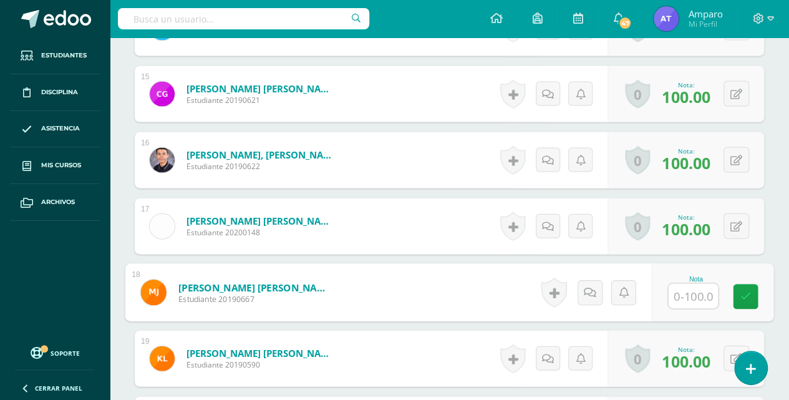
click at [682, 296] on input "text" at bounding box center [693, 296] width 50 height 25
type input "70"
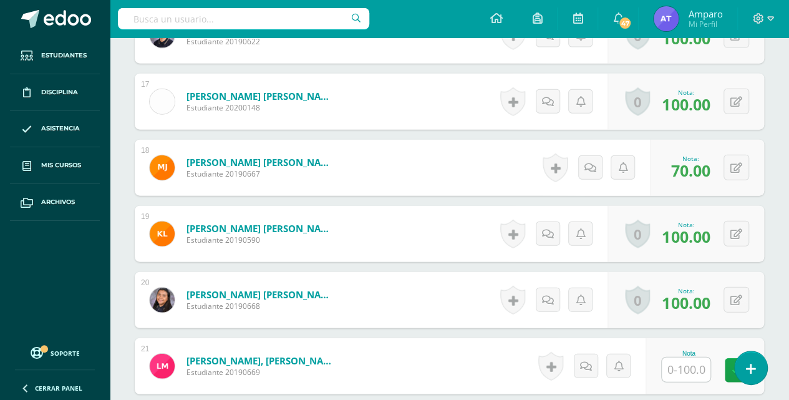
scroll to position [1460, 0]
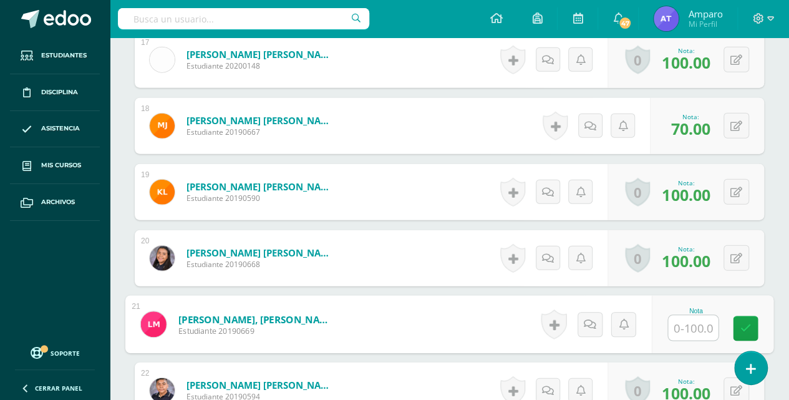
click at [682, 324] on input "text" at bounding box center [693, 328] width 50 height 25
type input "95"
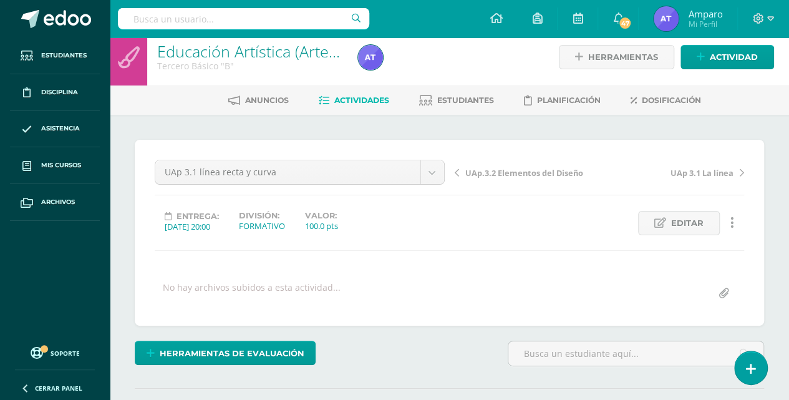
scroll to position [0, 0]
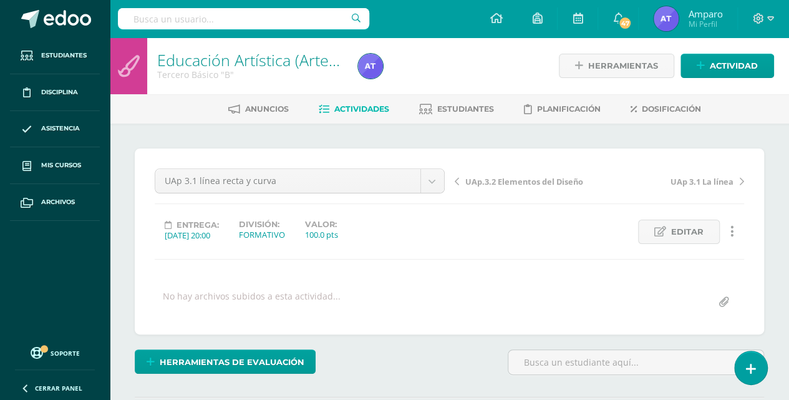
click at [366, 107] on span "Actividades" at bounding box center [361, 108] width 55 height 9
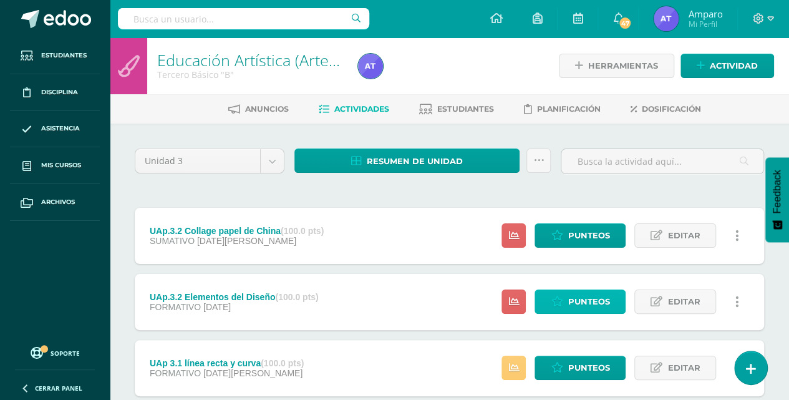
click at [586, 306] on span "Punteos" at bounding box center [589, 301] width 42 height 23
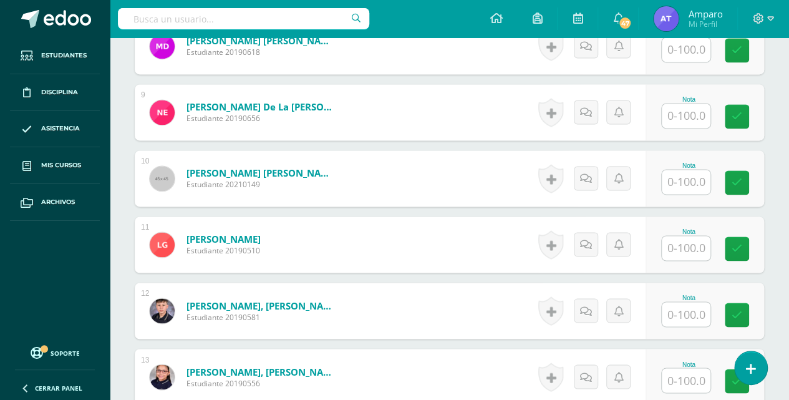
scroll to position [917, 0]
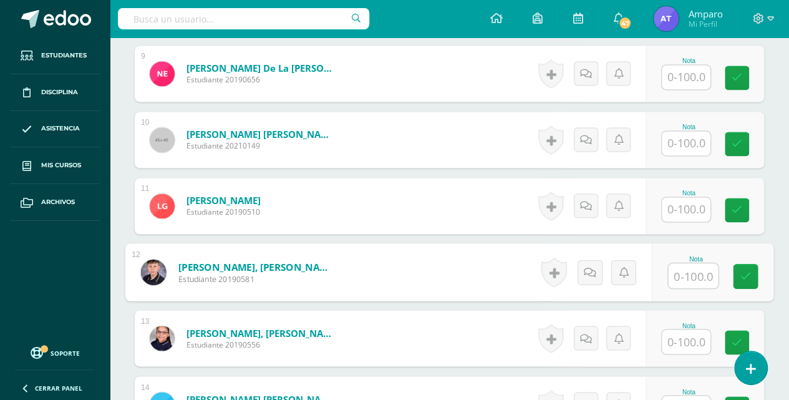
click at [698, 278] on input "text" at bounding box center [693, 275] width 50 height 25
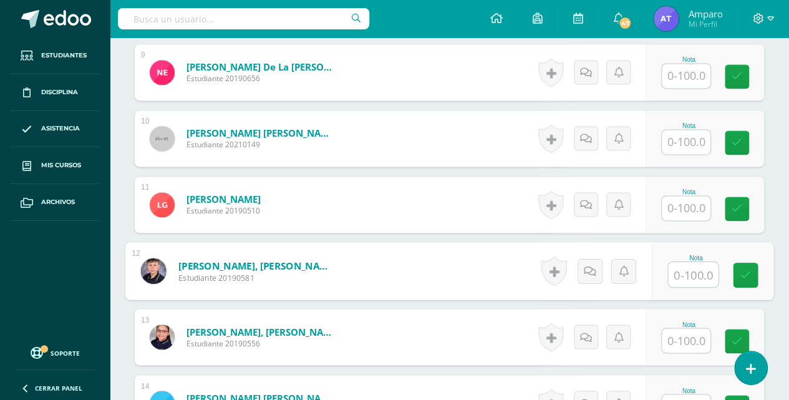
click at [689, 265] on input "text" at bounding box center [693, 274] width 50 height 25
type input "100"
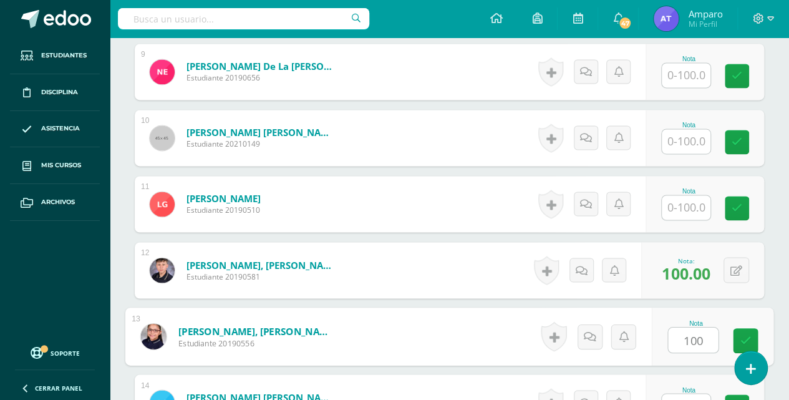
type input "100"
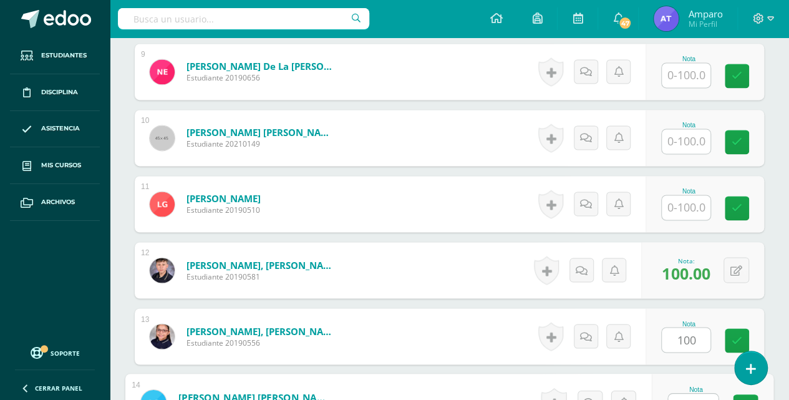
scroll to position [933, 0]
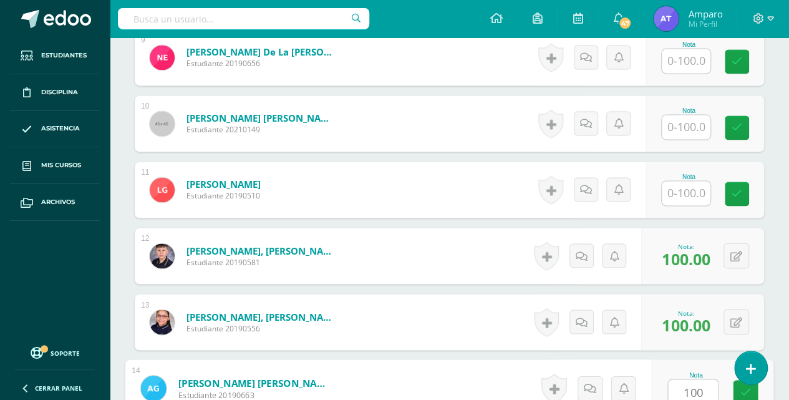
type input "100"
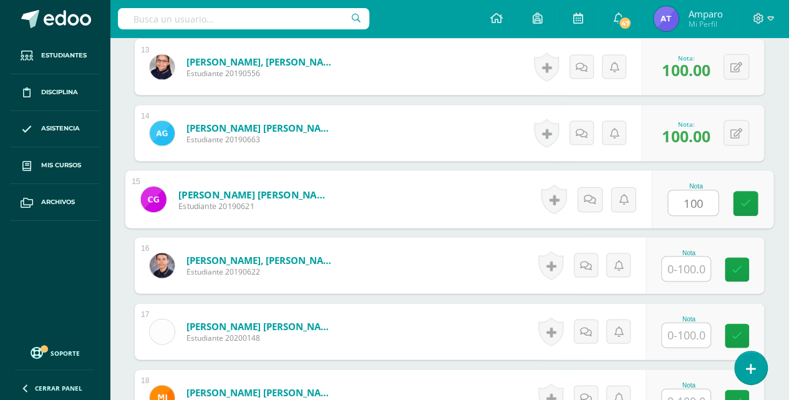
type input "100"
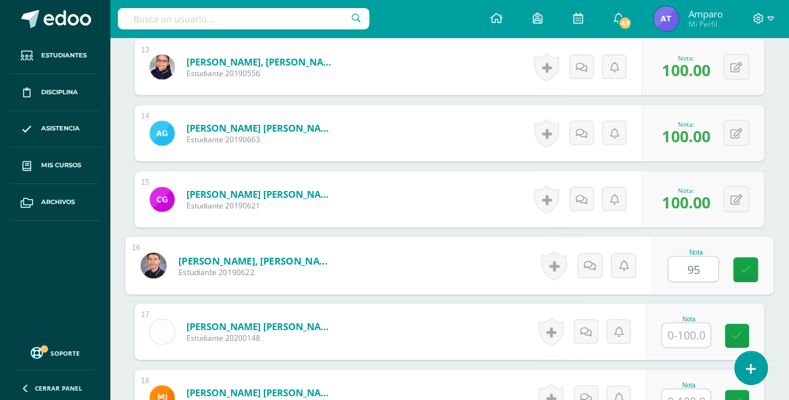
type input "95"
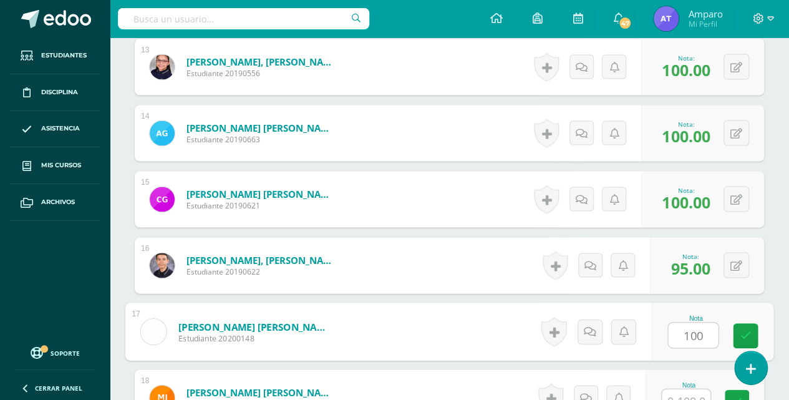
type input "100"
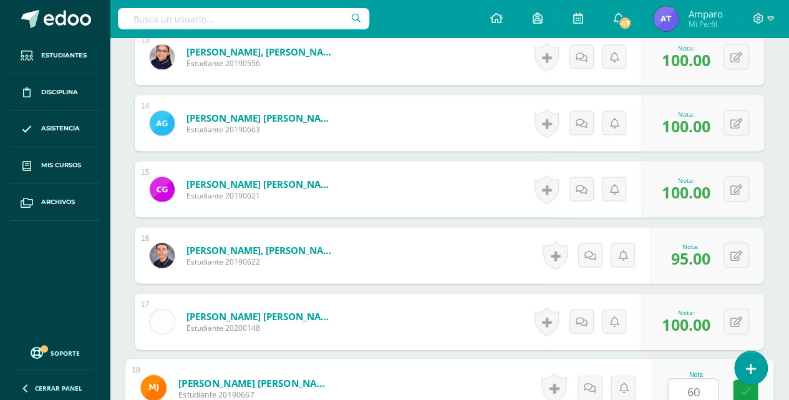
type input "60"
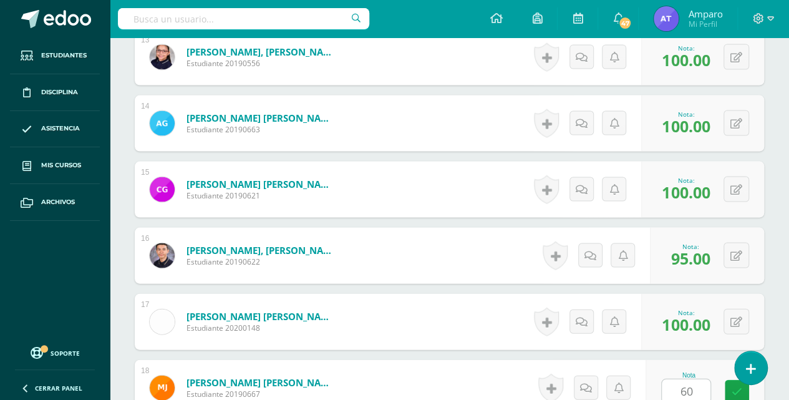
scroll to position [1452, 0]
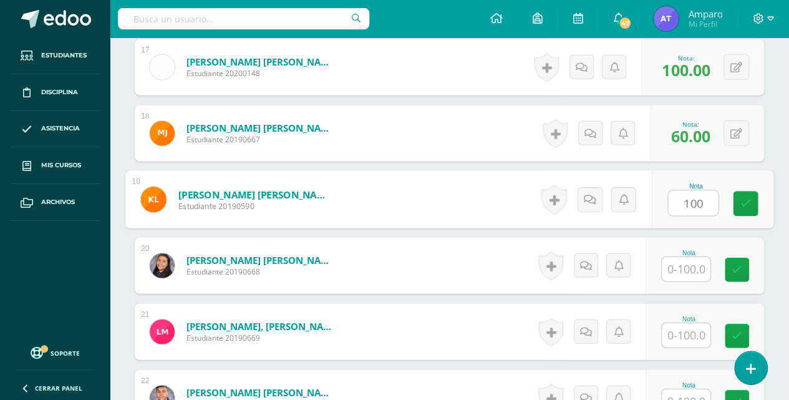
type input "100"
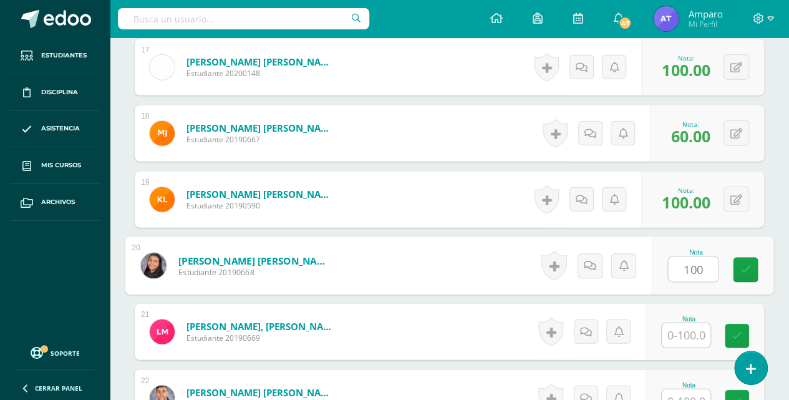
type input "100"
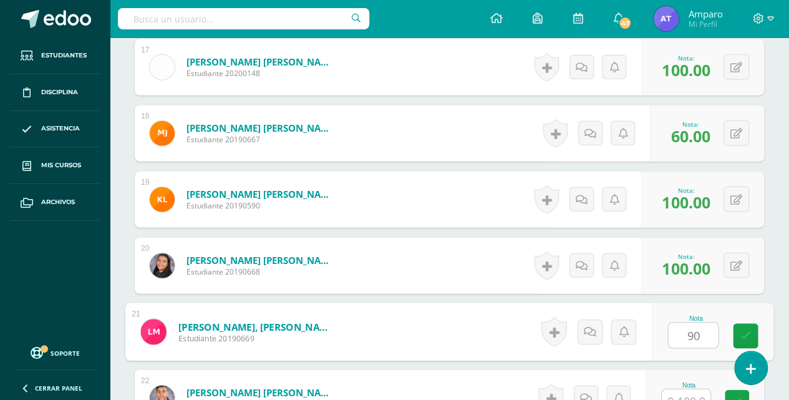
type input "90"
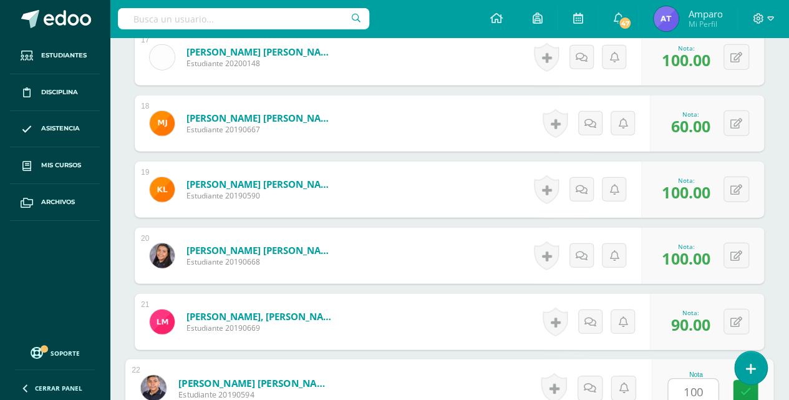
type input "100"
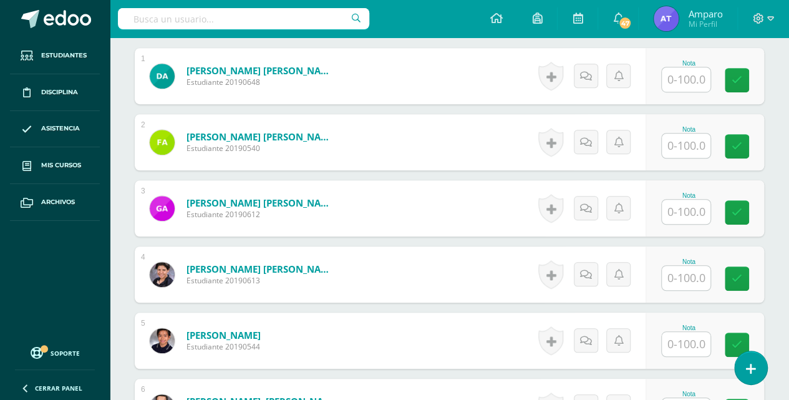
scroll to position [11, 0]
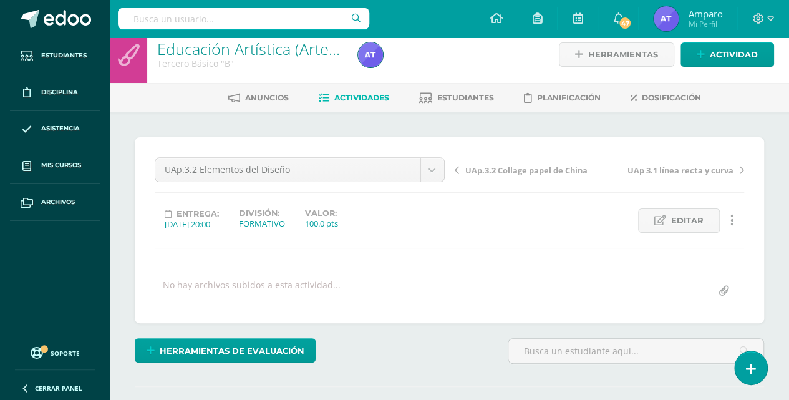
click at [372, 93] on span "Actividades" at bounding box center [361, 97] width 55 height 9
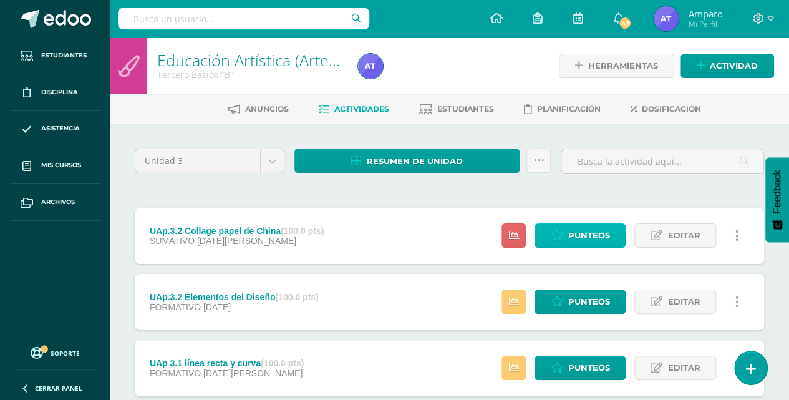
click at [576, 233] on span "Punteos" at bounding box center [589, 235] width 42 height 23
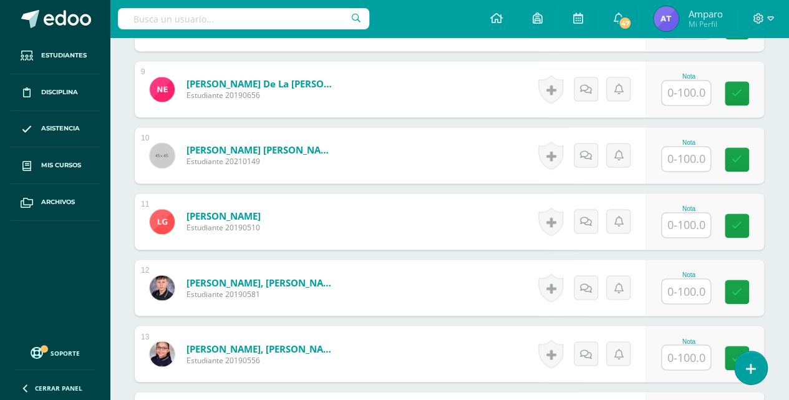
scroll to position [943, 0]
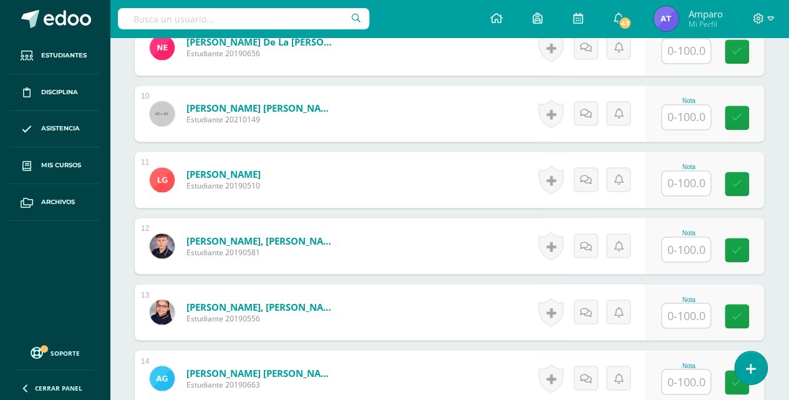
click at [684, 252] on input "text" at bounding box center [686, 249] width 49 height 24
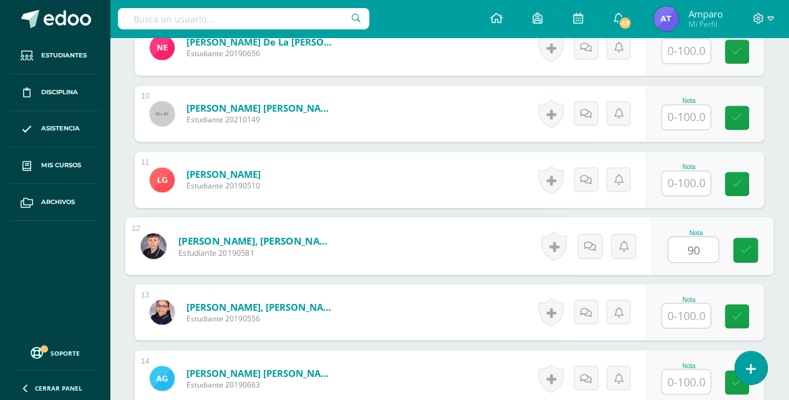
type input "90"
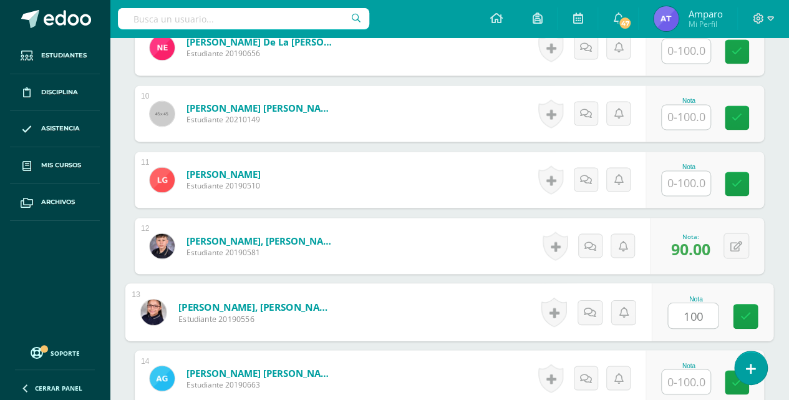
type input "100"
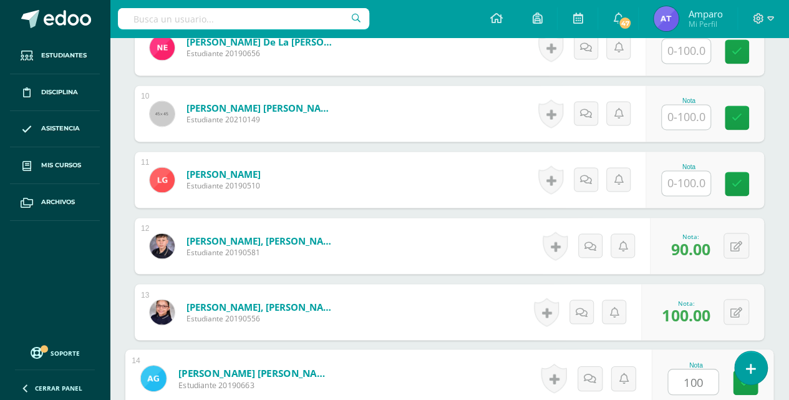
type input "100"
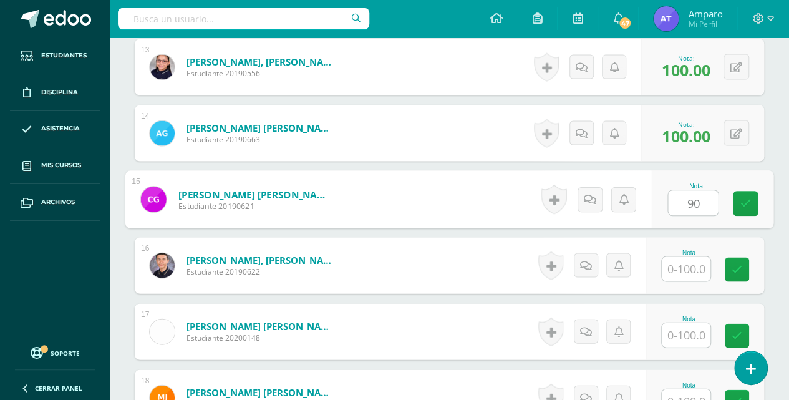
type input "90"
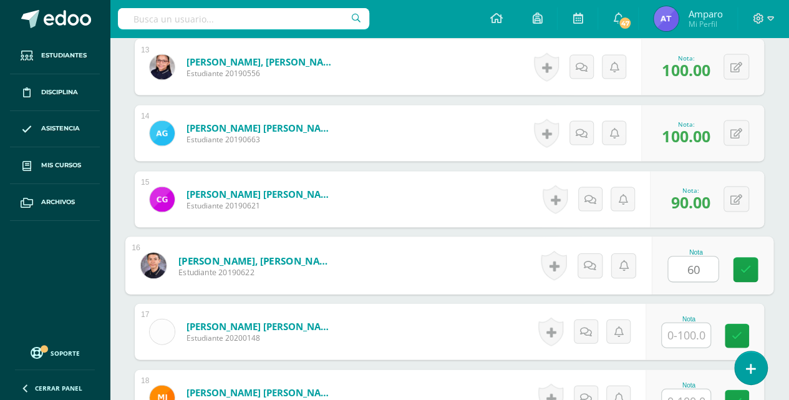
type input "60"
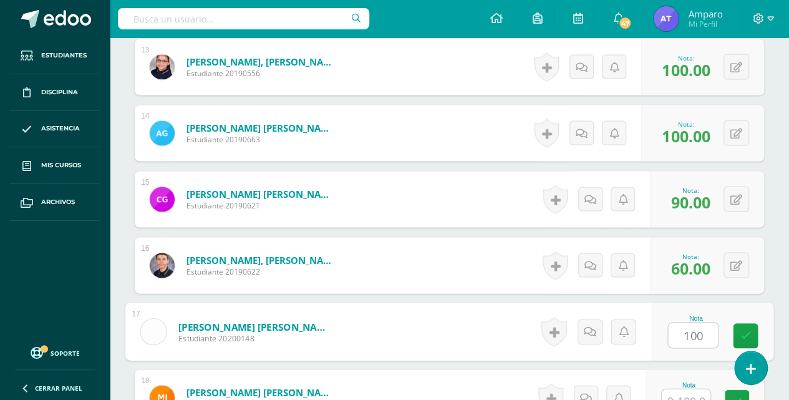
type input "100"
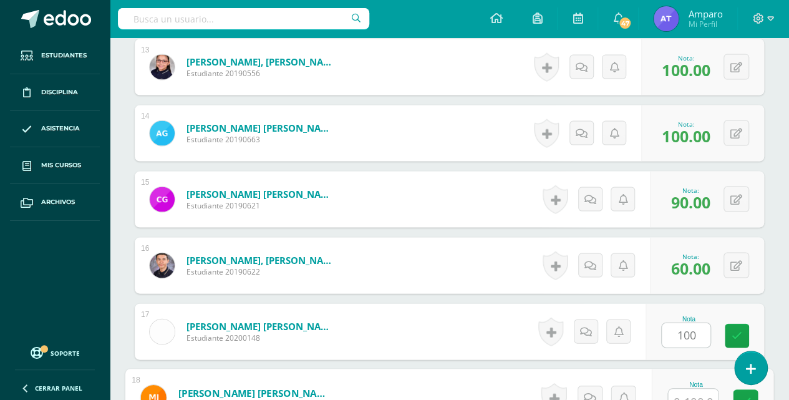
scroll to position [1198, 0]
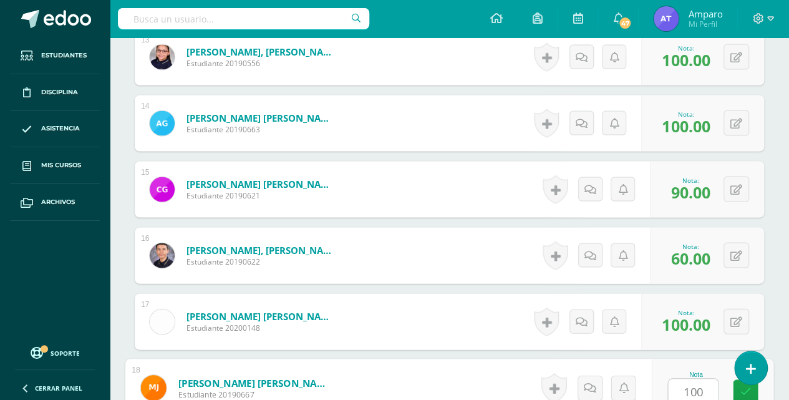
type input "100"
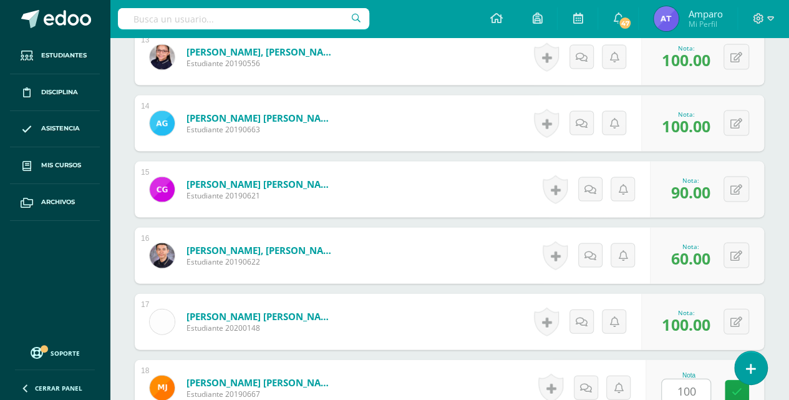
scroll to position [1452, 0]
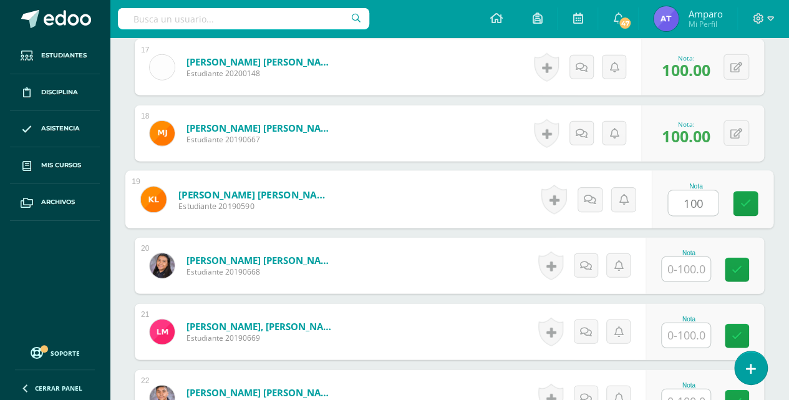
type input "100"
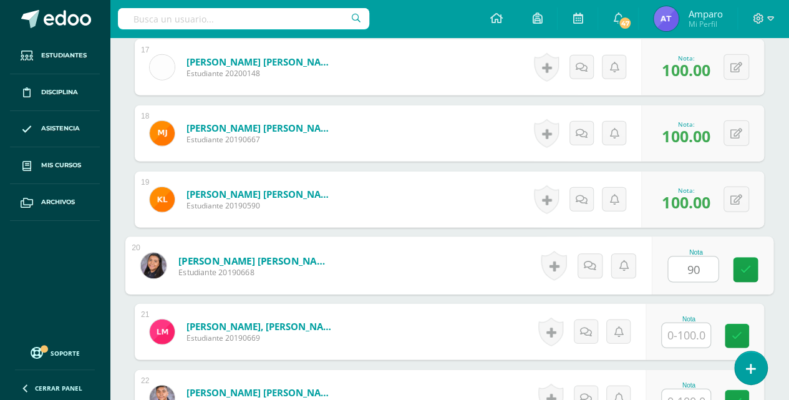
type input "90"
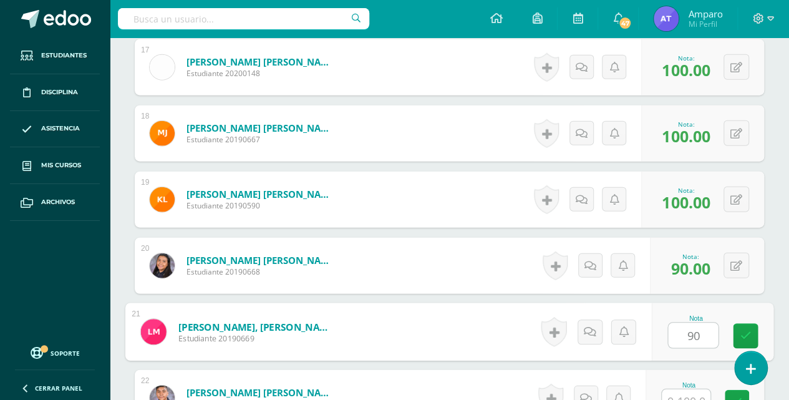
type input "90"
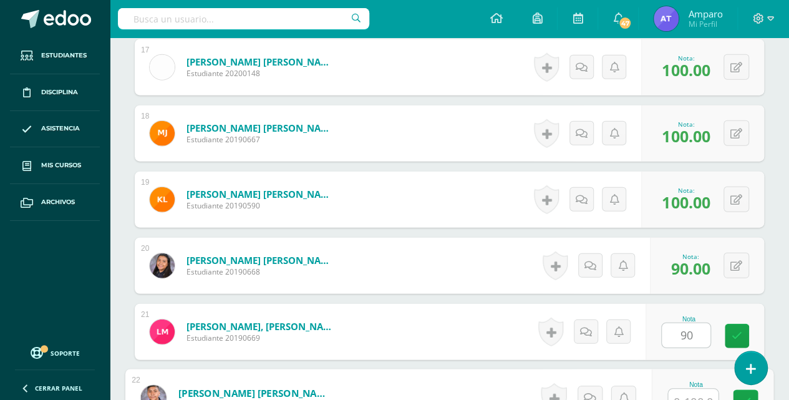
scroll to position [1462, 0]
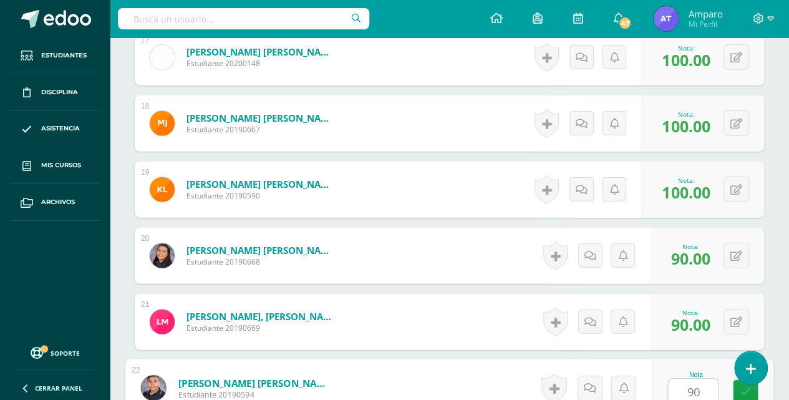
type input "90"
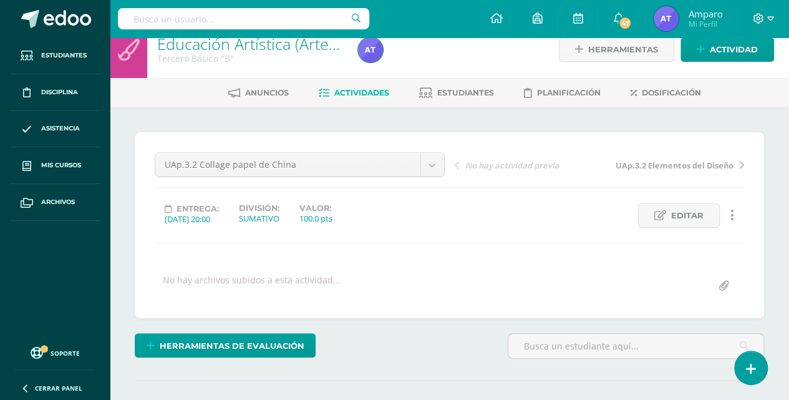
scroll to position [0, 0]
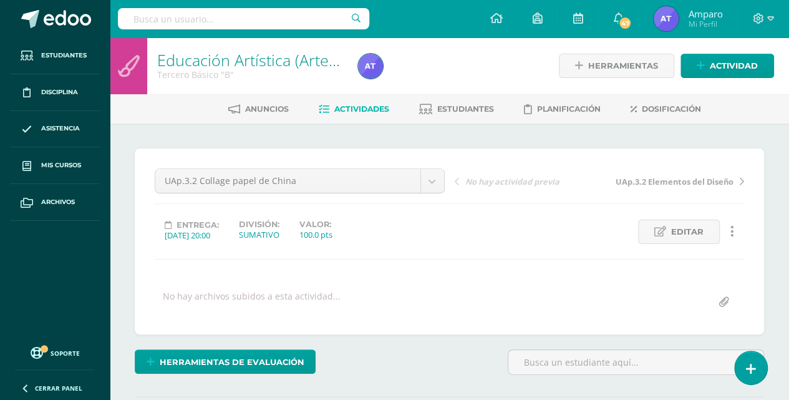
click at [359, 103] on link "Actividades" at bounding box center [354, 109] width 70 height 20
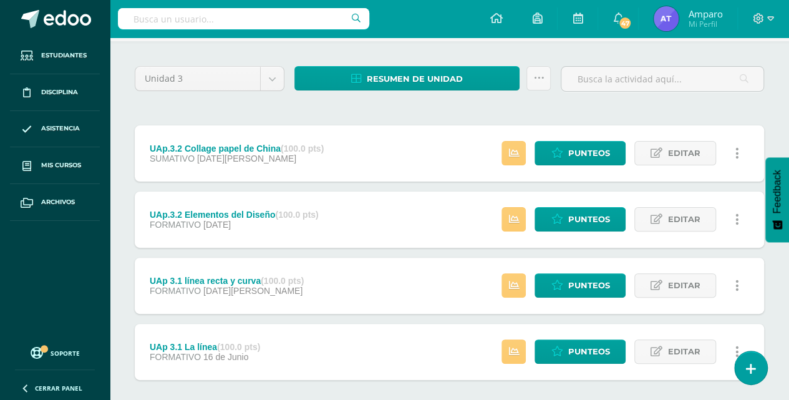
scroll to position [83, 0]
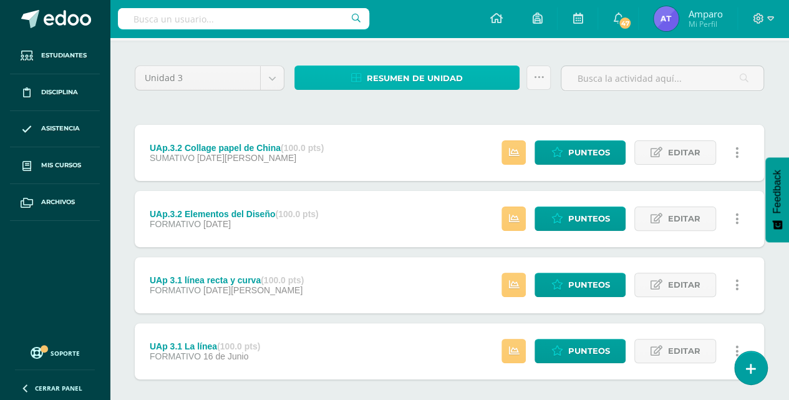
click at [424, 75] on span "Resumen de unidad" at bounding box center [415, 78] width 96 height 23
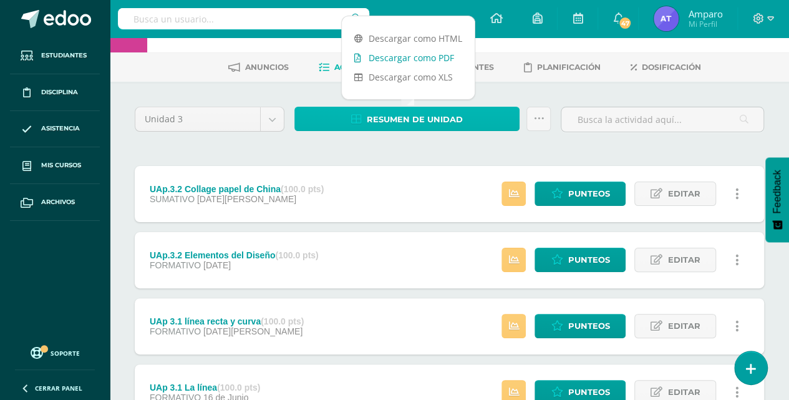
scroll to position [41, 0]
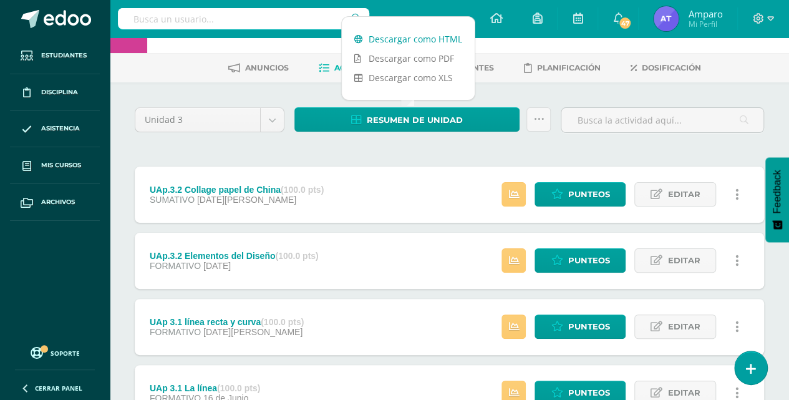
click at [423, 43] on link "Descargar como HTML" at bounding box center [408, 38] width 133 height 19
